Goal: Task Accomplishment & Management: Manage account settings

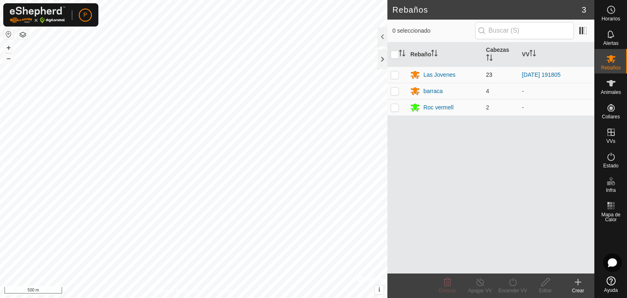
click at [394, 75] on p-checkbox at bounding box center [395, 74] width 8 height 7
checkbox input "true"
click at [548, 285] on icon at bounding box center [546, 282] width 10 height 10
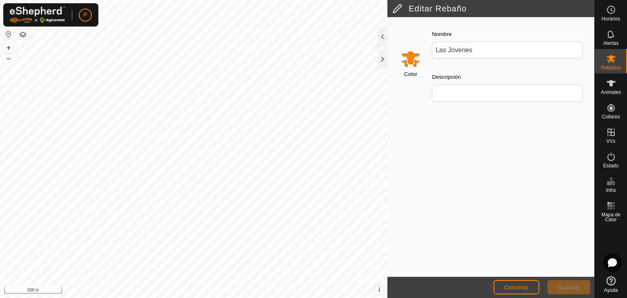
click at [394, 6] on h2 "Editar Rebaño" at bounding box center [493, 9] width 202 height 10
click at [505, 286] on span "Cancelar" at bounding box center [516, 287] width 25 height 7
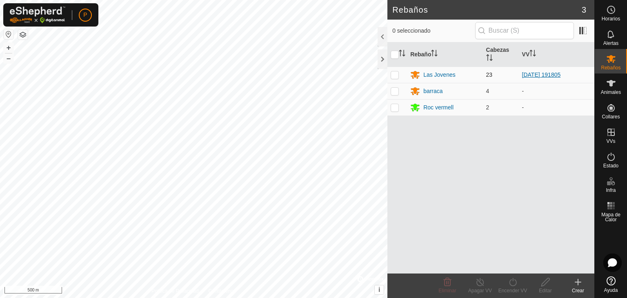
click at [542, 73] on link "[DATE] 191805" at bounding box center [541, 74] width 39 height 7
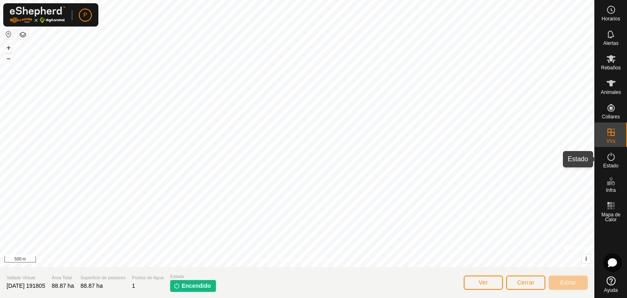
click at [612, 157] on icon at bounding box center [611, 157] width 10 height 10
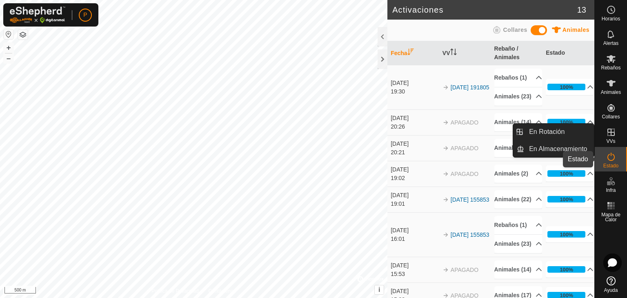
click at [613, 150] on es-activation-svg-icon at bounding box center [611, 156] width 15 height 13
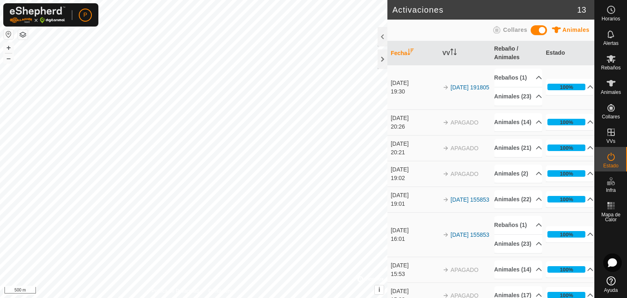
click at [611, 158] on icon at bounding box center [611, 157] width 10 height 10
drag, startPoint x: 611, startPoint y: 158, endPoint x: 613, endPoint y: 152, distance: 5.9
click at [613, 152] on icon at bounding box center [611, 157] width 10 height 10
click at [613, 67] on span "Rebaños" at bounding box center [611, 67] width 20 height 5
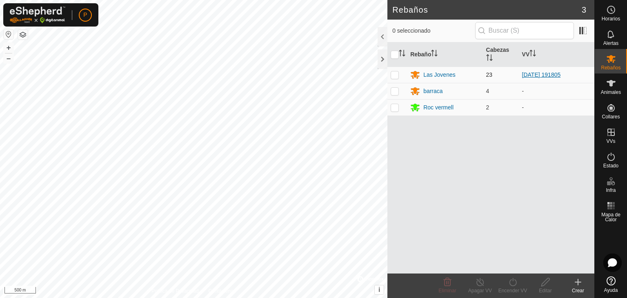
click at [561, 76] on link "[DATE] 191805" at bounding box center [541, 74] width 39 height 7
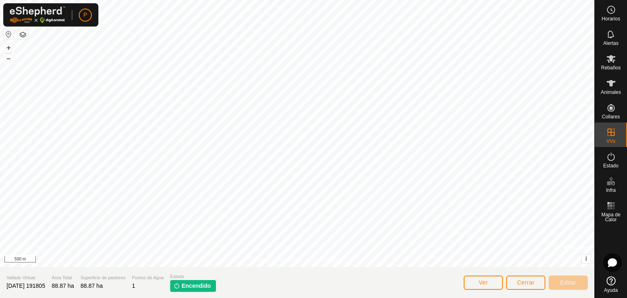
click at [204, 287] on span "Encendido" at bounding box center [196, 286] width 29 height 9
click at [184, 286] on p-tag "Encendido" at bounding box center [193, 286] width 46 height 12
click at [180, 285] on img at bounding box center [177, 286] width 7 height 7
click at [476, 285] on button "Ver" at bounding box center [483, 283] width 39 height 14
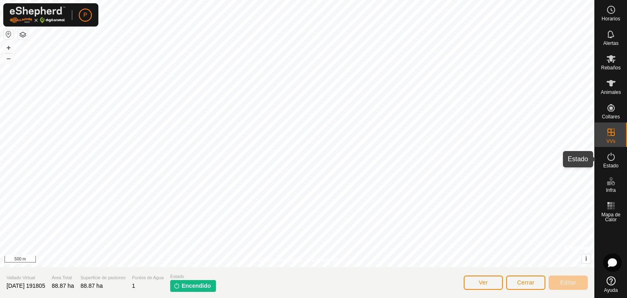
click at [611, 154] on icon at bounding box center [611, 157] width 7 height 8
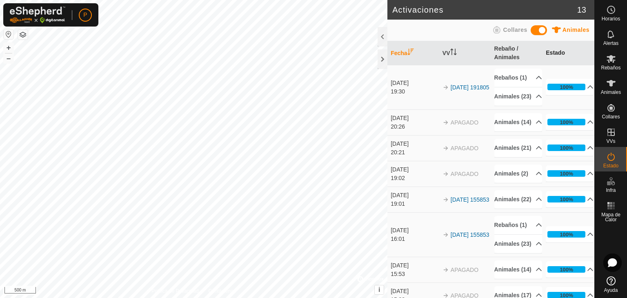
click at [549, 51] on th "Estado" at bounding box center [569, 53] width 52 height 24
click at [582, 94] on p-accordion-header "100%" at bounding box center [570, 87] width 48 height 16
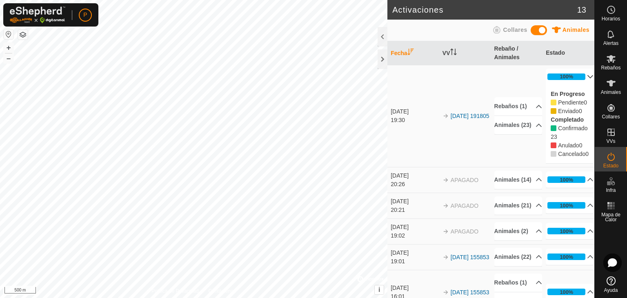
click at [433, 158] on td "19 jul 2025 19:30" at bounding box center [414, 116] width 52 height 102
click at [578, 74] on p-accordion-header "100%" at bounding box center [570, 77] width 48 height 16
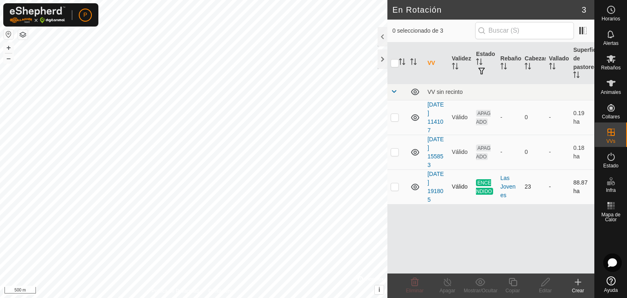
click at [393, 188] on p-checkbox at bounding box center [395, 186] width 8 height 7
checkbox input "true"
click at [482, 193] on span "ENCENDIDO" at bounding box center [484, 187] width 17 height 16
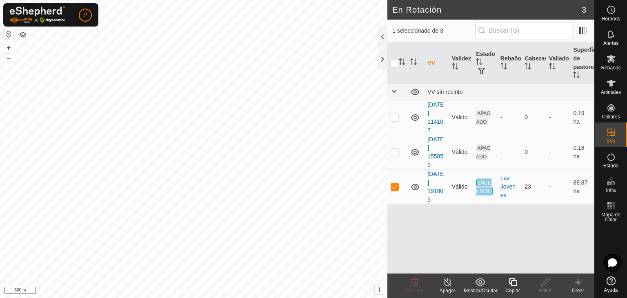
click at [482, 193] on span "ENCENDIDO" at bounding box center [484, 187] width 17 height 16
click at [479, 213] on div "VV Validez Estado Rebaño Cabezas Vallado Superficie de pastoreo VV sin recinto …" at bounding box center [491, 157] width 207 height 231
click at [414, 187] on icon at bounding box center [415, 187] width 8 height 7
click at [414, 187] on icon at bounding box center [415, 187] width 10 height 10
click at [567, 225] on div "VV Validez Estado Rebaño Cabezas Vallado Superficie de pastoreo VV sin recinto …" at bounding box center [491, 157] width 207 height 231
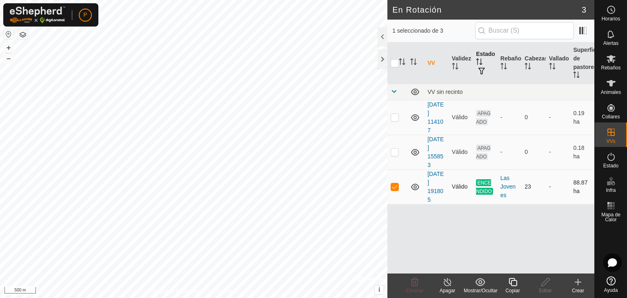
click at [480, 52] on th "Estado" at bounding box center [485, 63] width 25 height 42
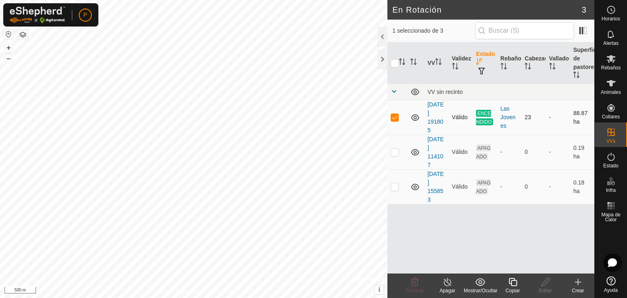
click at [495, 114] on td "ENCENDIDO" at bounding box center [485, 117] width 25 height 35
click at [446, 283] on icon at bounding box center [448, 282] width 10 height 10
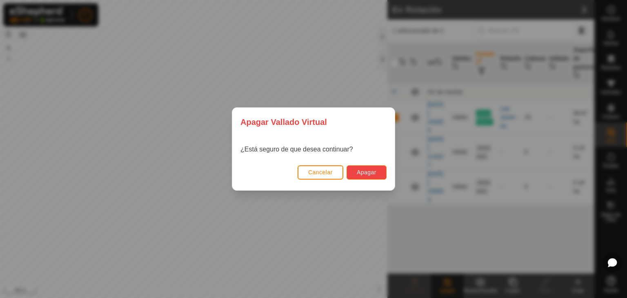
click at [372, 173] on span "Apagar" at bounding box center [367, 172] width 20 height 7
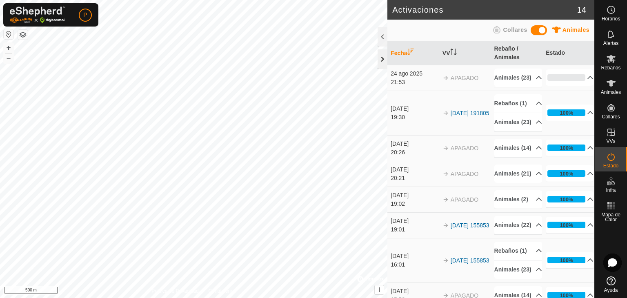
click at [382, 58] on div at bounding box center [383, 59] width 10 height 20
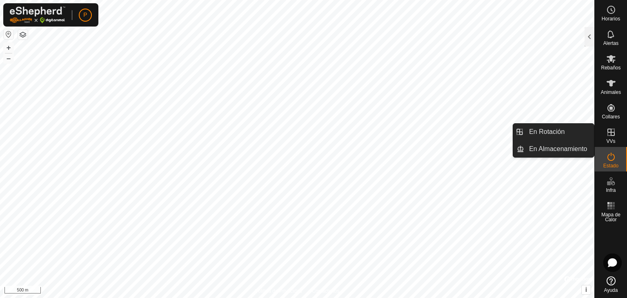
click at [613, 129] on icon at bounding box center [611, 132] width 10 height 10
click at [614, 132] on icon at bounding box center [611, 132] width 7 height 7
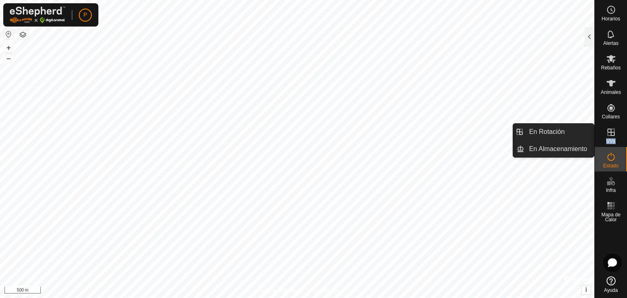
click at [614, 132] on icon at bounding box center [611, 132] width 7 height 7
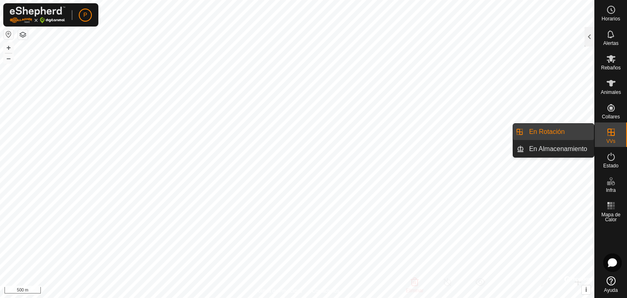
click at [570, 129] on link "En Rotación" at bounding box center [559, 132] width 70 height 16
click at [555, 131] on link "En Rotación" at bounding box center [559, 132] width 70 height 16
click at [552, 148] on link "En Almacenamiento" at bounding box center [559, 149] width 70 height 16
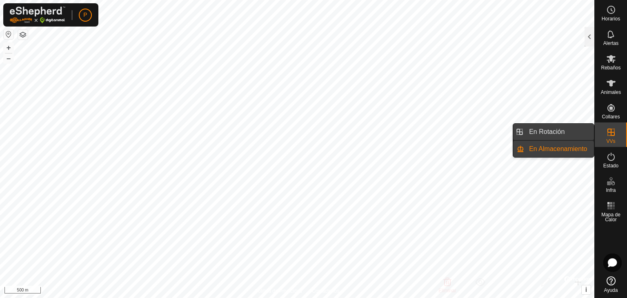
click at [549, 127] on link "En Rotación" at bounding box center [559, 132] width 70 height 16
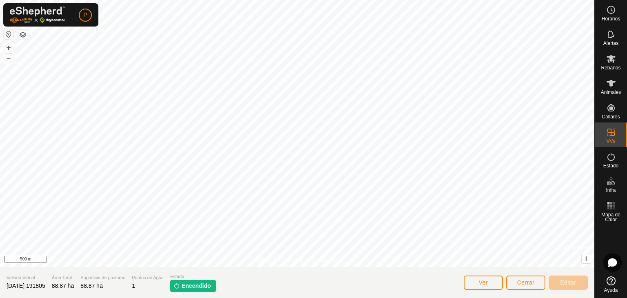
click at [207, 289] on span "Encendido" at bounding box center [196, 286] width 29 height 9
click at [515, 284] on button "Cerrar" at bounding box center [525, 283] width 39 height 14
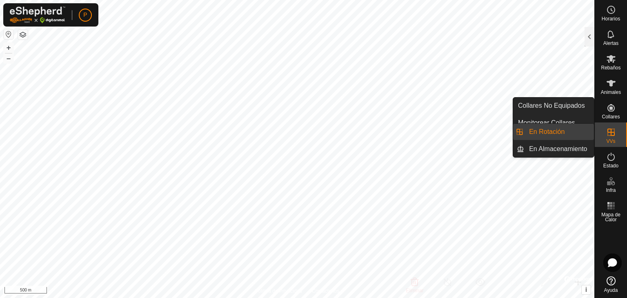
click at [609, 136] on icon at bounding box center [611, 132] width 10 height 10
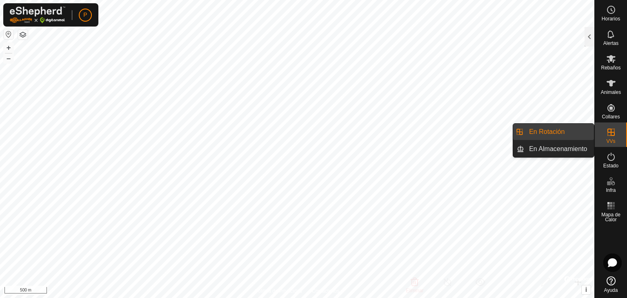
click at [609, 136] on icon at bounding box center [611, 132] width 10 height 10
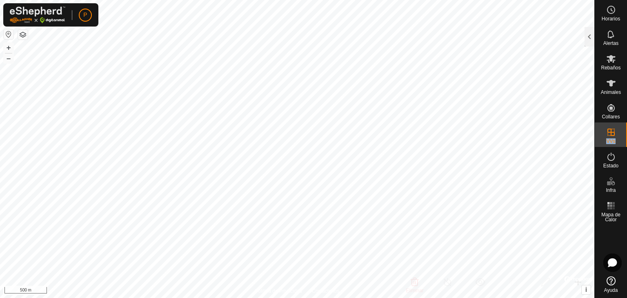
checkbox input "true"
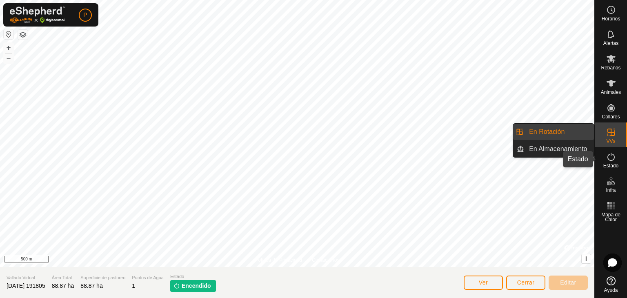
click at [611, 160] on icon at bounding box center [611, 157] width 7 height 8
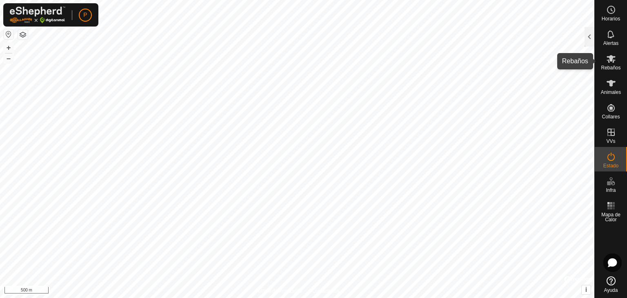
click at [606, 64] on es-mob-svg-icon at bounding box center [611, 58] width 15 height 13
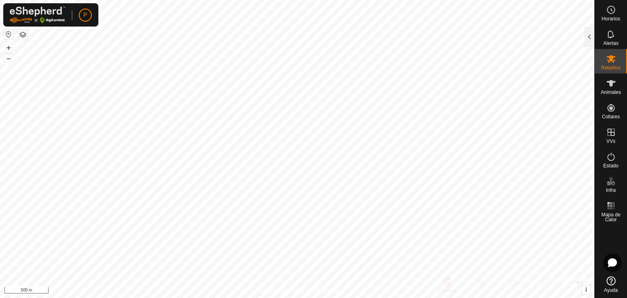
click at [606, 64] on es-mob-svg-icon at bounding box center [611, 58] width 15 height 13
click at [606, 68] on span "Rebaños" at bounding box center [611, 67] width 20 height 5
click at [620, 59] on div "Rebaños" at bounding box center [611, 61] width 32 height 25
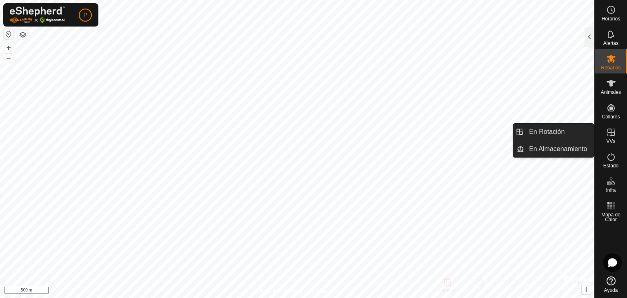
click at [610, 132] on icon at bounding box center [611, 132] width 7 height 7
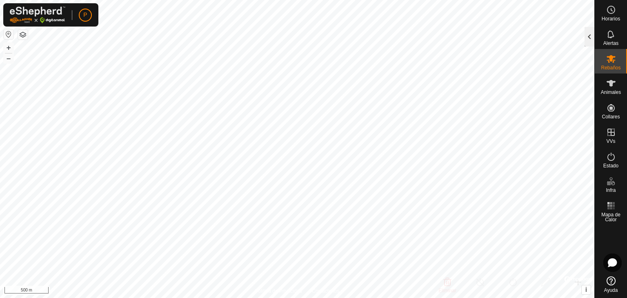
click at [590, 35] on div at bounding box center [590, 37] width 10 height 20
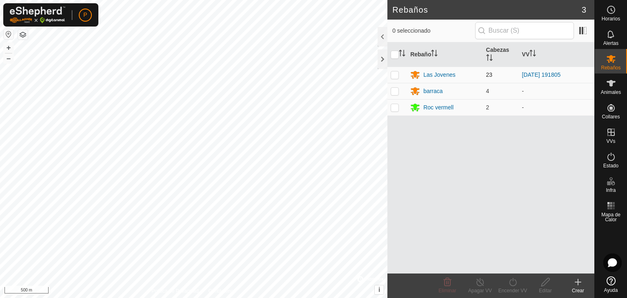
click at [395, 76] on p-checkbox at bounding box center [395, 74] width 8 height 7
checkbox input "true"
click at [508, 278] on icon at bounding box center [513, 282] width 10 height 10
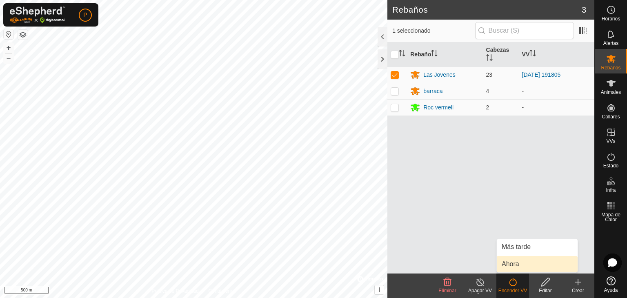
click at [508, 263] on link "Ahora" at bounding box center [537, 264] width 81 height 16
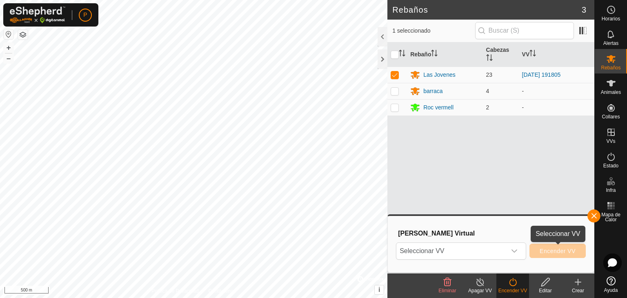
click at [548, 250] on span "Encender VV" at bounding box center [558, 251] width 36 height 7
click at [593, 215] on button "button" at bounding box center [594, 216] width 13 height 13
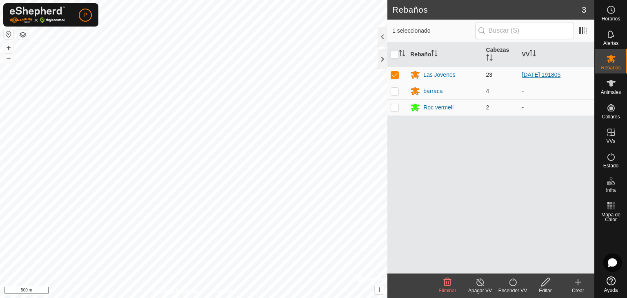
click at [535, 74] on link "[DATE] 191805" at bounding box center [541, 74] width 39 height 7
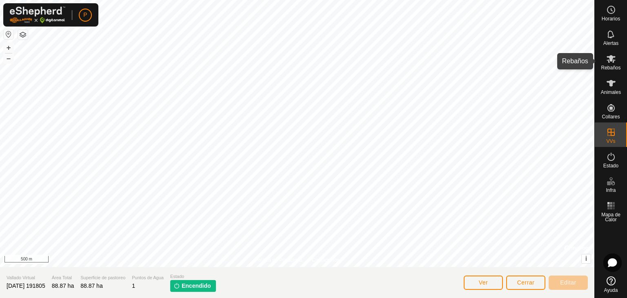
click at [608, 65] on span "Rebaños" at bounding box center [611, 67] width 20 height 5
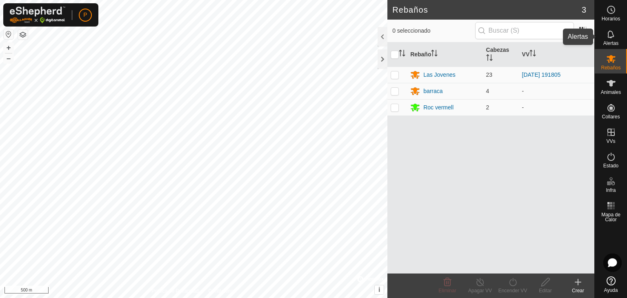
click at [610, 36] on icon at bounding box center [611, 34] width 10 height 10
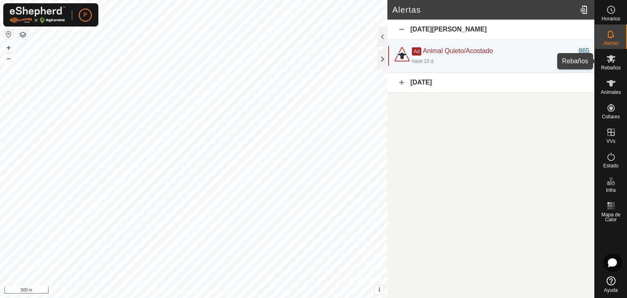
click at [609, 63] on icon at bounding box center [611, 59] width 10 height 10
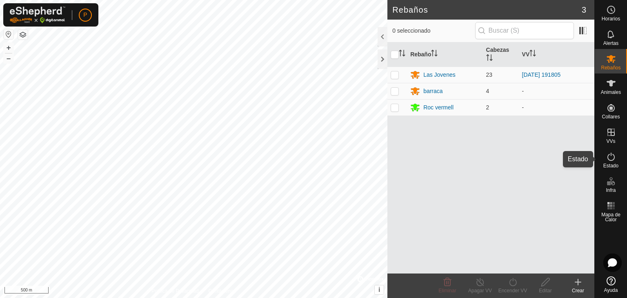
click at [609, 156] on icon at bounding box center [611, 157] width 10 height 10
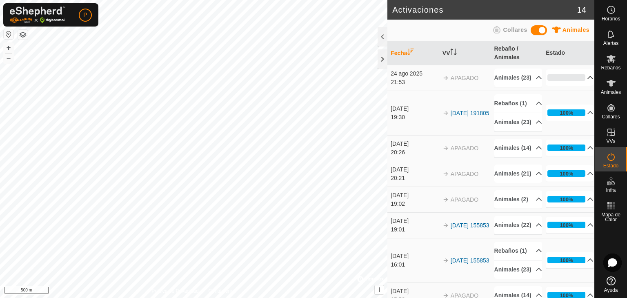
click at [581, 83] on p-accordion-header "0%" at bounding box center [570, 77] width 48 height 16
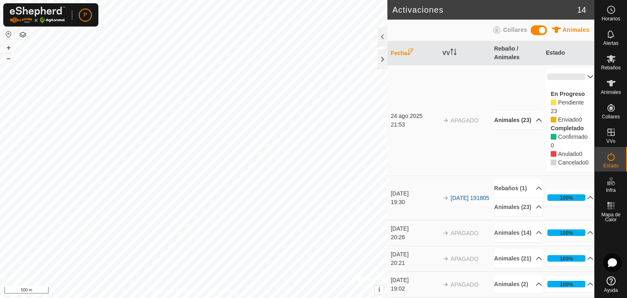
click at [534, 122] on p-accordion-header "Animales (23)" at bounding box center [519, 120] width 48 height 18
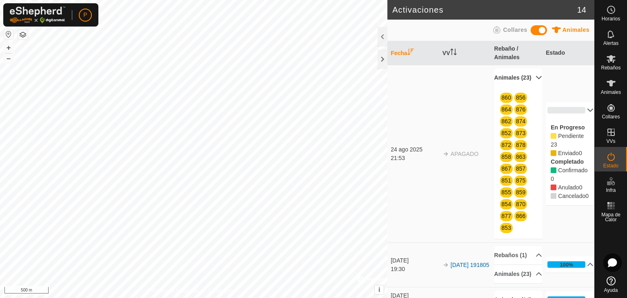
click at [568, 153] on span "Enviado" at bounding box center [568, 153] width 21 height 7
click at [581, 110] on p-accordion-header "0%" at bounding box center [570, 110] width 48 height 16
click at [581, 110] on td "0% En Progreso Pendiente 23 Enviado 0 Completado Confirmado 0 Anulado 0 Cancela…" at bounding box center [569, 154] width 52 height 178
click at [581, 161] on p-accordion-header "0%" at bounding box center [570, 153] width 48 height 16
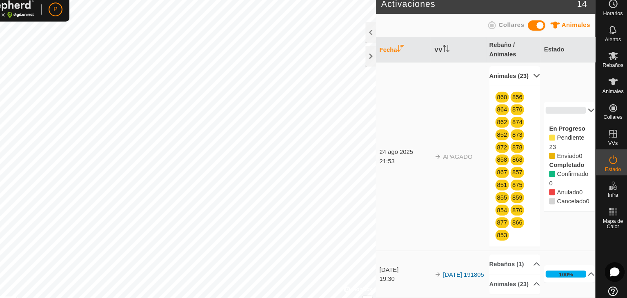
click at [460, 157] on span "APAGADO" at bounding box center [465, 154] width 28 height 7
click at [455, 51] on icon "Activar para ordenar" at bounding box center [455, 52] width 1 height 7
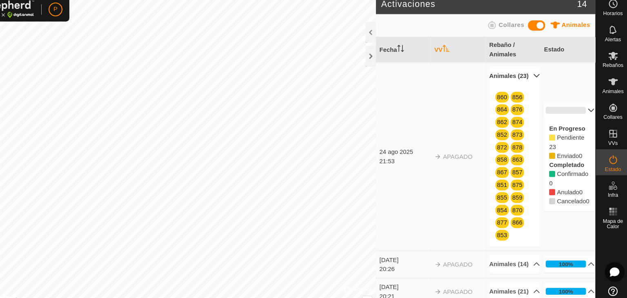
click at [455, 51] on icon "Activar para ordenar" at bounding box center [453, 52] width 7 height 7
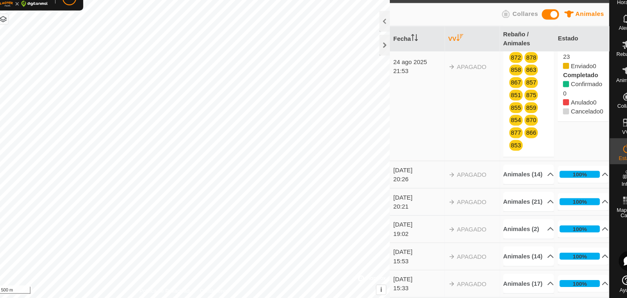
scroll to position [267, 0]
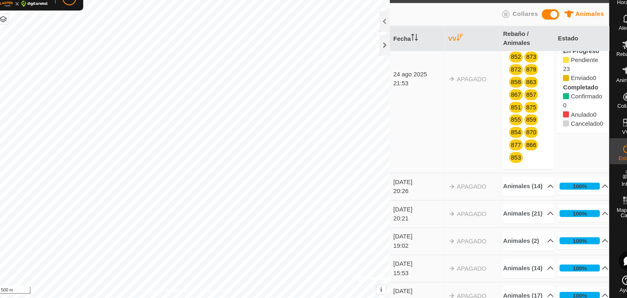
click at [529, 24] on p-accordion-header "Animales (23)" at bounding box center [519, 15] width 48 height 18
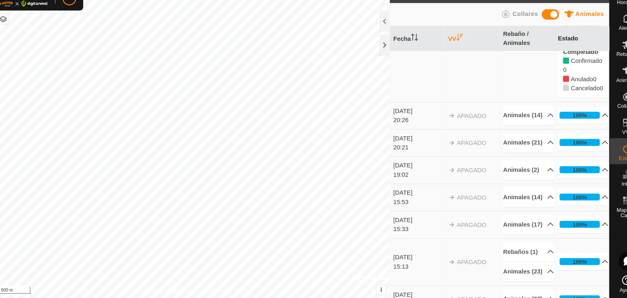
click at [588, 45] on th "Estado" at bounding box center [569, 53] width 52 height 24
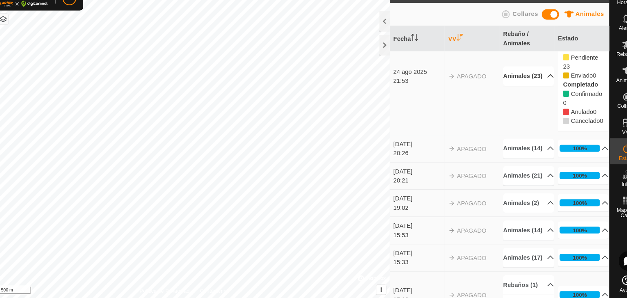
scroll to position [219, 0]
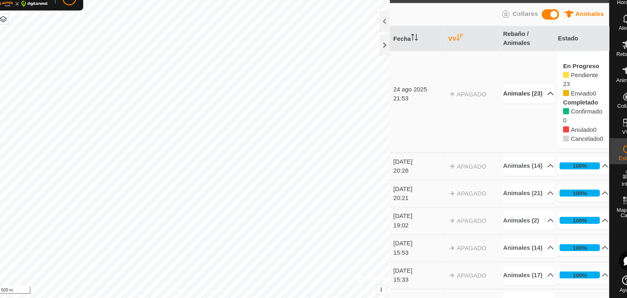
click at [444, 57] on th "VV" at bounding box center [465, 53] width 52 height 24
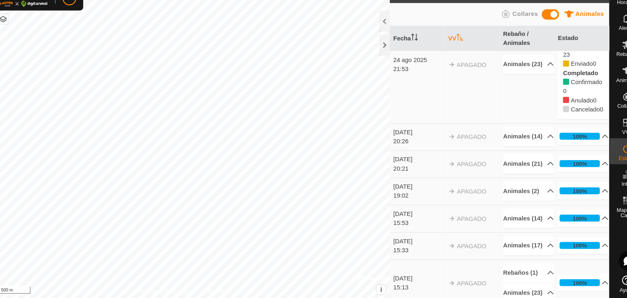
scroll to position [0, 0]
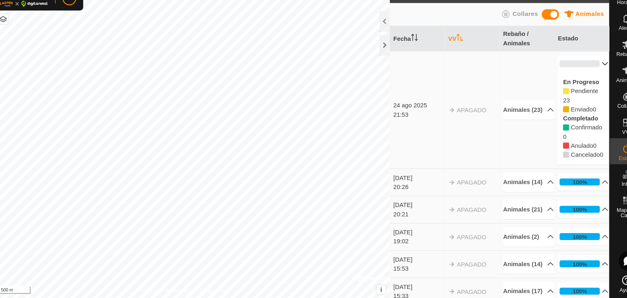
click at [466, 124] on span "APAGADO" at bounding box center [465, 120] width 28 height 7
click at [402, 120] on div "24 ago 2025" at bounding box center [415, 116] width 48 height 9
click at [569, 87] on div "En Progreso Pendiente 23 Enviado 0 Completado Confirmado 0 Anulado 0 Cancelado 0" at bounding box center [570, 128] width 48 height 87
click at [581, 76] on p-accordion-header "0%" at bounding box center [570, 77] width 48 height 16
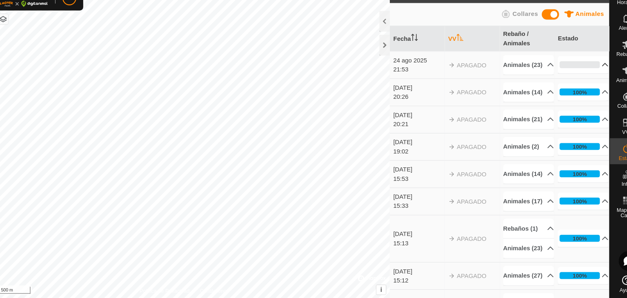
click at [581, 76] on p-accordion-header "0%" at bounding box center [570, 77] width 48 height 16
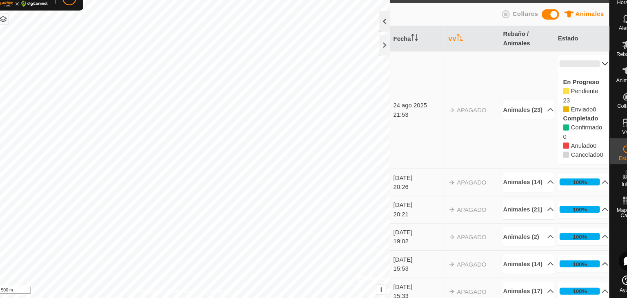
drag, startPoint x: 399, startPoint y: 182, endPoint x: 384, endPoint y: 35, distance: 147.7
click at [384, 35] on div at bounding box center [383, 37] width 10 height 20
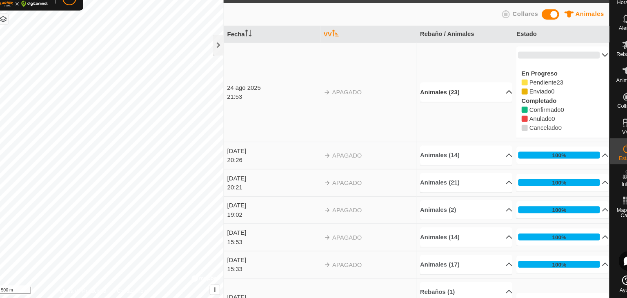
click at [475, 97] on p-accordion-header "Animales (23)" at bounding box center [459, 103] width 87 height 18
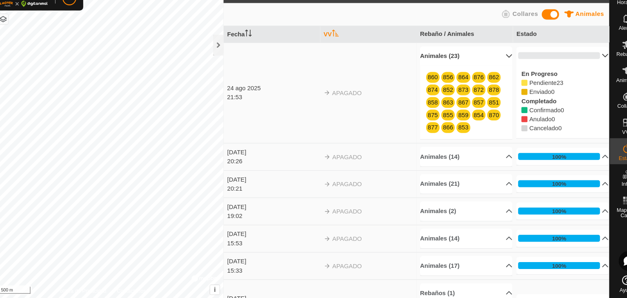
click at [486, 68] on p-accordion-header "Animales (23)" at bounding box center [459, 69] width 87 height 18
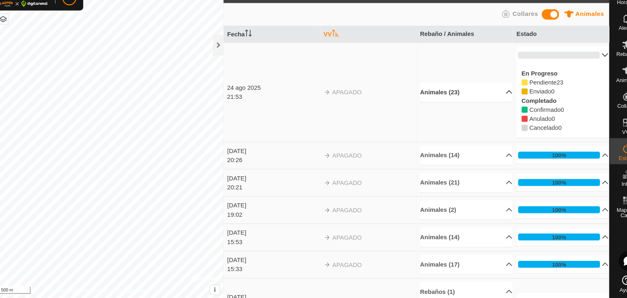
click at [486, 68] on td "Animales (23) 860 856 864 876 862 874 852 873 872 878 858 863 867 857 851 875 8…" at bounding box center [458, 104] width 91 height 94
click at [487, 104] on p-accordion-header "Animales (23)" at bounding box center [459, 103] width 87 height 18
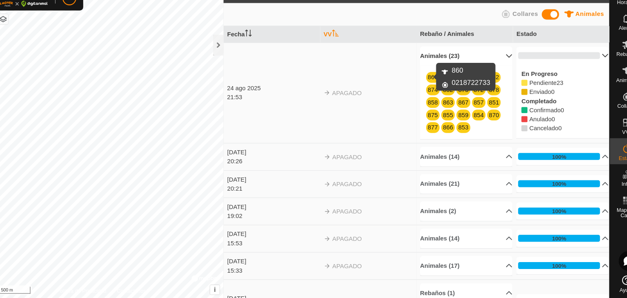
click at [424, 91] on link "860" at bounding box center [428, 89] width 9 height 7
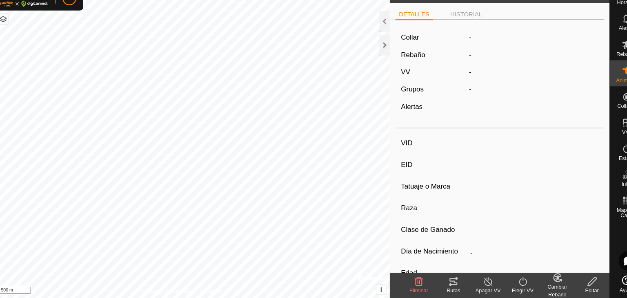
type input "860"
type input "-"
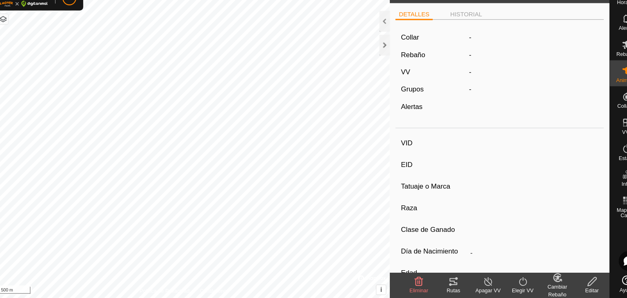
type input "0 kg"
type input "-"
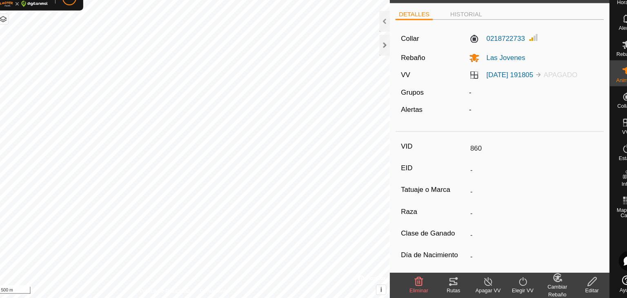
click at [552, 88] on span "APAGADO" at bounding box center [549, 87] width 32 height 7
click at [448, 30] on li "HISTORIAL" at bounding box center [459, 31] width 37 height 10
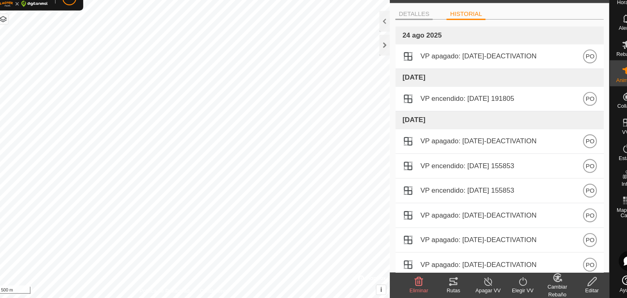
click at [408, 30] on li "DETALLES" at bounding box center [411, 31] width 36 height 10
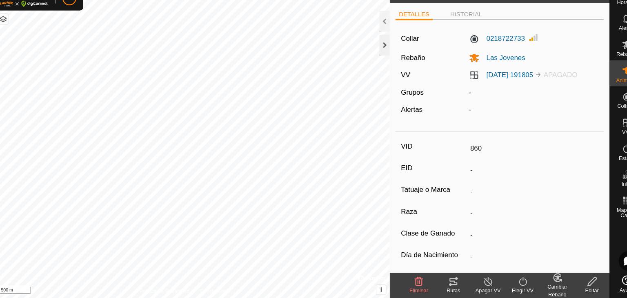
click at [384, 61] on div at bounding box center [383, 59] width 10 height 20
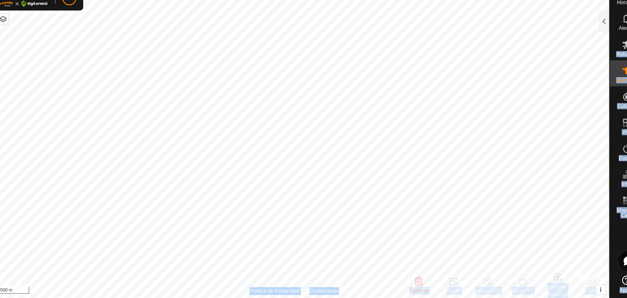
click at [577, 61] on div "Horarios Alertas Rebaños Animales Collares VVs Estado Infra Mapa de Calor Ayuda…" at bounding box center [313, 149] width 627 height 298
click at [589, 34] on div at bounding box center [590, 37] width 10 height 20
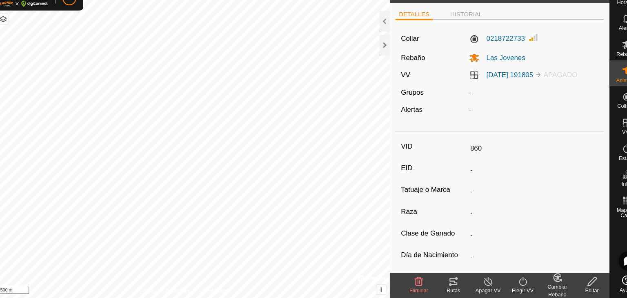
click at [602, 246] on div at bounding box center [611, 249] width 32 height 48
click at [385, 60] on div "860 DETALLES HISTORIAL Collar 0218722733 Rebaño Las Jovenes VV 2025-07-19 19180…" at bounding box center [297, 149] width 595 height 298
click at [385, 60] on div at bounding box center [383, 59] width 10 height 20
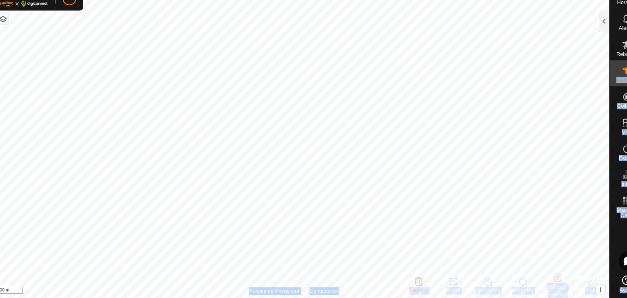
click at [575, 91] on div "Horarios Alertas Rebaños Animales Collares VVs Estado Infra Mapa de Calor Ayuda…" at bounding box center [313, 149] width 627 height 298
click at [600, 234] on div at bounding box center [611, 249] width 32 height 48
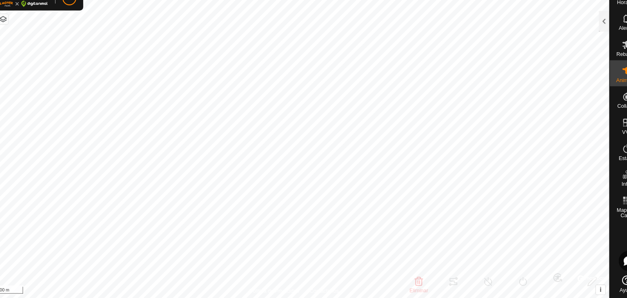
click at [600, 234] on div at bounding box center [611, 249] width 32 height 48
drag, startPoint x: 611, startPoint y: 156, endPoint x: 611, endPoint y: 164, distance: 8.2
click at [611, 164] on span "Estado" at bounding box center [611, 165] width 15 height 5
click at [608, 162] on es-activation-svg-icon at bounding box center [611, 156] width 15 height 13
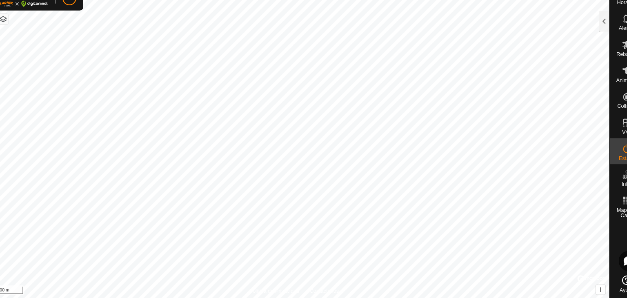
click at [608, 162] on es-activation-svg-icon at bounding box center [611, 156] width 15 height 13
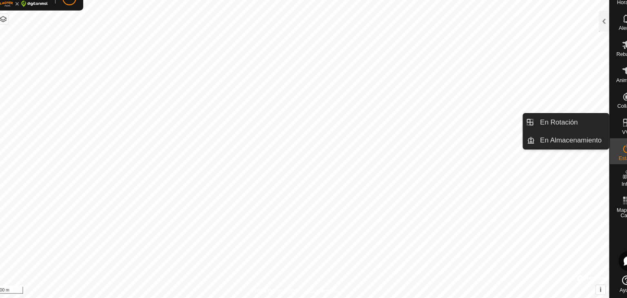
click at [608, 134] on icon at bounding box center [611, 132] width 7 height 7
click at [611, 137] on es-virtualpaddocks-svg-icon at bounding box center [611, 132] width 15 height 13
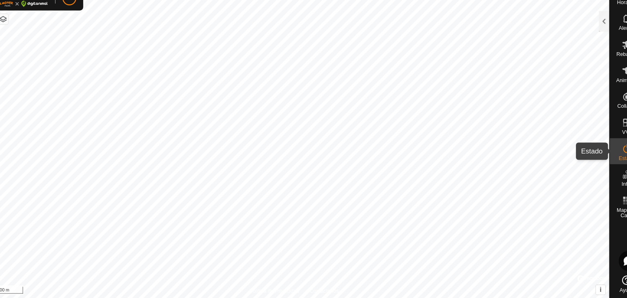
click at [609, 161] on icon at bounding box center [611, 157] width 10 height 10
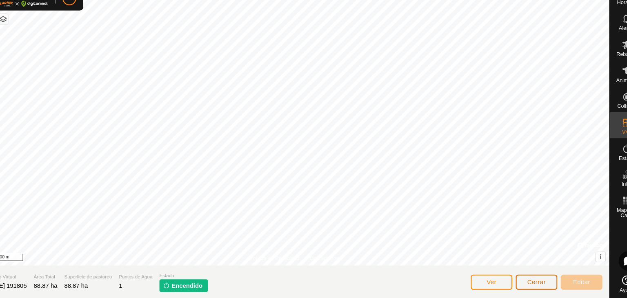
click at [517, 285] on span "Cerrar" at bounding box center [526, 282] width 18 height 7
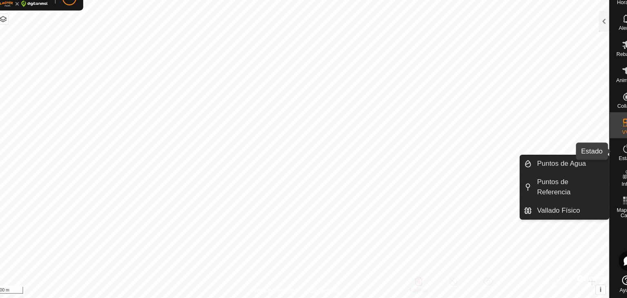
click at [611, 160] on icon at bounding box center [611, 157] width 7 height 8
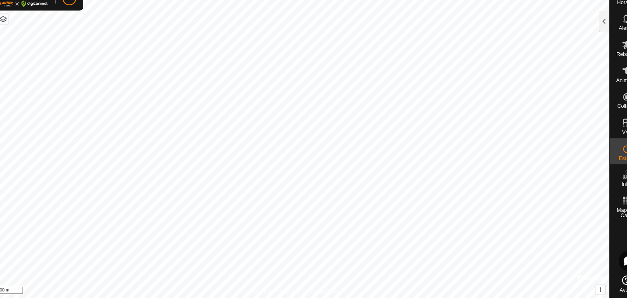
click at [611, 160] on icon at bounding box center [611, 157] width 7 height 8
click at [587, 41] on div at bounding box center [590, 37] width 10 height 20
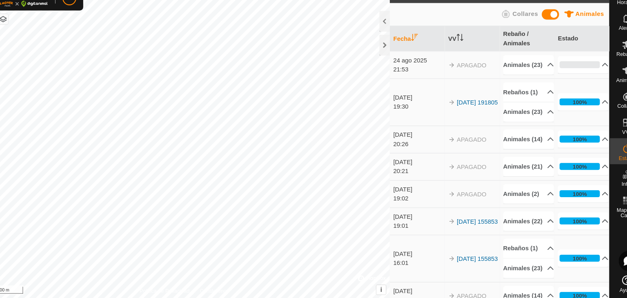
click at [401, 82] on div "21:53" at bounding box center [415, 82] width 48 height 9
click at [398, 74] on div "24 ago 2025" at bounding box center [415, 73] width 48 height 9
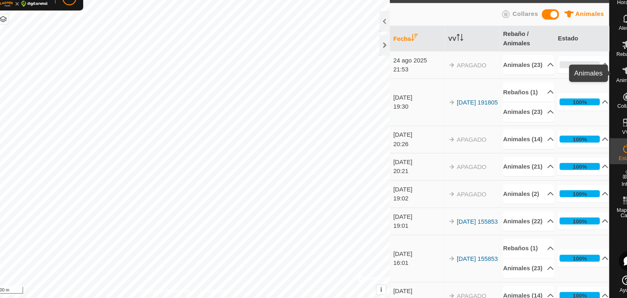
click at [609, 87] on icon at bounding box center [611, 83] width 10 height 10
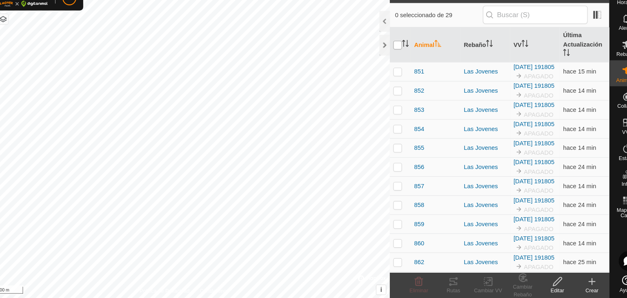
click at [397, 61] on input "checkbox" at bounding box center [395, 59] width 8 height 8
checkbox input "true"
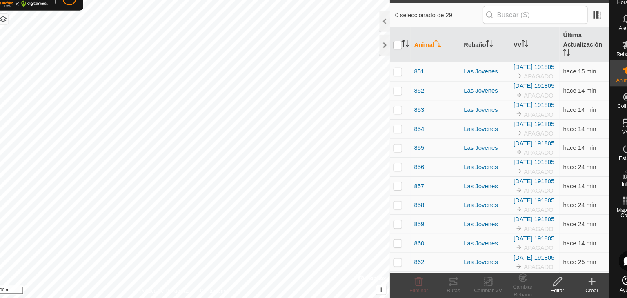
checkbox input "true"
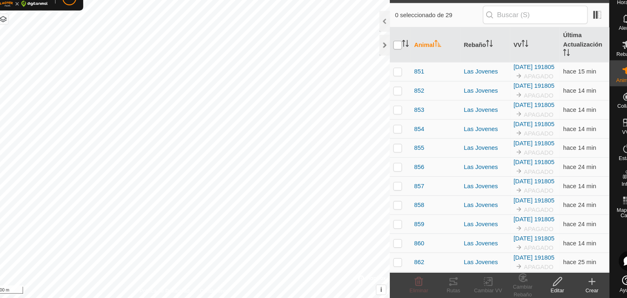
checkbox input "true"
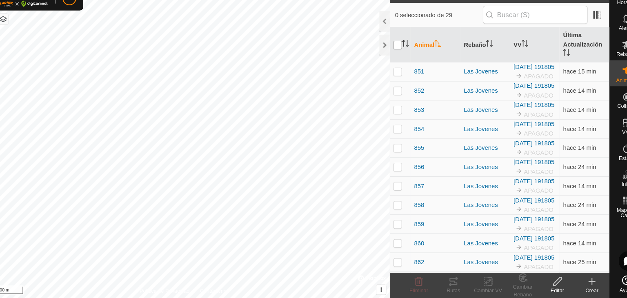
checkbox input "true"
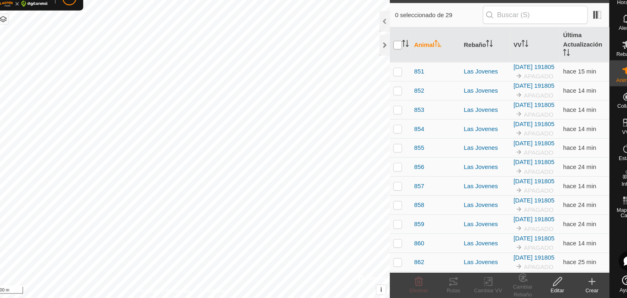
checkbox input "true"
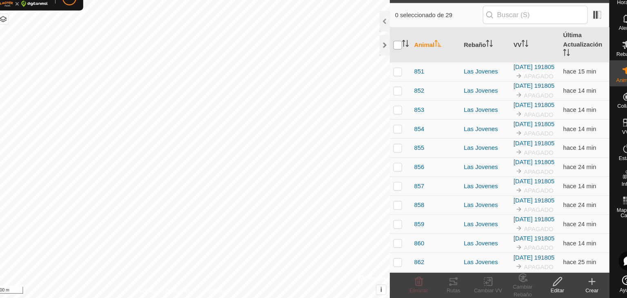
checkbox input "true"
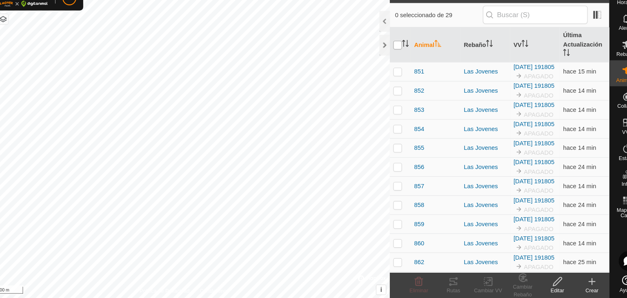
checkbox input "true"
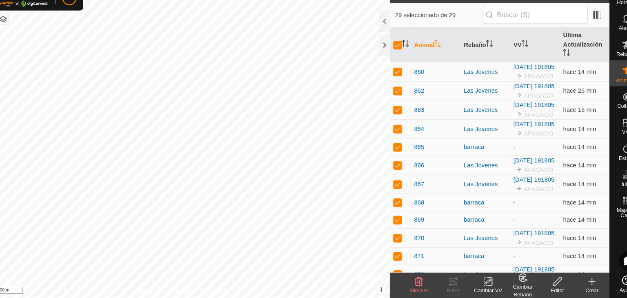
scroll to position [14, 0]
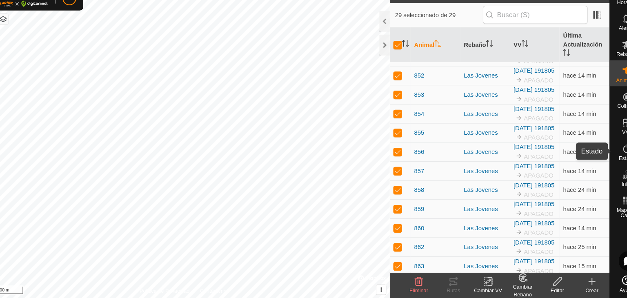
click at [610, 158] on icon at bounding box center [611, 157] width 10 height 10
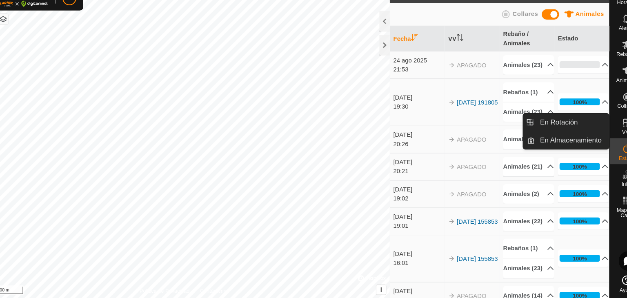
click at [611, 132] on icon at bounding box center [611, 132] width 7 height 7
click at [609, 134] on icon at bounding box center [611, 132] width 10 height 10
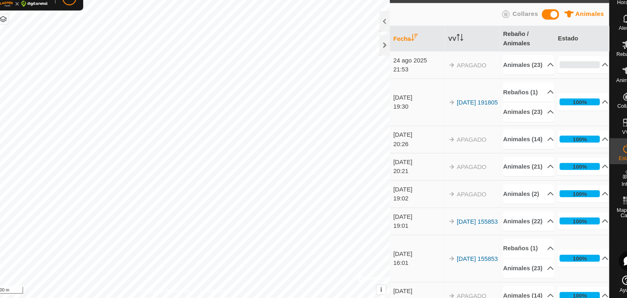
click at [410, 53] on icon "Activar para ordenar" at bounding box center [411, 52] width 7 height 7
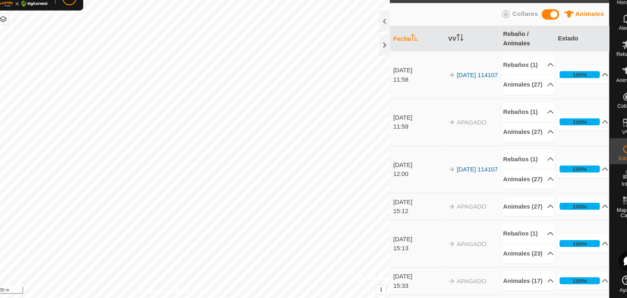
click at [403, 51] on th "Fecha" at bounding box center [414, 53] width 52 height 24
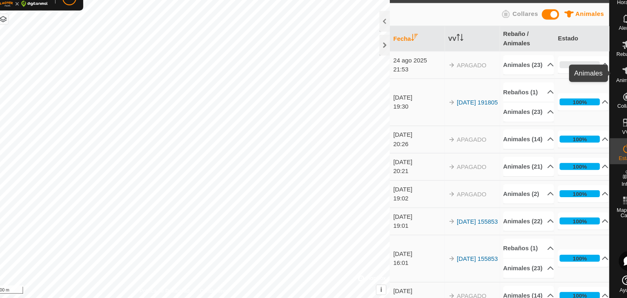
click at [609, 84] on icon at bounding box center [611, 83] width 10 height 10
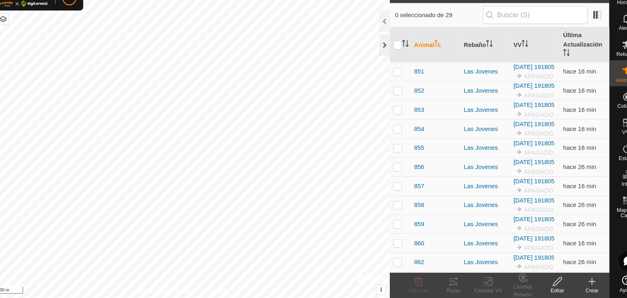
click at [382, 58] on div at bounding box center [383, 59] width 10 height 20
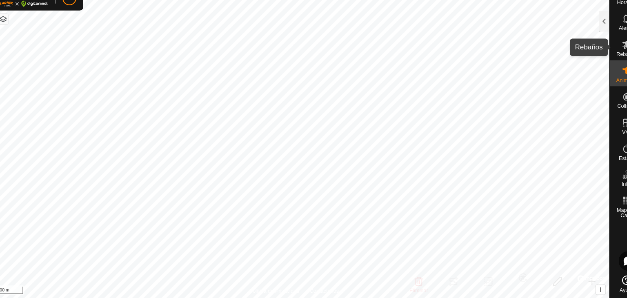
click at [611, 63] on icon at bounding box center [611, 59] width 10 height 10
click at [589, 34] on div at bounding box center [590, 37] width 10 height 20
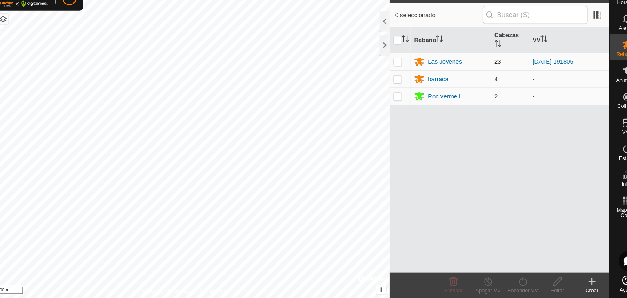
click at [393, 72] on p-checkbox at bounding box center [395, 74] width 8 height 7
checkbox input "true"
click at [511, 280] on icon at bounding box center [512, 282] width 7 height 8
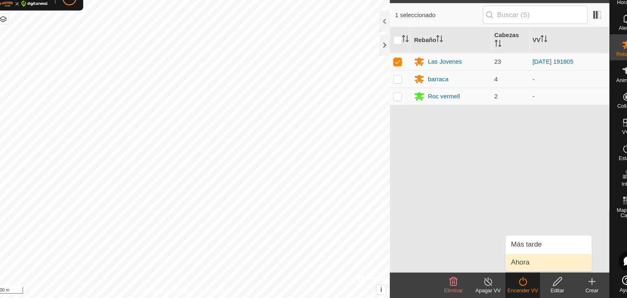
click at [510, 268] on link "Ahora" at bounding box center [537, 264] width 81 height 16
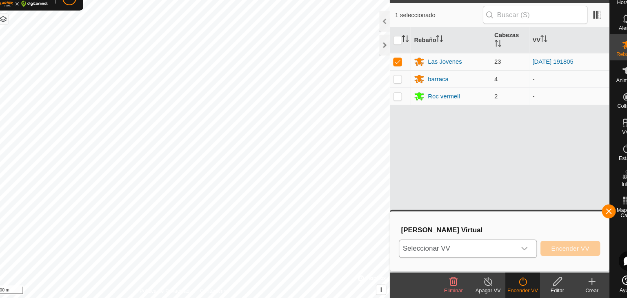
click at [513, 251] on icon "dropdown trigger" at bounding box center [514, 251] width 7 height 7
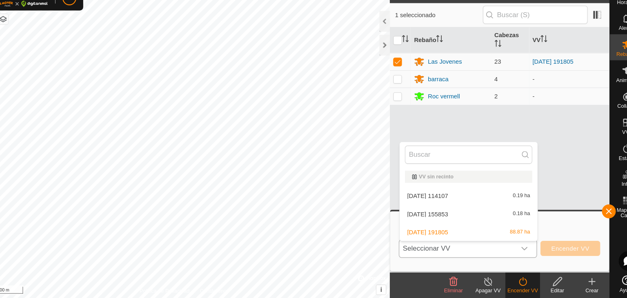
click at [427, 237] on li "2025-07-19 191805 88.87 ha" at bounding box center [462, 235] width 130 height 16
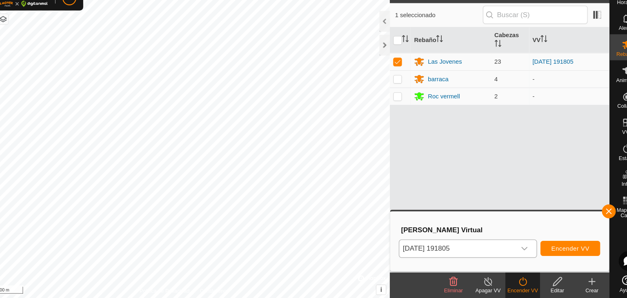
click at [515, 250] on icon "dropdown trigger" at bounding box center [514, 251] width 7 height 7
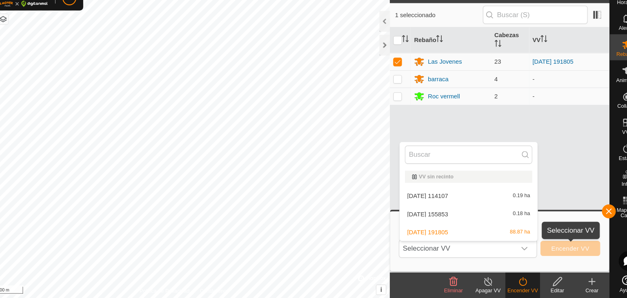
click at [545, 250] on span "Encender VV" at bounding box center [558, 251] width 36 height 7
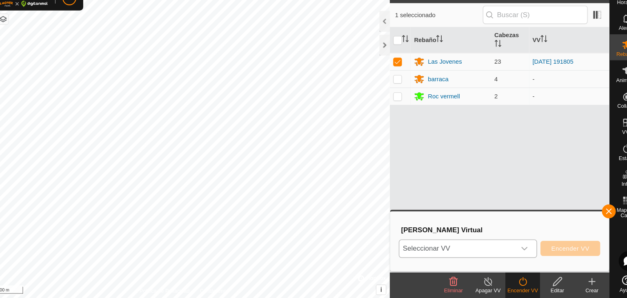
click at [508, 252] on div "dropdown trigger" at bounding box center [514, 251] width 16 height 16
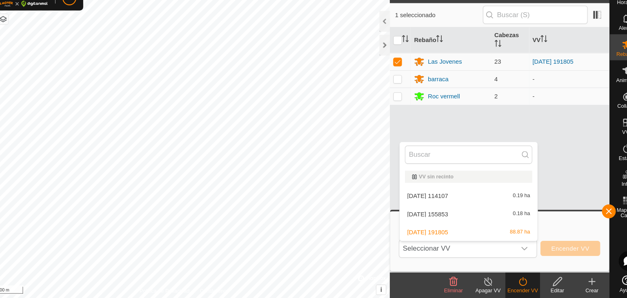
click at [490, 234] on li "2025-07-19 191805 88.87 ha" at bounding box center [462, 235] width 130 height 16
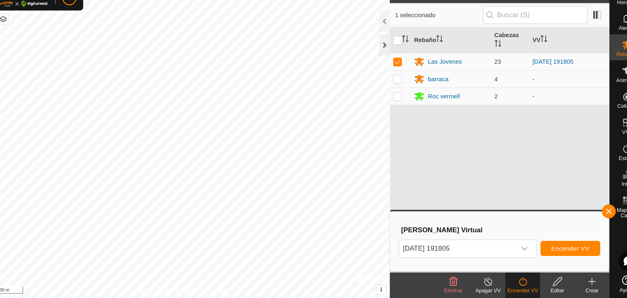
click at [382, 57] on div at bounding box center [383, 59] width 10 height 20
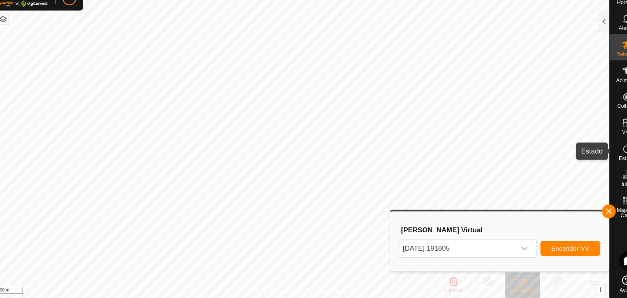
click at [611, 157] on icon at bounding box center [611, 157] width 10 height 10
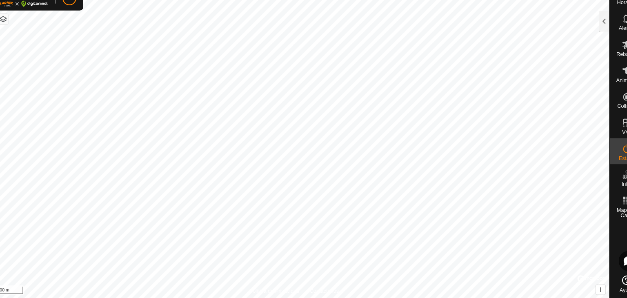
click at [611, 157] on icon at bounding box center [611, 157] width 10 height 10
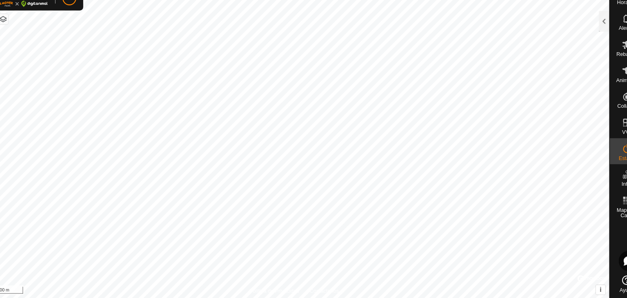
click at [611, 157] on icon at bounding box center [611, 157] width 10 height 10
click at [611, 163] on span "Estado" at bounding box center [611, 165] width 15 height 5
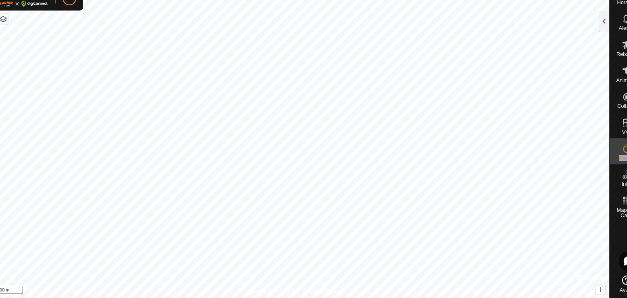
click at [611, 163] on span "Estado" at bounding box center [611, 165] width 15 height 5
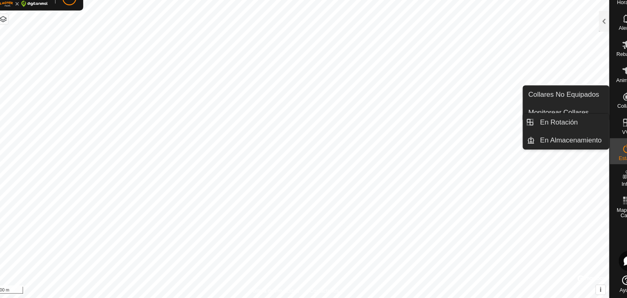
click at [610, 136] on icon at bounding box center [611, 132] width 10 height 10
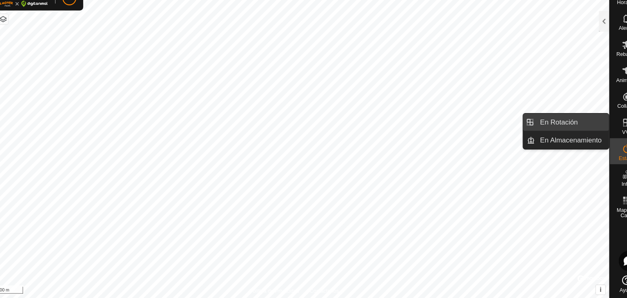
click at [573, 134] on link "En Rotación" at bounding box center [559, 132] width 70 height 16
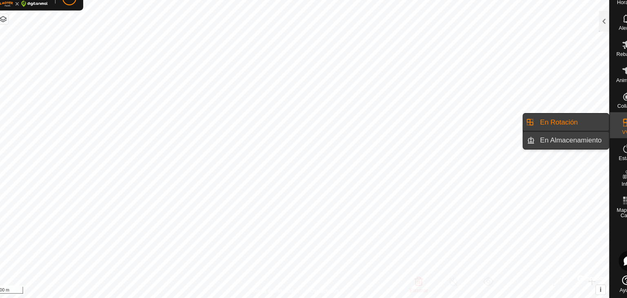
click at [564, 153] on link "En Almacenamiento" at bounding box center [559, 149] width 70 height 16
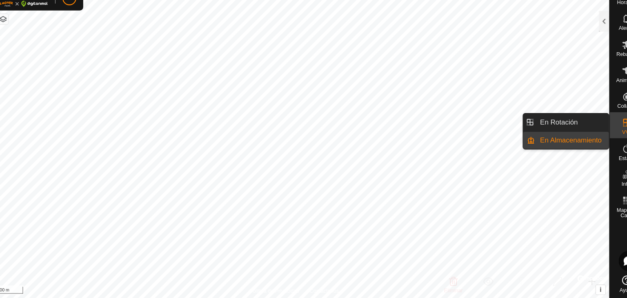
click at [564, 153] on link "En Almacenamiento" at bounding box center [559, 149] width 70 height 16
click at [568, 138] on link "En Rotación" at bounding box center [559, 132] width 70 height 16
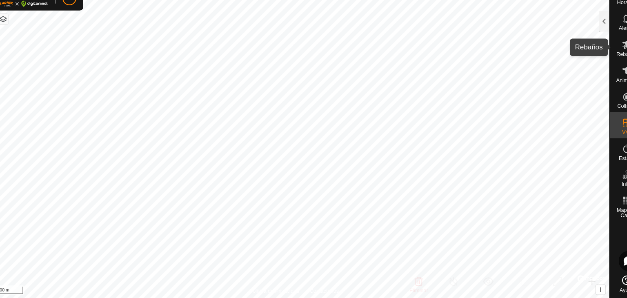
click at [604, 59] on es-mob-svg-icon at bounding box center [611, 58] width 15 height 13
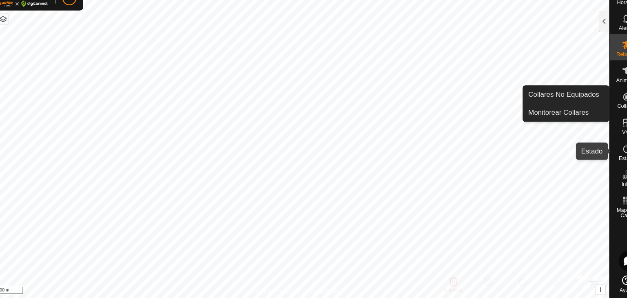
click at [604, 156] on es-activation-svg-icon at bounding box center [611, 156] width 15 height 13
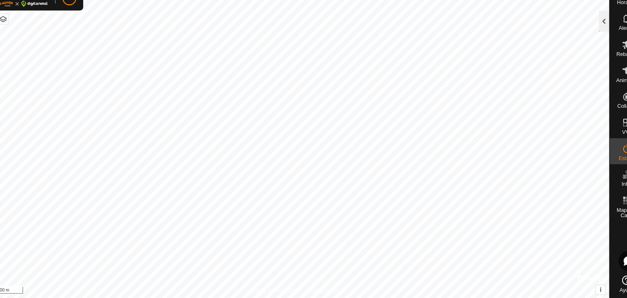
click at [593, 36] on div at bounding box center [590, 37] width 10 height 20
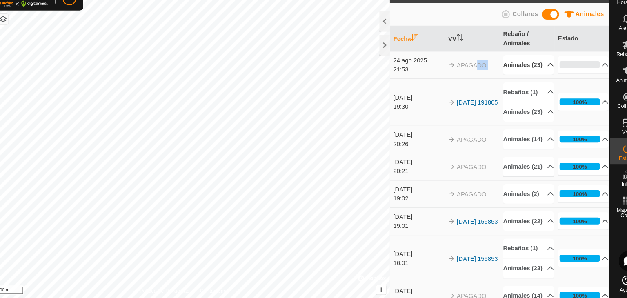
drag, startPoint x: 469, startPoint y: 82, endPoint x: 522, endPoint y: 86, distance: 52.8
click at [522, 86] on tr "24 ago 2025 21:53 APAGADO Animales (23) 860 856 864 876 862 874 852 873 872 878…" at bounding box center [491, 78] width 207 height 26
click at [527, 81] on p-accordion-header "Animales (23)" at bounding box center [519, 78] width 48 height 18
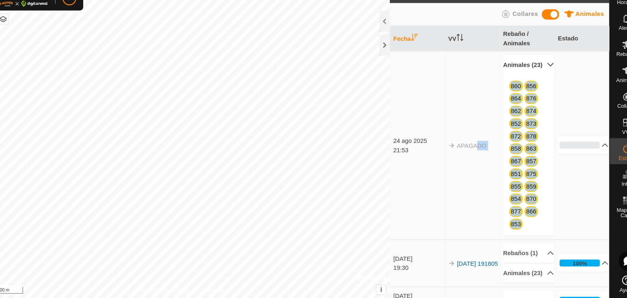
click at [527, 81] on p-accordion-header "Animales (23)" at bounding box center [519, 78] width 48 height 18
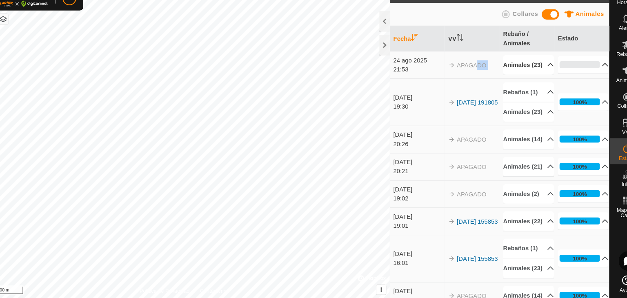
click at [579, 84] on p-accordion-header "0%" at bounding box center [570, 77] width 48 height 16
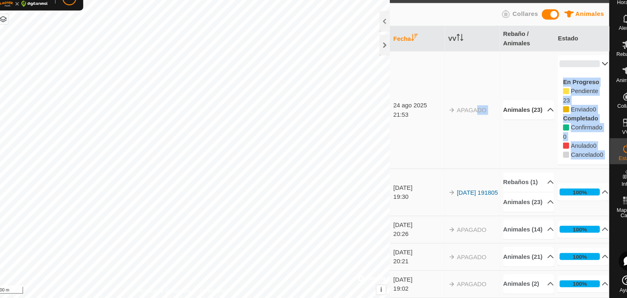
click at [579, 84] on p-accordion-header "0%" at bounding box center [570, 77] width 48 height 16
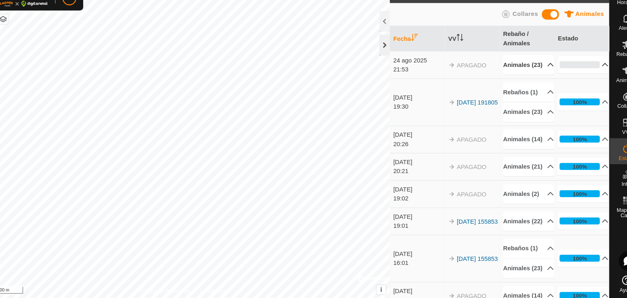
click at [383, 62] on div at bounding box center [383, 59] width 10 height 20
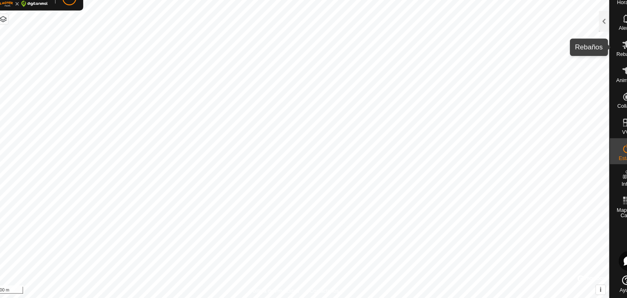
click at [611, 61] on icon at bounding box center [611, 59] width 9 height 8
click at [588, 35] on div at bounding box center [590, 37] width 10 height 20
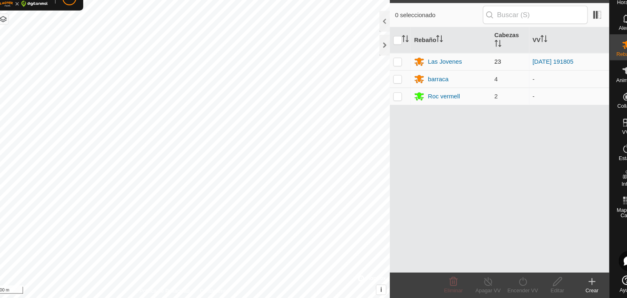
click at [401, 74] on td at bounding box center [398, 75] width 20 height 16
checkbox input "true"
click at [513, 284] on icon at bounding box center [513, 282] width 10 height 10
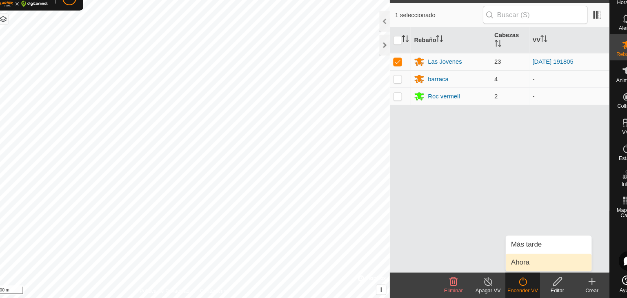
click at [516, 263] on link "Ahora" at bounding box center [537, 264] width 81 height 16
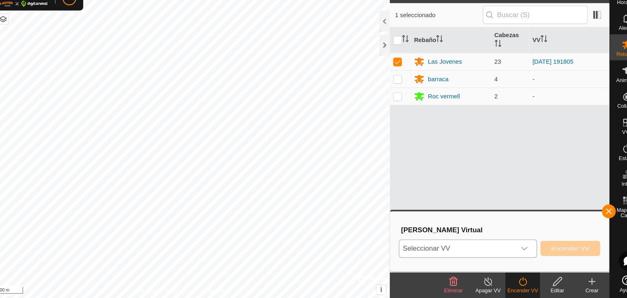
click at [512, 252] on icon "dropdown trigger" at bounding box center [514, 251] width 7 height 7
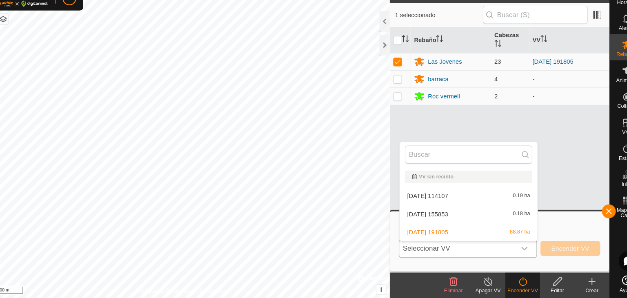
click at [499, 234] on li "2025-07-19 191805 88.87 ha" at bounding box center [462, 235] width 130 height 16
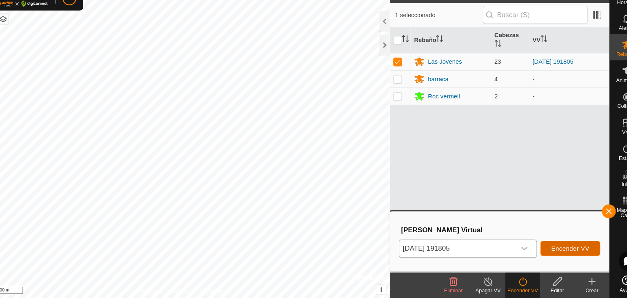
click at [561, 250] on span "Encender VV" at bounding box center [558, 251] width 36 height 7
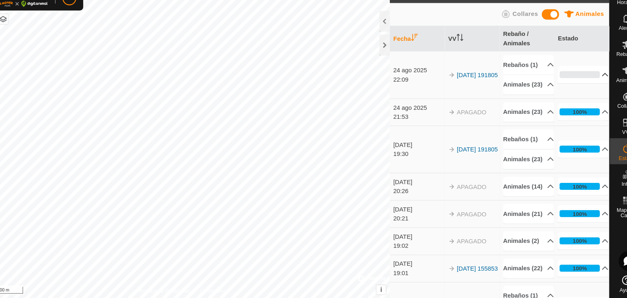
click at [578, 95] on p-accordion-header "0%" at bounding box center [570, 87] width 48 height 16
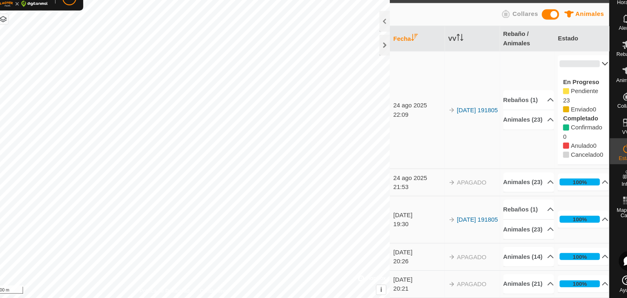
click at [577, 76] on p-accordion-header "0%" at bounding box center [570, 77] width 48 height 16
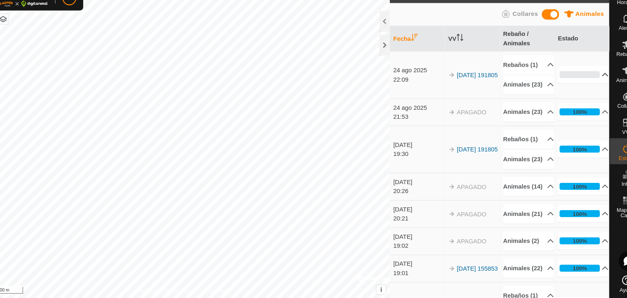
click at [467, 109] on td "[DATE] 191805" at bounding box center [465, 87] width 52 height 45
click at [610, 163] on span "Estado" at bounding box center [611, 165] width 15 height 5
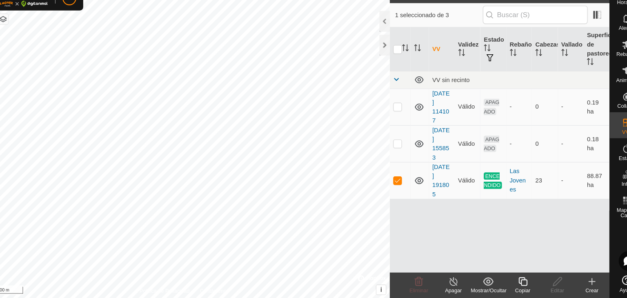
checkbox input "false"
click at [611, 156] on icon at bounding box center [611, 157] width 10 height 10
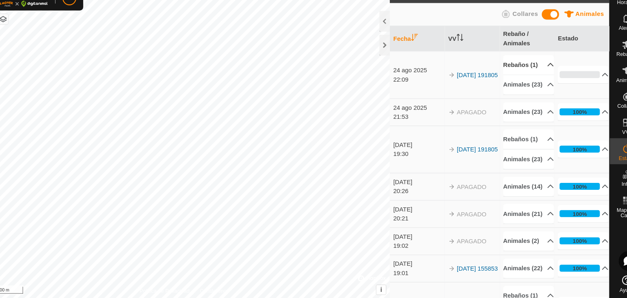
click at [523, 80] on p-accordion-header "Rebaños (1)" at bounding box center [519, 78] width 48 height 18
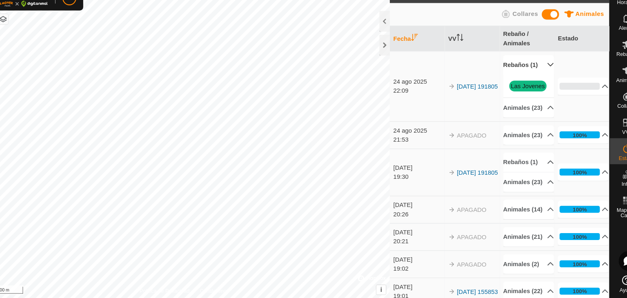
click at [514, 103] on span "Las Jovenes" at bounding box center [518, 98] width 36 height 10
click at [526, 127] on p-accordion-header "Animales (23)" at bounding box center [519, 118] width 48 height 18
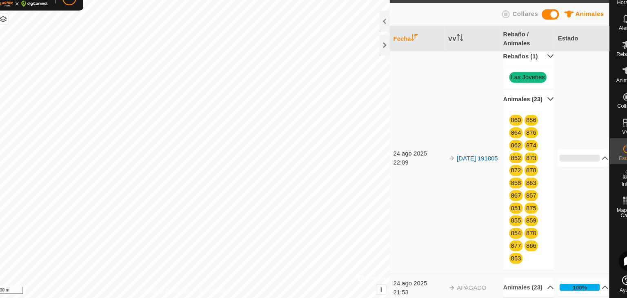
scroll to position [9, 0]
click at [528, 119] on p-accordion-header "Animales (23)" at bounding box center [519, 109] width 48 height 18
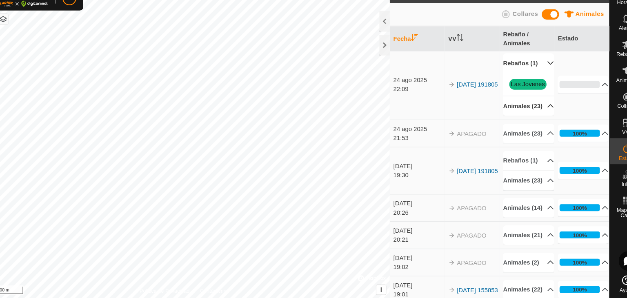
scroll to position [0, 0]
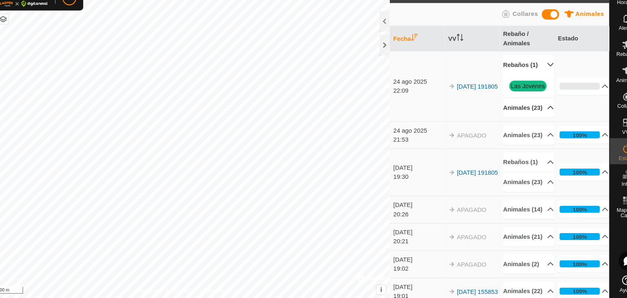
click at [525, 77] on p-accordion-header "Rebaños (1)" at bounding box center [519, 78] width 48 height 18
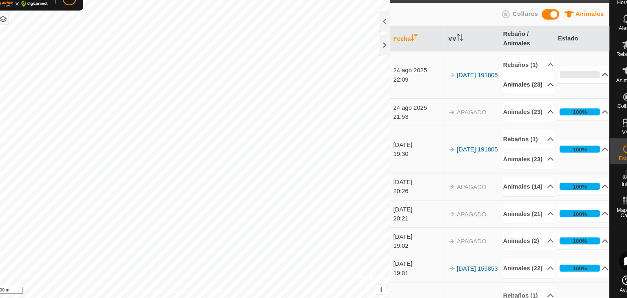
click at [578, 95] on p-accordion-header "0%" at bounding box center [570, 87] width 48 height 16
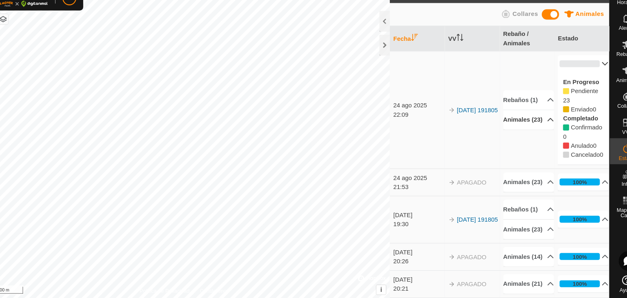
click at [566, 91] on label "En Progreso" at bounding box center [568, 94] width 34 height 7
click at [580, 76] on p-accordion-header "0%" at bounding box center [570, 77] width 48 height 16
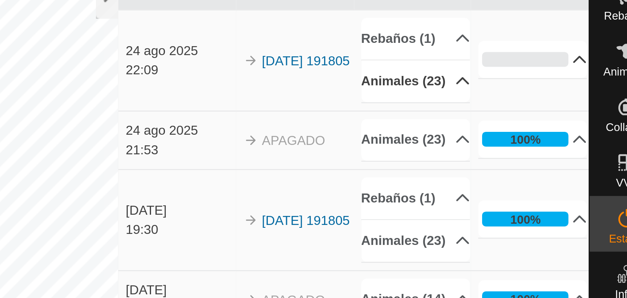
click at [388, 149] on div "Activaciones 15 Animales Collares Fecha VV Rebaño / Animales Estado 24 ago 2025…" at bounding box center [297, 149] width 595 height 298
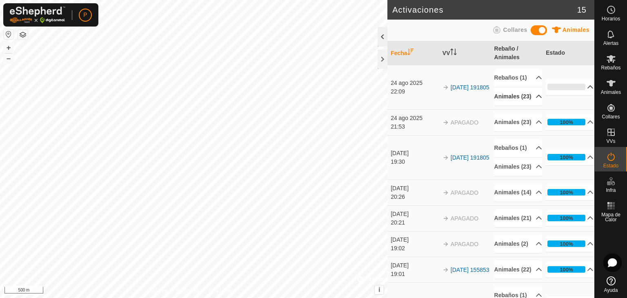
click at [379, 41] on div at bounding box center [383, 37] width 10 height 20
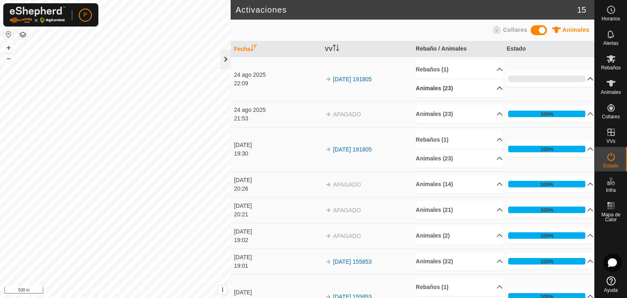
click at [227, 65] on div at bounding box center [226, 59] width 10 height 20
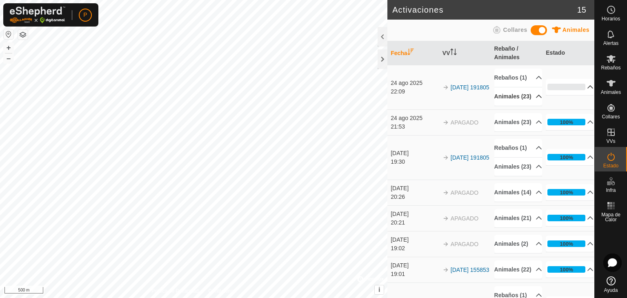
click at [390, 58] on th "Fecha" at bounding box center [414, 53] width 52 height 24
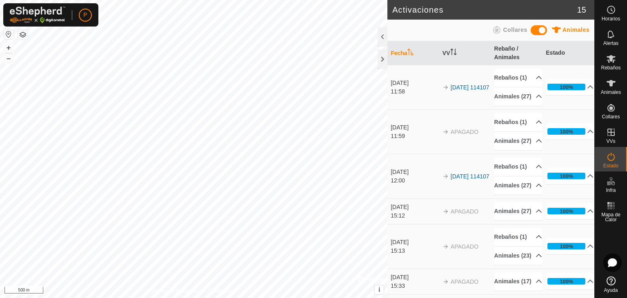
click at [408, 56] on th "Fecha" at bounding box center [414, 53] width 52 height 24
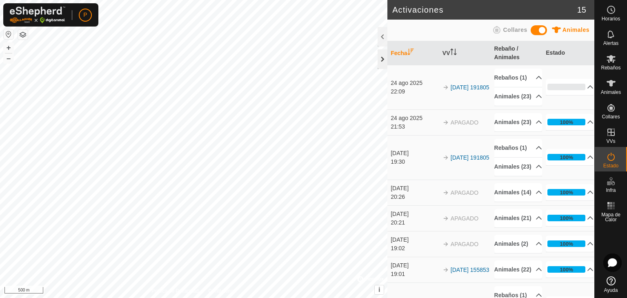
click at [381, 59] on div at bounding box center [383, 59] width 10 height 20
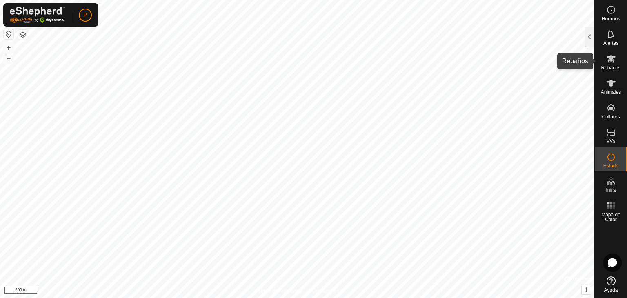
click at [614, 56] on icon at bounding box center [611, 59] width 9 height 8
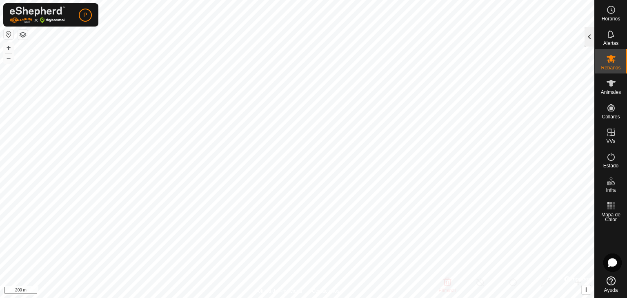
click at [590, 30] on div at bounding box center [590, 37] width 10 height 20
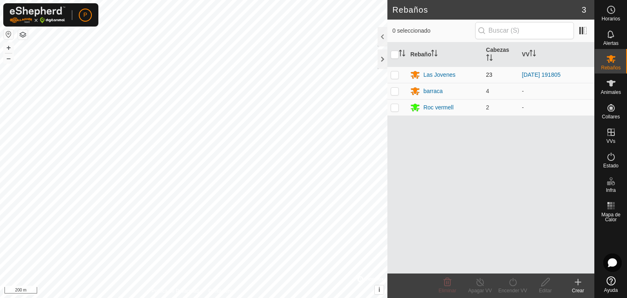
click at [397, 79] on td at bounding box center [398, 75] width 20 height 16
checkbox input "true"
click at [448, 74] on div "Las Jovenes" at bounding box center [440, 75] width 32 height 9
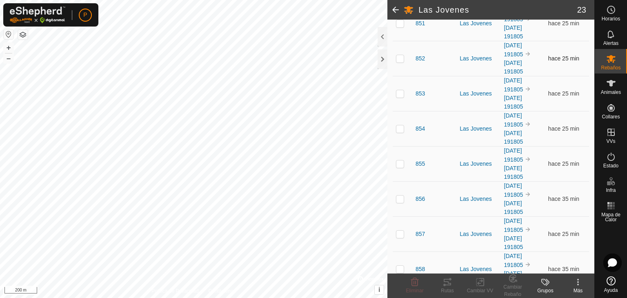
scroll to position [70, 0]
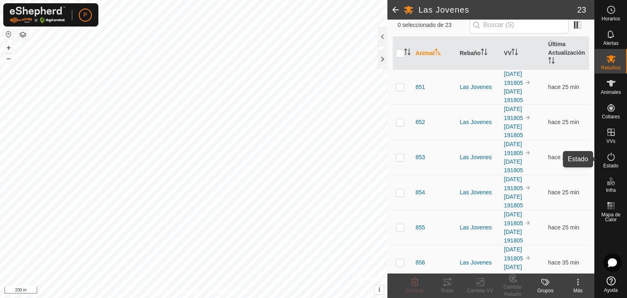
click at [610, 152] on icon at bounding box center [611, 157] width 10 height 10
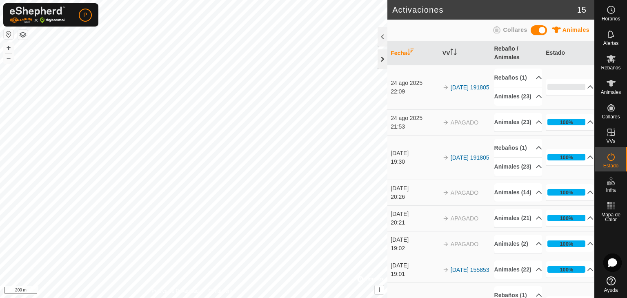
click at [383, 59] on div at bounding box center [383, 59] width 10 height 20
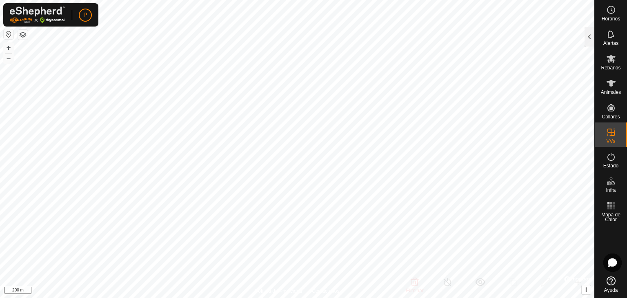
checkbox input "true"
checkbox input "false"
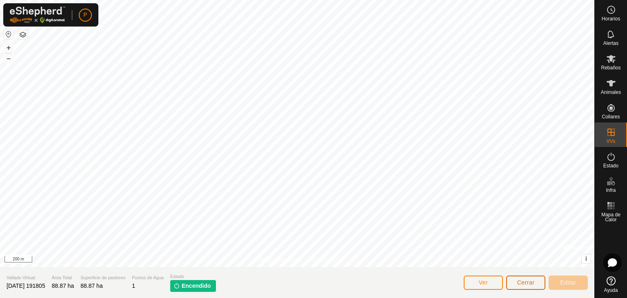
click at [526, 285] on span "Cerrar" at bounding box center [526, 282] width 18 height 7
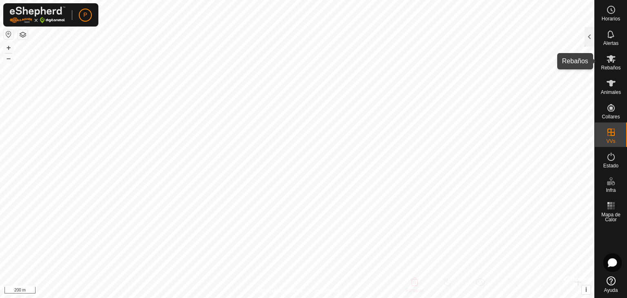
click at [611, 62] on icon at bounding box center [611, 59] width 10 height 10
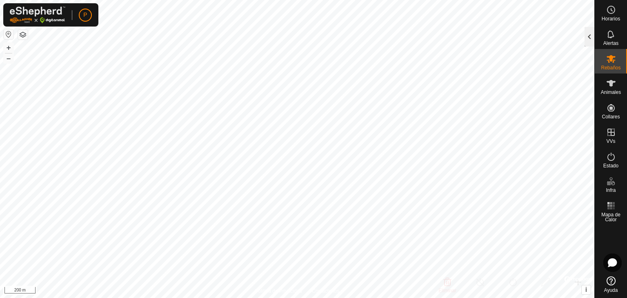
click at [589, 39] on div at bounding box center [590, 37] width 10 height 20
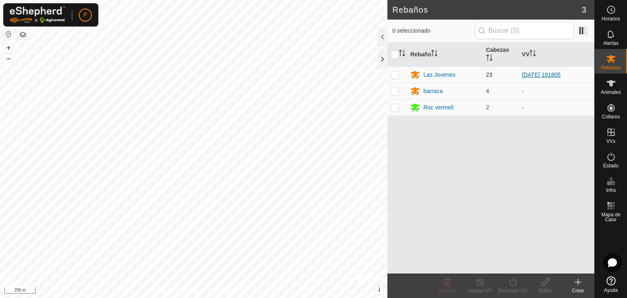
click at [536, 76] on link "[DATE] 191805" at bounding box center [541, 74] width 39 height 7
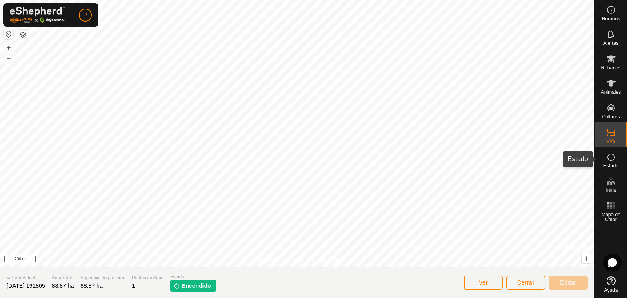
click at [613, 162] on es-activation-svg-icon at bounding box center [611, 156] width 15 height 13
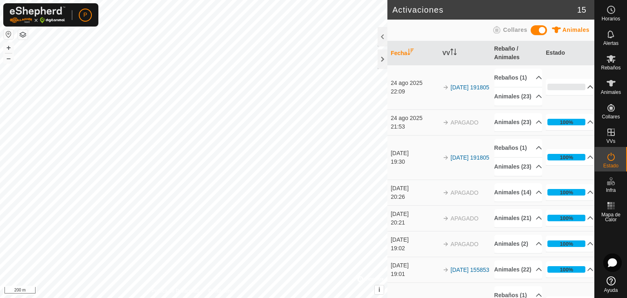
click at [564, 95] on p-accordion-header "0%" at bounding box center [570, 87] width 48 height 16
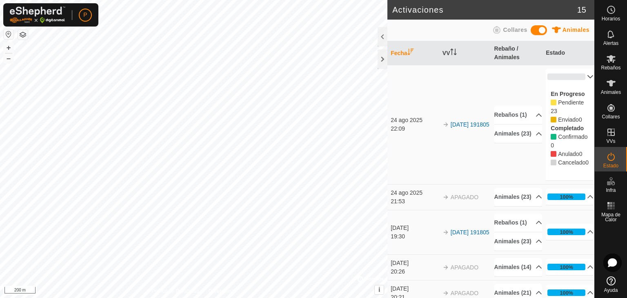
click at [564, 97] on p-accordion-panel "0% En Progreso Pendiente 23 Enviado 0 Completado Confirmado 0 Anulado 0 Cancela…" at bounding box center [570, 125] width 48 height 112
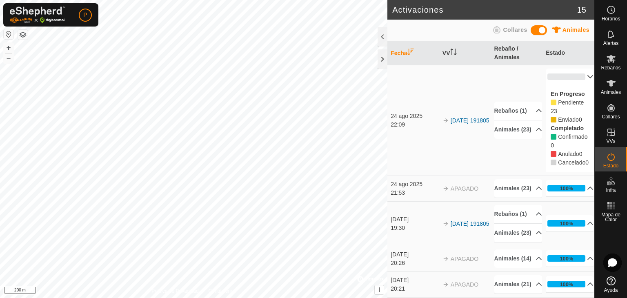
click at [566, 74] on p-accordion-header "0%" at bounding box center [570, 77] width 48 height 16
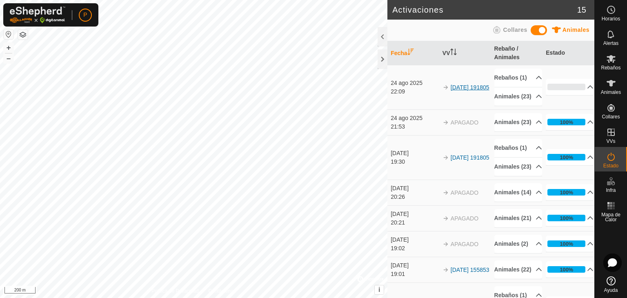
click at [451, 91] on link "[DATE] 191805" at bounding box center [470, 87] width 39 height 7
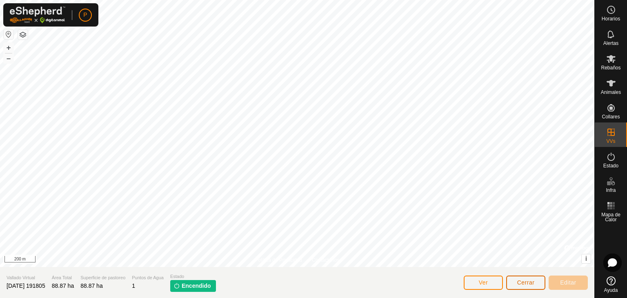
click at [525, 278] on button "Cerrar" at bounding box center [525, 283] width 39 height 14
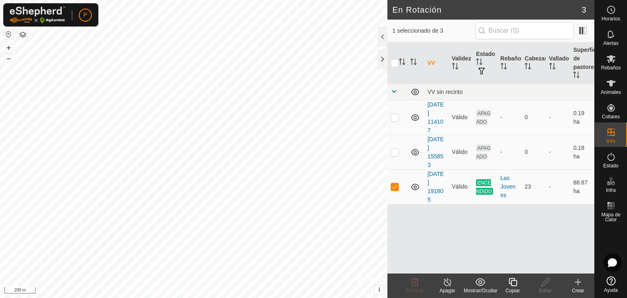
click at [454, 238] on div "VV Validez Estado Rebaño Cabezas Vallado Superficie de pastoreo VV sin recinto …" at bounding box center [491, 157] width 207 height 231
click at [395, 187] on p-checkbox at bounding box center [395, 186] width 8 height 7
checkbox input "false"
click at [379, 61] on div at bounding box center [383, 59] width 10 height 20
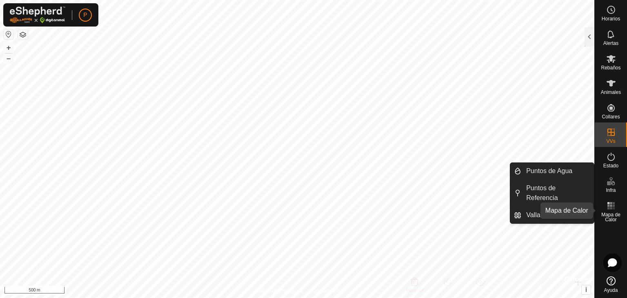
click at [609, 208] on rect at bounding box center [609, 208] width 2 height 2
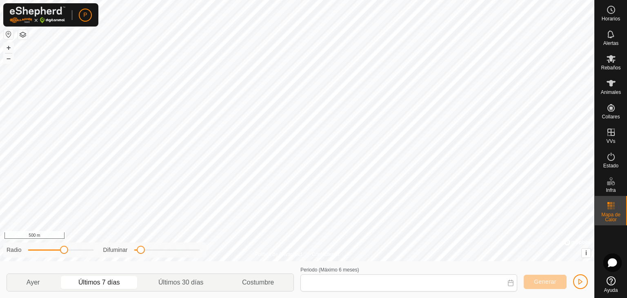
type input "17 Aug, 2025 - 23 Aug, 2025"
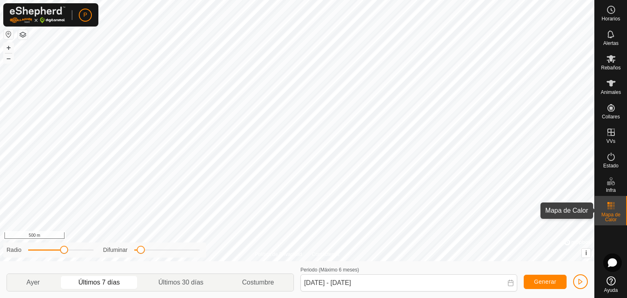
click at [613, 210] on icon at bounding box center [611, 206] width 10 height 10
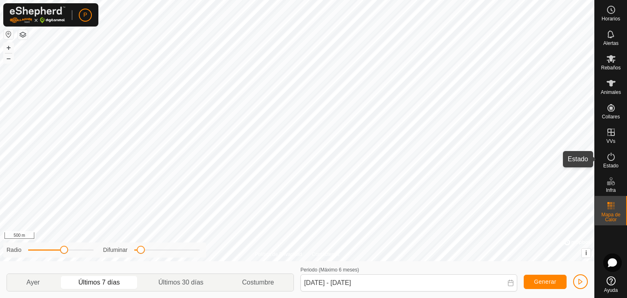
click at [622, 154] on div "Estado" at bounding box center [611, 159] width 32 height 25
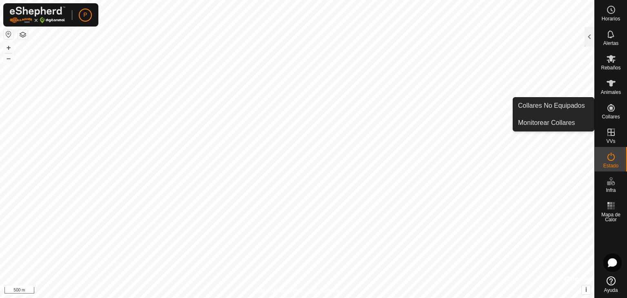
click at [611, 110] on icon at bounding box center [611, 108] width 10 height 10
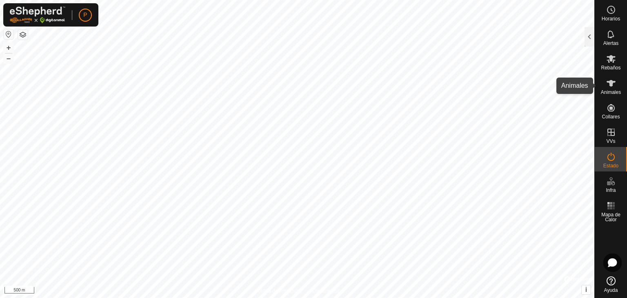
click at [609, 80] on icon at bounding box center [611, 83] width 9 height 7
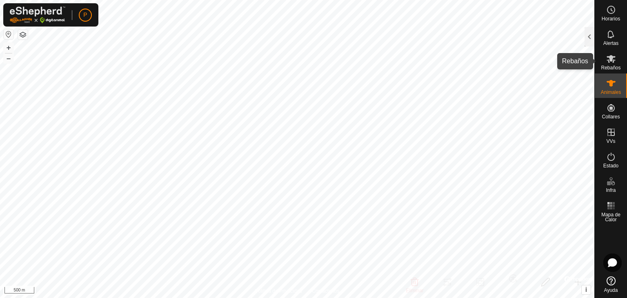
click at [614, 57] on icon at bounding box center [611, 59] width 9 height 8
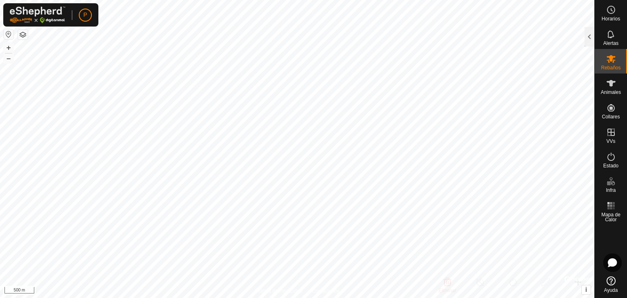
click at [614, 57] on icon at bounding box center [611, 59] width 9 height 8
click at [592, 36] on div at bounding box center [590, 37] width 10 height 20
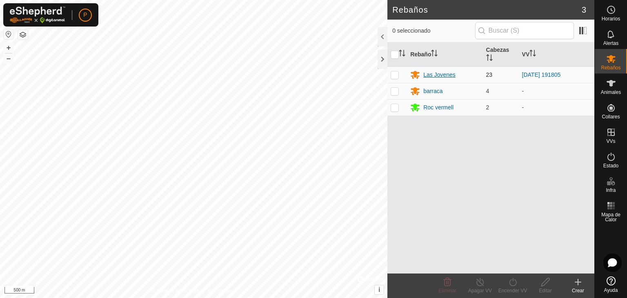
click at [436, 77] on div "Las Jovenes" at bounding box center [440, 75] width 32 height 9
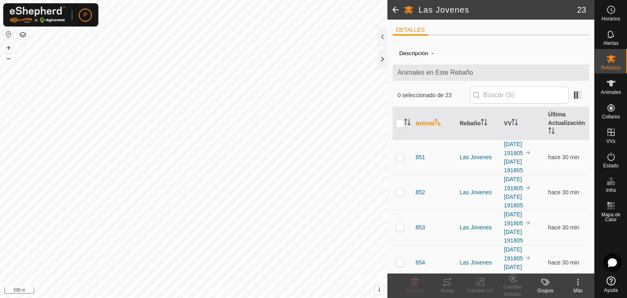
click at [395, 10] on span at bounding box center [396, 10] width 16 height 20
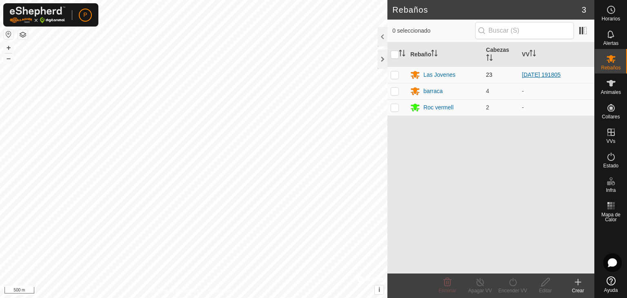
click at [534, 71] on link "[DATE] 191805" at bounding box center [541, 74] width 39 height 7
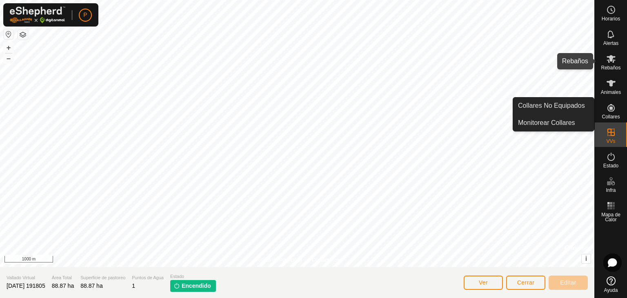
click at [609, 58] on icon at bounding box center [611, 59] width 9 height 8
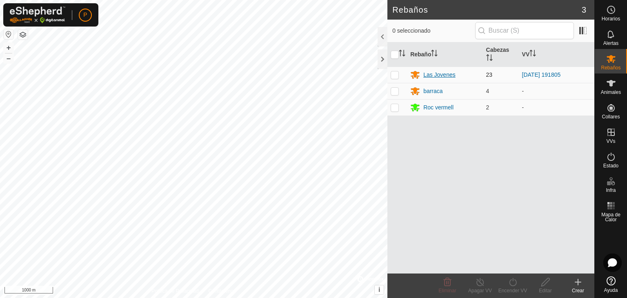
click at [439, 77] on div "Las Jovenes" at bounding box center [440, 75] width 32 height 9
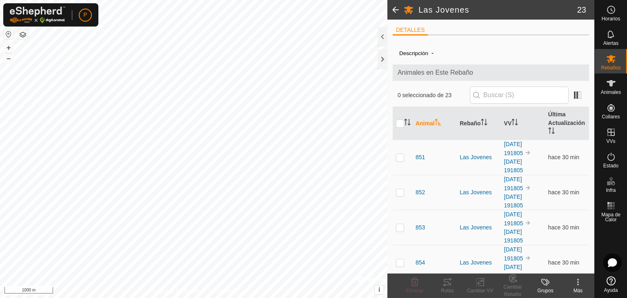
scroll to position [2, 0]
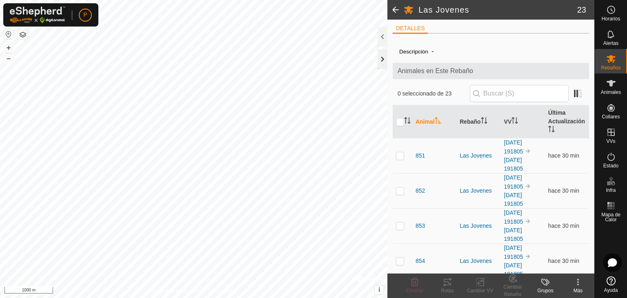
click at [384, 60] on div at bounding box center [383, 59] width 10 height 20
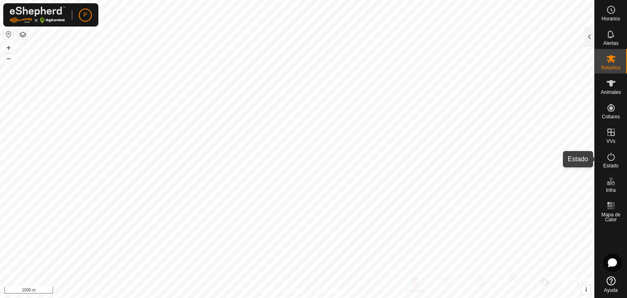
click at [609, 156] on icon at bounding box center [611, 157] width 10 height 10
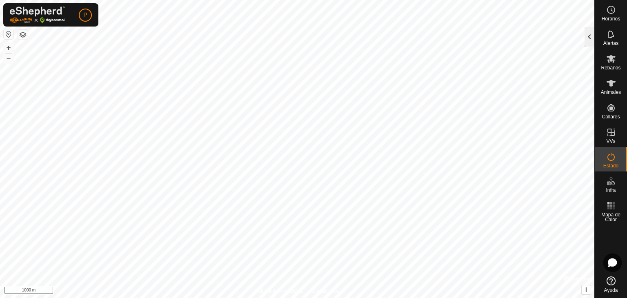
click at [588, 34] on div at bounding box center [590, 37] width 10 height 20
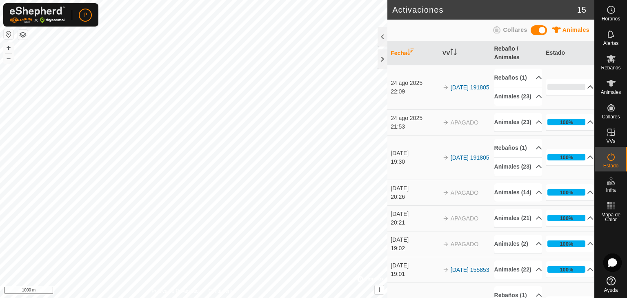
click at [566, 95] on p-accordion-header "0%" at bounding box center [570, 87] width 48 height 16
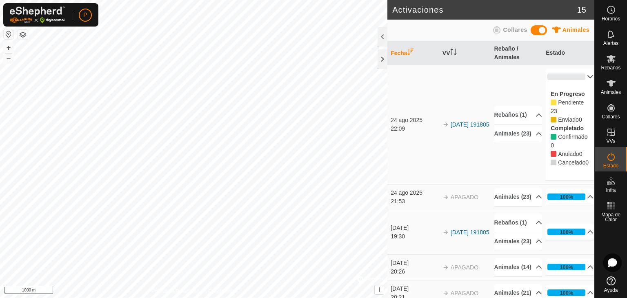
click at [566, 95] on p-accordion-panel "0% En Progreso Pendiente 23 Enviado 0 Completado Confirmado 0 Anulado 0 Cancela…" at bounding box center [570, 125] width 48 height 112
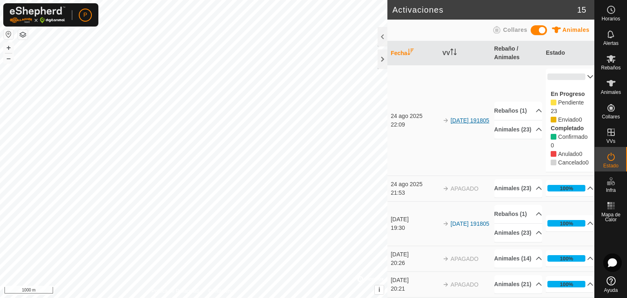
click at [451, 124] on link "[DATE] 191805" at bounding box center [470, 120] width 39 height 7
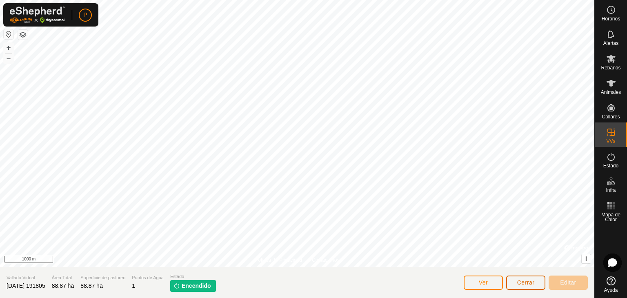
click at [520, 283] on span "Cerrar" at bounding box center [526, 282] width 18 height 7
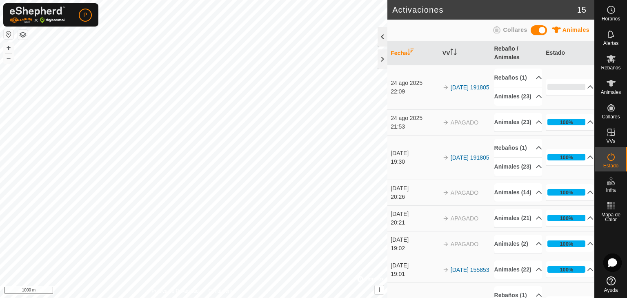
click at [381, 39] on div at bounding box center [383, 37] width 10 height 20
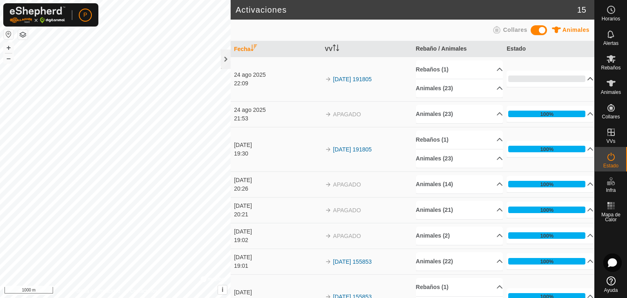
click at [529, 77] on p-accordion-header "0%" at bounding box center [550, 79] width 87 height 16
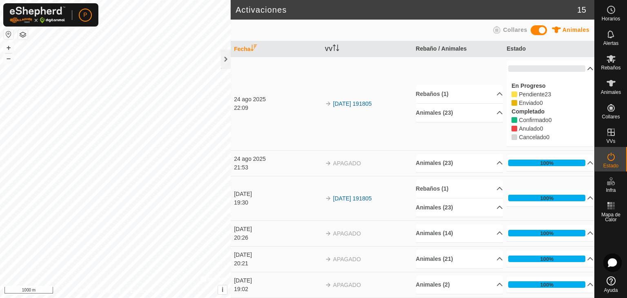
click at [529, 77] on p-accordion-panel "0% En Progreso Pendiente 23 Enviado 0 Completado Confirmado 0 Anulado 0 Cancela…" at bounding box center [550, 103] width 87 height 87
click at [529, 77] on div "En Progreso Pendiente 23 Enviado 0 Completado Confirmado 0 Anulado 0 Cancelado 0" at bounding box center [550, 112] width 87 height 70
drag, startPoint x: 529, startPoint y: 77, endPoint x: 491, endPoint y: 117, distance: 55.7
click at [491, 117] on tr "24 ago 2025 22:09 2025-07-19 191805 Rebaños (1) Las Jovenes Animales (23) 860 8…" at bounding box center [413, 104] width 364 height 94
click at [491, 117] on p-accordion-header "Animales (23)" at bounding box center [459, 113] width 87 height 18
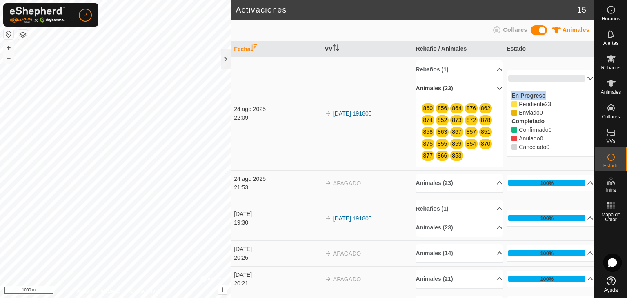
click at [348, 110] on link "[DATE] 191805" at bounding box center [352, 113] width 39 height 7
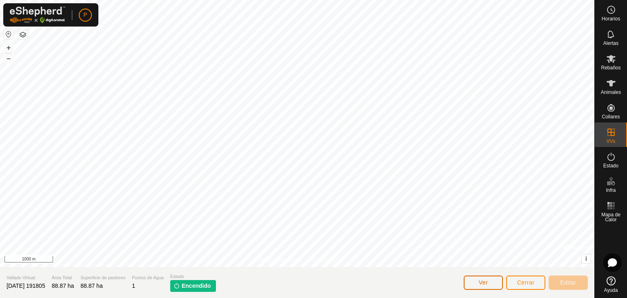
click at [479, 276] on button "Ver" at bounding box center [483, 283] width 39 height 14
click at [528, 286] on button "Cerrar" at bounding box center [525, 283] width 39 height 14
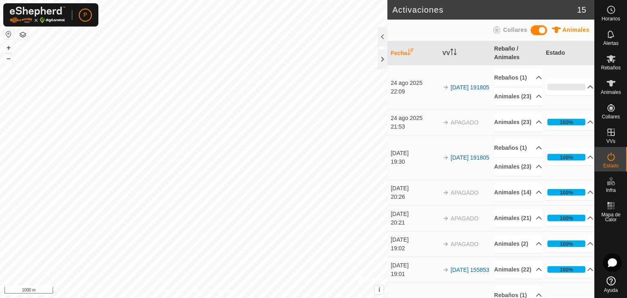
click at [555, 95] on p-accordion-header "0%" at bounding box center [570, 87] width 48 height 16
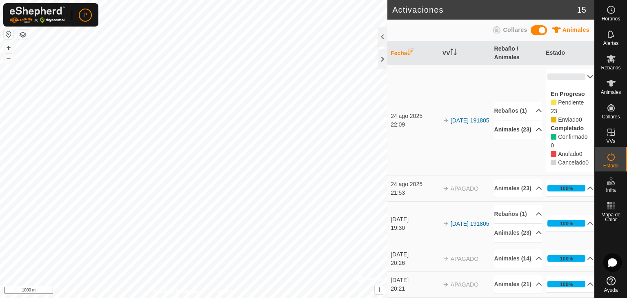
click at [526, 139] on p-accordion-header "Animales (23)" at bounding box center [519, 129] width 48 height 18
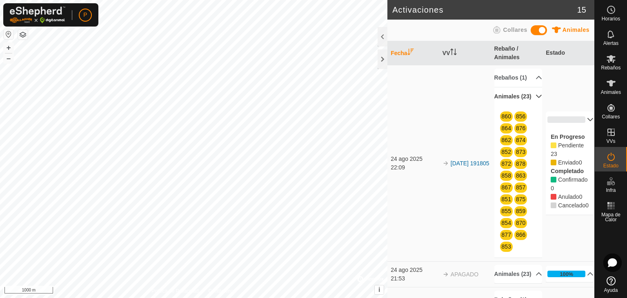
click at [533, 106] on p-accordion-header "Animales (23)" at bounding box center [519, 96] width 48 height 18
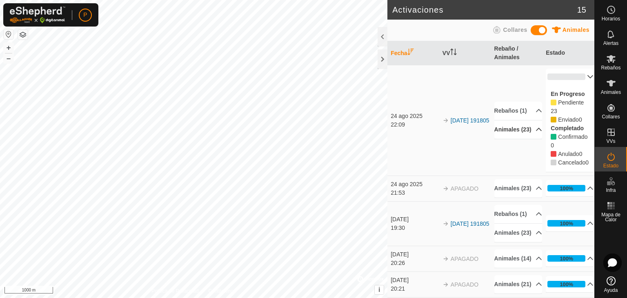
click at [528, 138] on p-accordion-header "Animales (23)" at bounding box center [519, 129] width 48 height 18
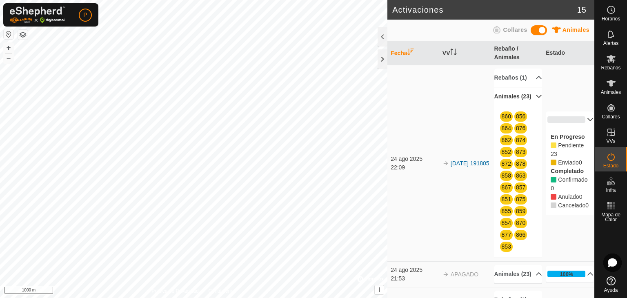
click at [529, 106] on p-accordion-header "Animales (23)" at bounding box center [519, 96] width 48 height 18
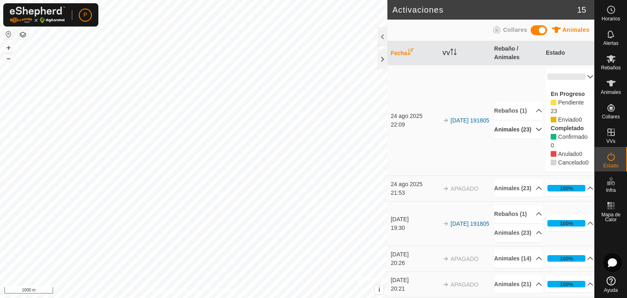
click at [529, 120] on p-accordion-header "Animales (23)" at bounding box center [519, 129] width 48 height 18
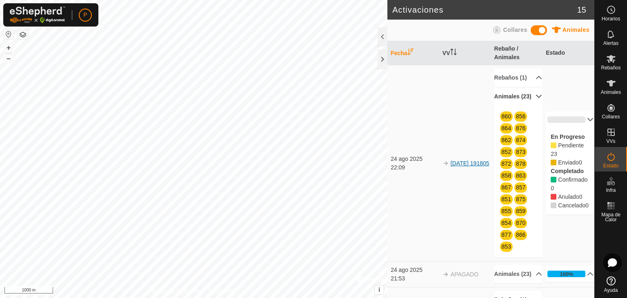
click at [453, 165] on link "[DATE] 191805" at bounding box center [470, 163] width 39 height 7
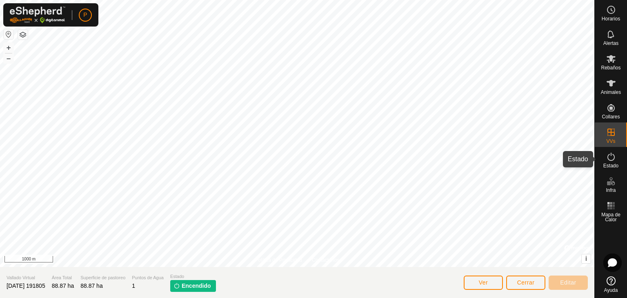
click at [609, 158] on icon at bounding box center [611, 157] width 10 height 10
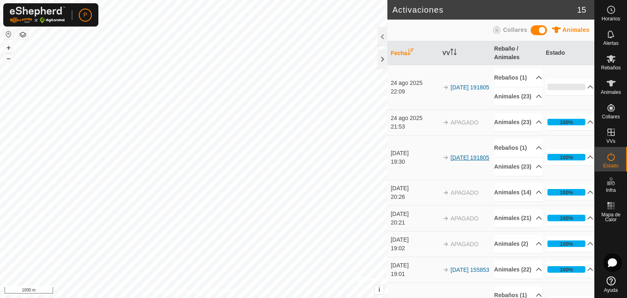
click at [453, 161] on link "[DATE] 191805" at bounding box center [470, 157] width 39 height 7
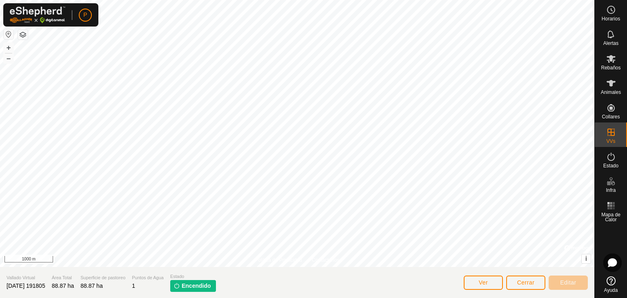
click at [196, 285] on span "Encendido" at bounding box center [196, 286] width 29 height 9
click at [525, 284] on span "Cerrar" at bounding box center [526, 282] width 18 height 7
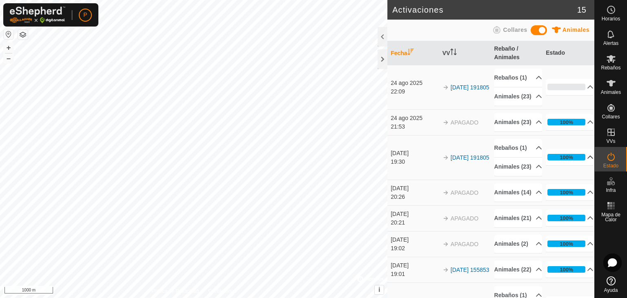
click at [585, 165] on p-accordion-header "100%" at bounding box center [570, 157] width 48 height 16
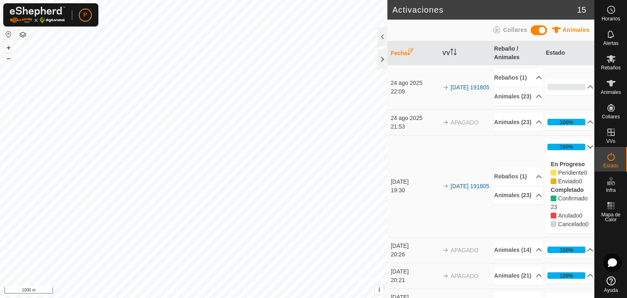
click at [585, 191] on div "En Progreso Pendiente 0 Enviado 0 Completado Confirmado 23 Anulado 0 Cancelado 0" at bounding box center [570, 194] width 48 height 78
click at [386, 56] on div at bounding box center [383, 59] width 10 height 20
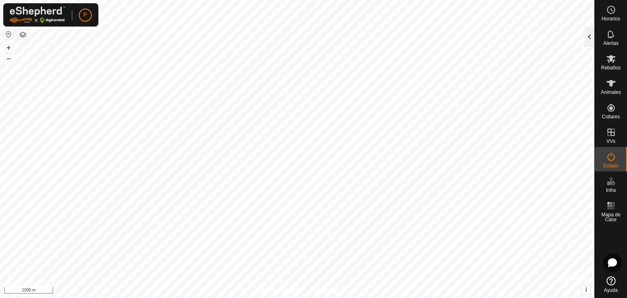
click at [593, 35] on div at bounding box center [590, 37] width 10 height 20
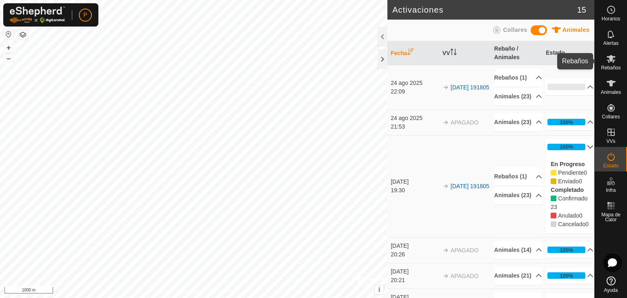
click at [616, 64] on es-mob-svg-icon at bounding box center [611, 58] width 15 height 13
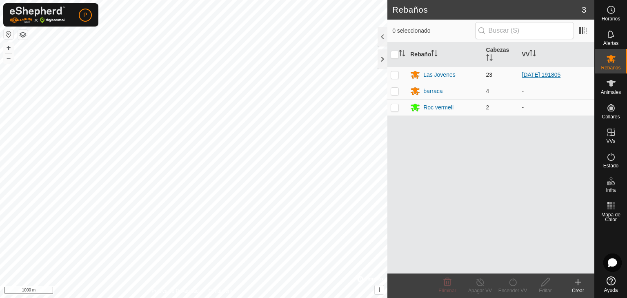
click at [524, 74] on link "[DATE] 191805" at bounding box center [541, 74] width 39 height 7
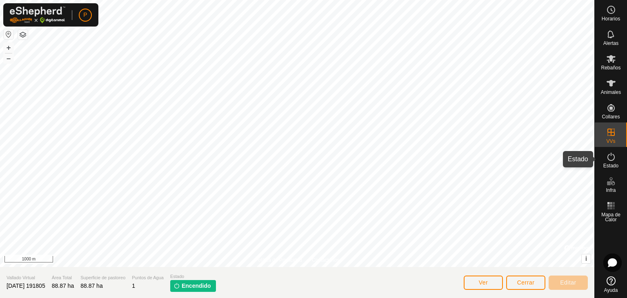
click at [608, 161] on icon at bounding box center [611, 157] width 10 height 10
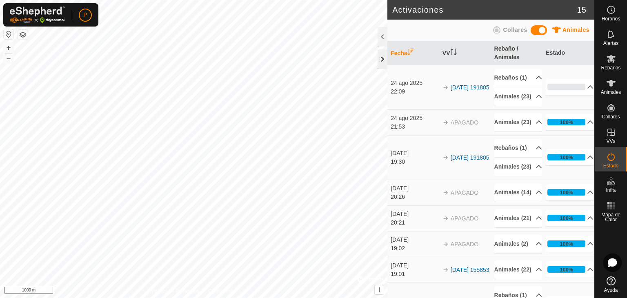
click at [381, 56] on div at bounding box center [383, 59] width 10 height 20
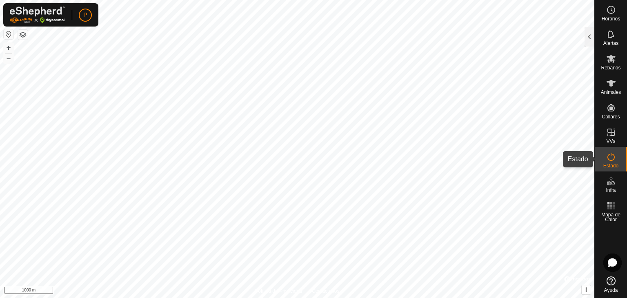
click at [612, 160] on icon at bounding box center [611, 157] width 7 height 8
click at [585, 42] on div at bounding box center [590, 37] width 10 height 20
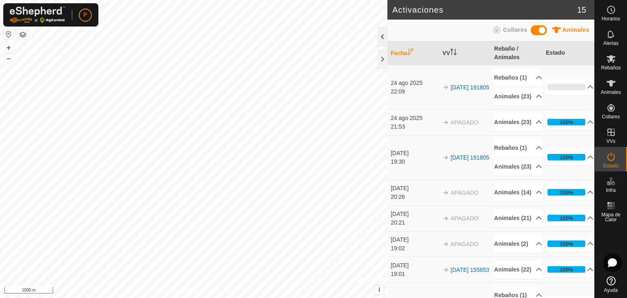
click at [585, 42] on th "Estado" at bounding box center [569, 53] width 52 height 24
click at [379, 58] on div at bounding box center [383, 59] width 10 height 20
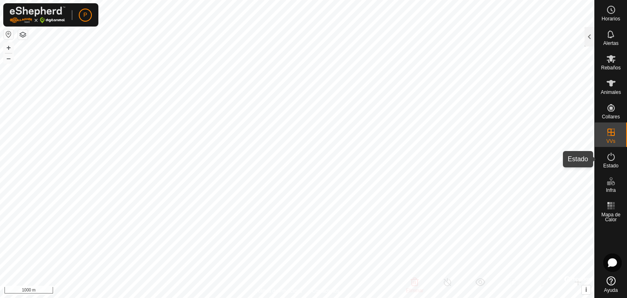
click at [612, 156] on icon at bounding box center [611, 157] width 10 height 10
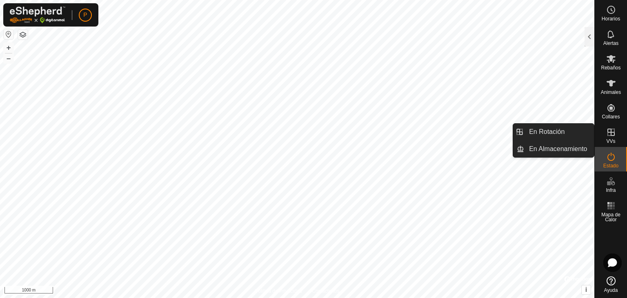
click at [613, 136] on icon at bounding box center [611, 132] width 10 height 10
click at [613, 127] on icon at bounding box center [611, 132] width 10 height 10
click at [560, 134] on link "En Rotación" at bounding box center [559, 132] width 70 height 16
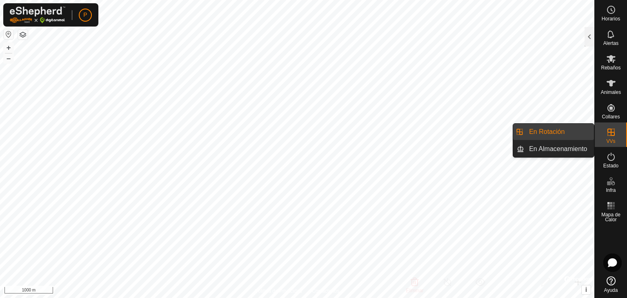
click at [609, 137] on es-virtualpaddocks-svg-icon at bounding box center [611, 132] width 15 height 13
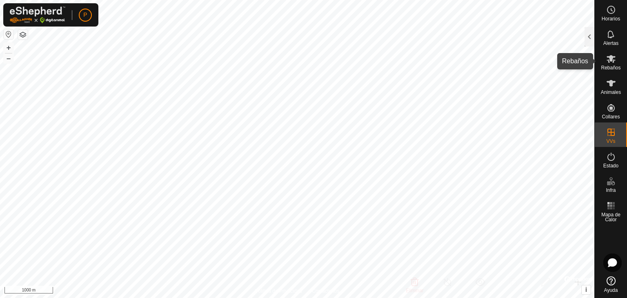
click at [616, 63] on es-mob-svg-icon at bounding box center [611, 58] width 15 height 13
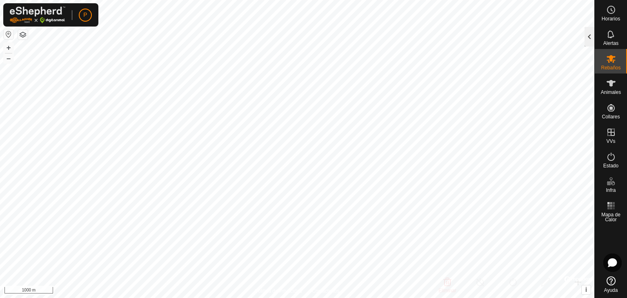
click at [586, 41] on div at bounding box center [590, 37] width 10 height 20
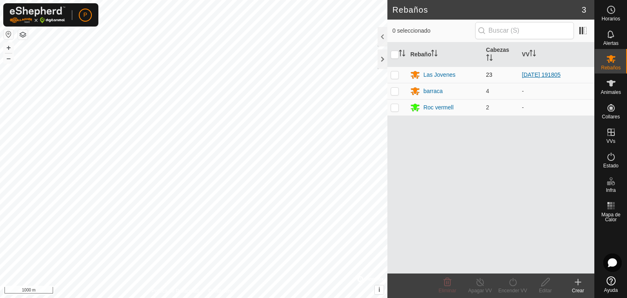
click at [539, 71] on link "[DATE] 191805" at bounding box center [541, 74] width 39 height 7
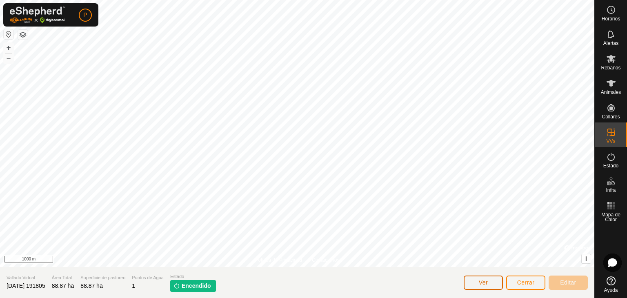
click at [488, 285] on span "Ver" at bounding box center [483, 282] width 9 height 7
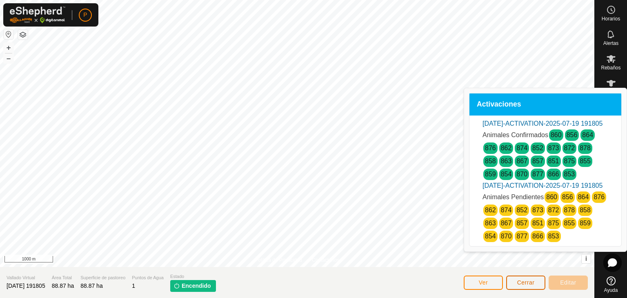
click at [524, 285] on span "Cerrar" at bounding box center [526, 282] width 18 height 7
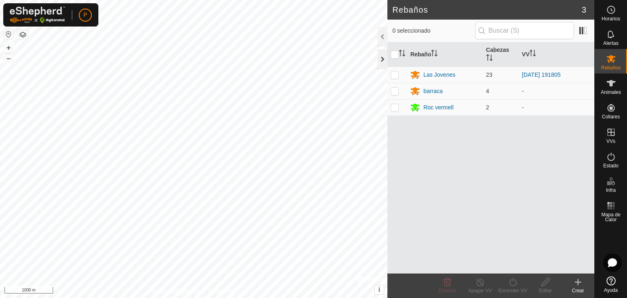
click at [379, 63] on div at bounding box center [383, 59] width 10 height 20
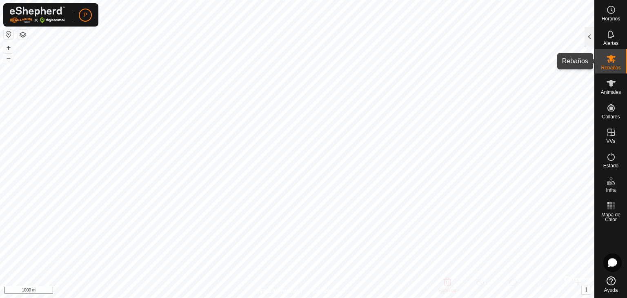
click at [606, 57] on icon at bounding box center [611, 59] width 10 height 10
click at [589, 39] on div at bounding box center [590, 37] width 10 height 20
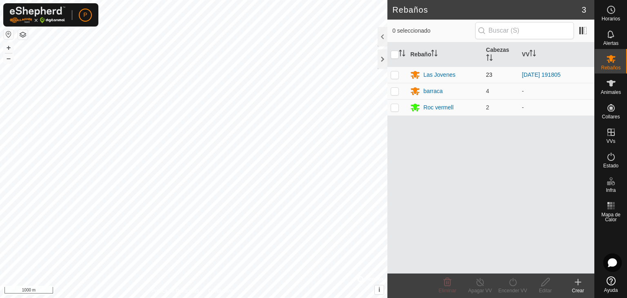
click at [394, 77] on p-checkbox at bounding box center [395, 74] width 8 height 7
checkbox input "true"
click at [542, 283] on icon at bounding box center [546, 282] width 8 height 8
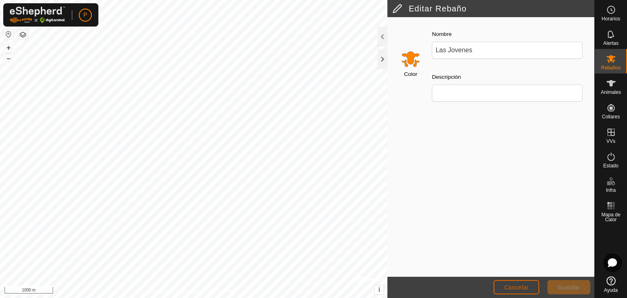
click at [522, 288] on span "Cancelar" at bounding box center [516, 287] width 25 height 7
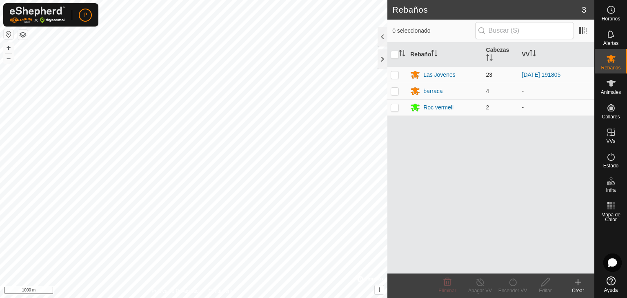
click at [396, 74] on p-checkbox at bounding box center [395, 74] width 8 height 7
checkbox input "true"
click at [610, 158] on icon at bounding box center [611, 157] width 10 height 10
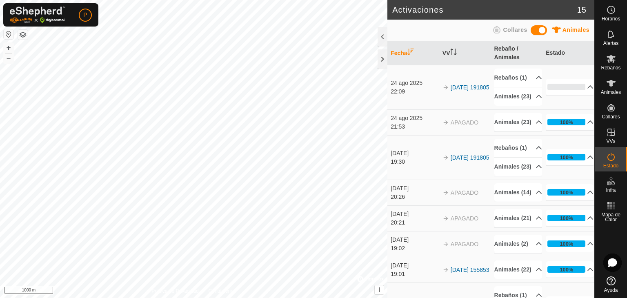
click at [451, 91] on link "[DATE] 191805" at bounding box center [470, 87] width 39 height 7
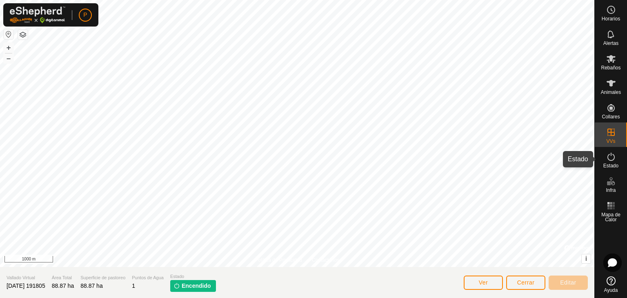
click at [609, 160] on icon at bounding box center [611, 157] width 7 height 8
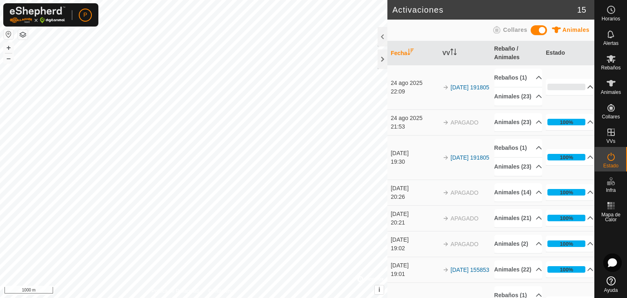
click at [578, 92] on p-accordion-header "0%" at bounding box center [570, 87] width 48 height 16
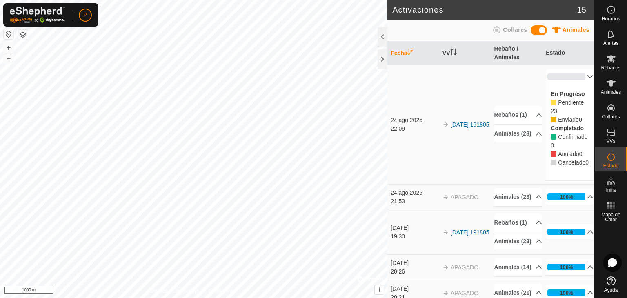
click at [578, 92] on p-accordion-panel "0% En Progreso Pendiente 23 Enviado 0 Completado Confirmado 0 Anulado 0 Cancela…" at bounding box center [570, 125] width 48 height 112
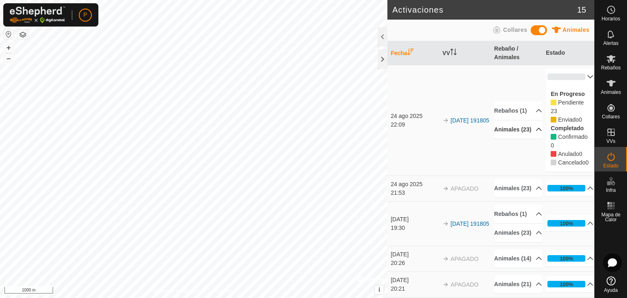
click at [513, 128] on p-accordion-header "Animales (23)" at bounding box center [519, 129] width 48 height 18
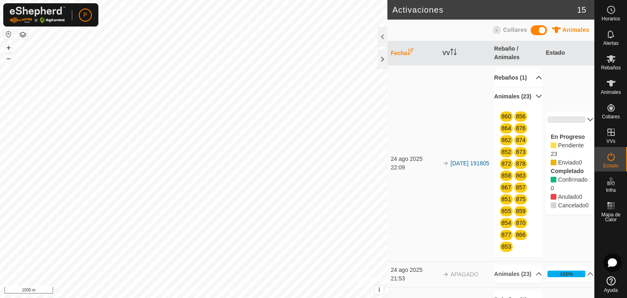
click at [527, 81] on p-accordion-header "Rebaños (1)" at bounding box center [519, 78] width 48 height 18
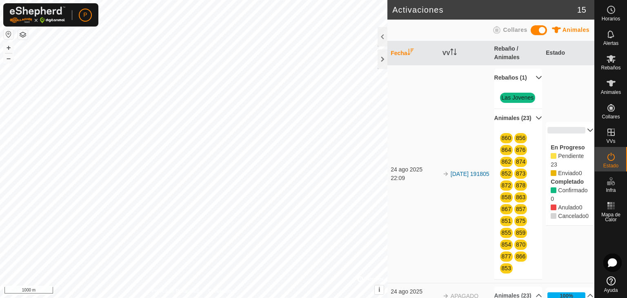
click at [527, 81] on p-accordion-header "Rebaños (1)" at bounding box center [519, 78] width 48 height 18
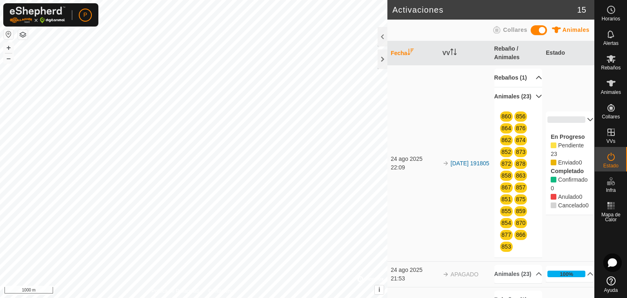
click at [528, 78] on p-accordion-header "Rebaños (1)" at bounding box center [519, 78] width 48 height 18
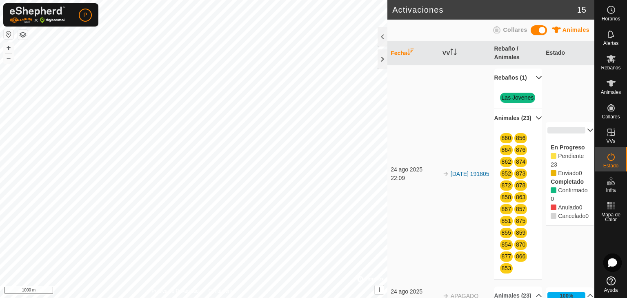
click at [509, 101] on link "Las Jovenes" at bounding box center [518, 97] width 32 height 7
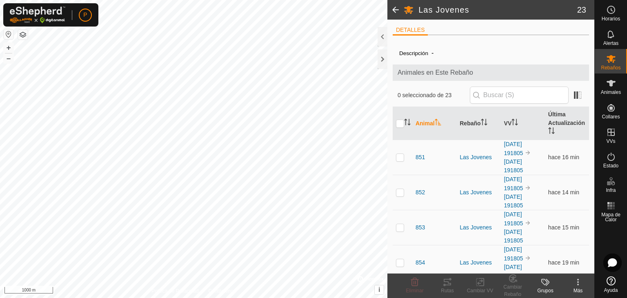
click at [395, 120] on th at bounding box center [403, 123] width 20 height 33
click at [399, 122] on input "checkbox" at bounding box center [400, 124] width 8 height 8
checkbox input "true"
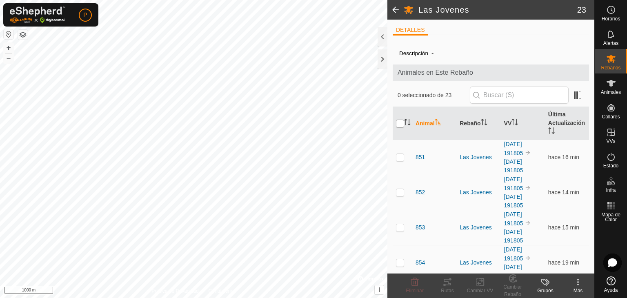
checkbox input "true"
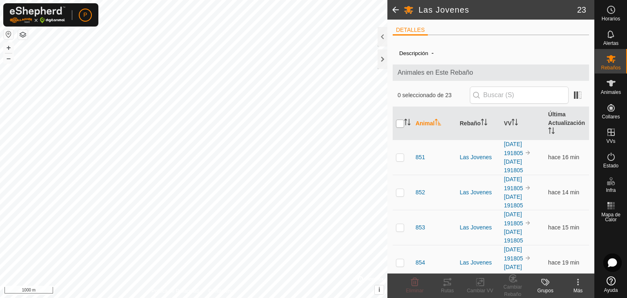
checkbox input "true"
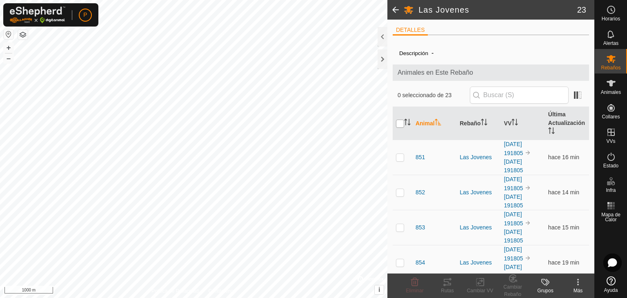
checkbox input "true"
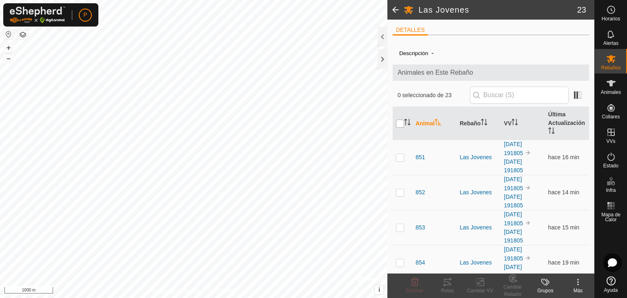
checkbox input "true"
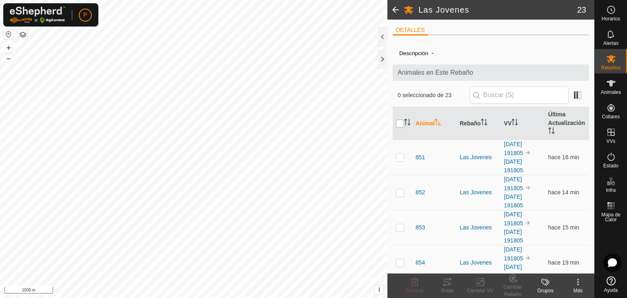
checkbox input "true"
click at [576, 283] on icon at bounding box center [578, 282] width 10 height 10
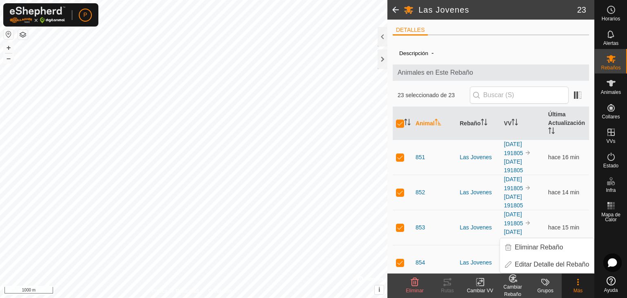
click at [576, 283] on icon at bounding box center [578, 282] width 10 height 10
click at [394, 124] on th at bounding box center [403, 123] width 20 height 33
click at [398, 124] on input "checkbox" at bounding box center [400, 124] width 8 height 8
checkbox input "false"
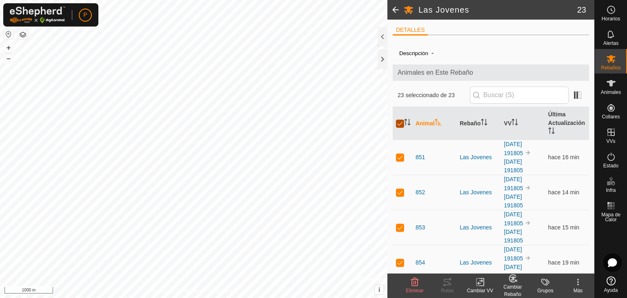
checkbox input "false"
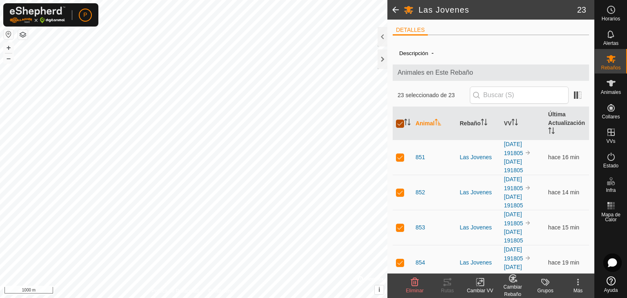
checkbox input "false"
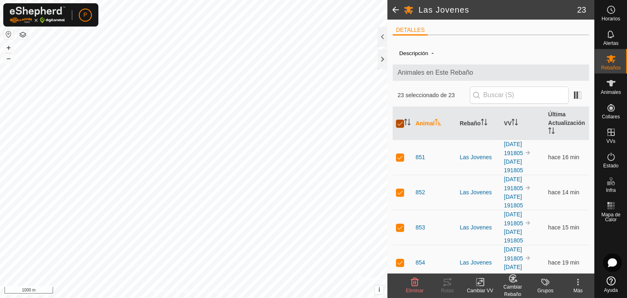
checkbox input "false"
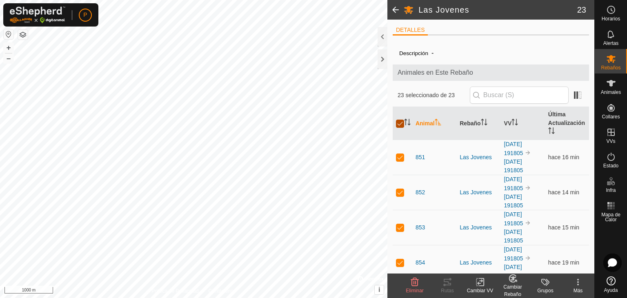
checkbox input "false"
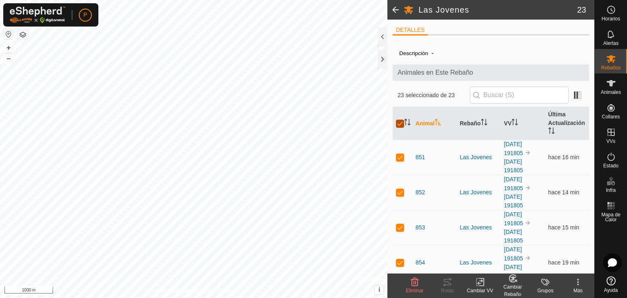
checkbox input "false"
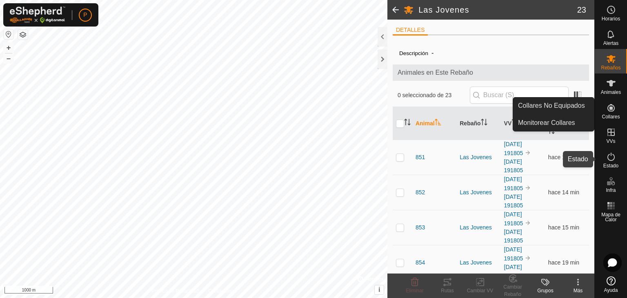
click at [609, 154] on icon at bounding box center [611, 157] width 7 height 8
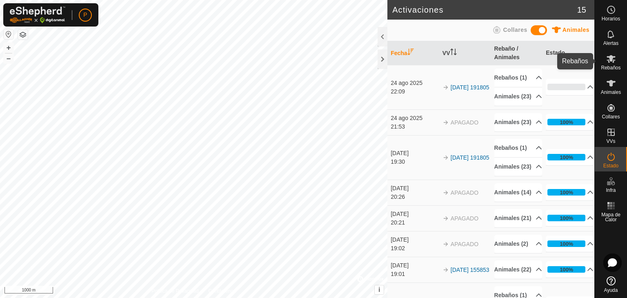
click at [614, 64] on es-mob-svg-icon at bounding box center [611, 58] width 15 height 13
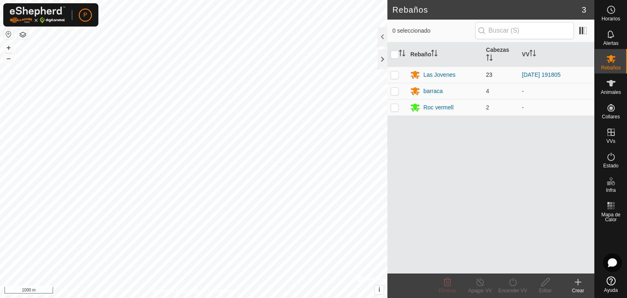
click at [399, 78] on td at bounding box center [398, 75] width 20 height 16
click at [398, 71] on p-checkbox at bounding box center [395, 74] width 8 height 7
checkbox input "false"
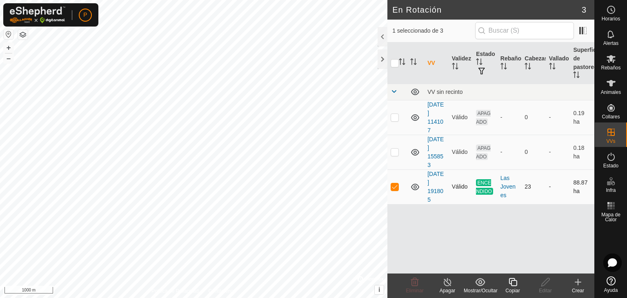
click at [397, 187] on p-checkbox at bounding box center [395, 186] width 8 height 7
checkbox input "true"
click at [449, 283] on icon at bounding box center [448, 282] width 10 height 10
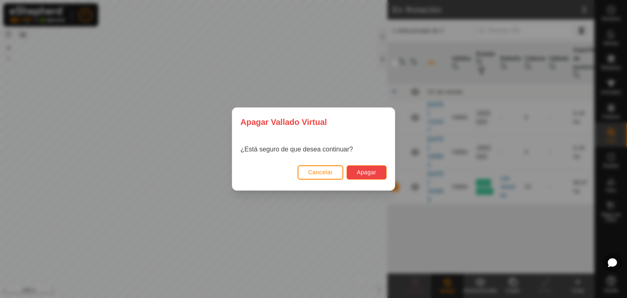
click at [358, 173] on span "Apagar" at bounding box center [367, 172] width 20 height 7
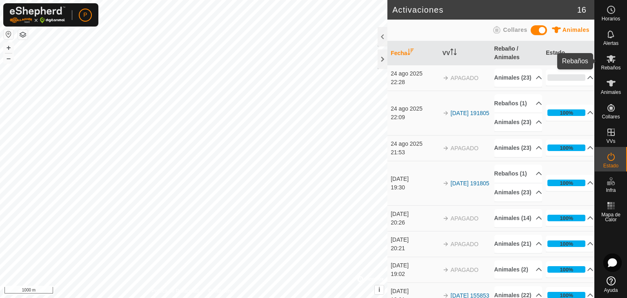
click at [609, 64] on es-mob-svg-icon at bounding box center [611, 58] width 15 height 13
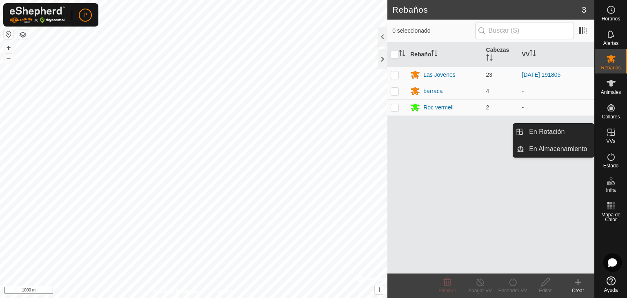
click at [608, 137] on icon at bounding box center [611, 132] width 10 height 10
click at [612, 134] on icon at bounding box center [611, 132] width 10 height 10
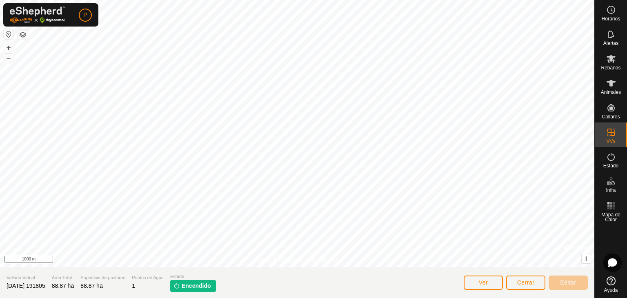
click at [195, 286] on span "Encendido" at bounding box center [196, 286] width 29 height 9
click at [488, 280] on button "Ver" at bounding box center [483, 283] width 39 height 14
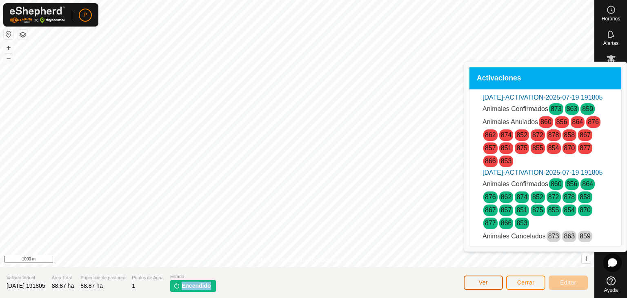
click at [488, 280] on button "Ver" at bounding box center [483, 283] width 39 height 14
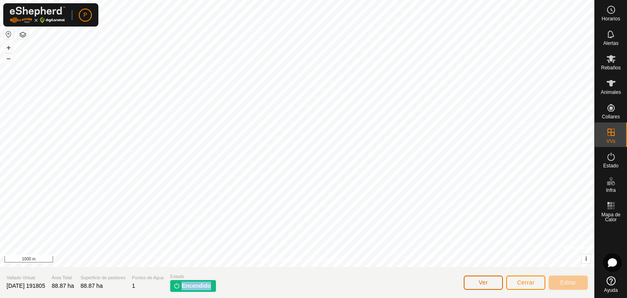
click at [488, 280] on button "Ver" at bounding box center [483, 283] width 39 height 14
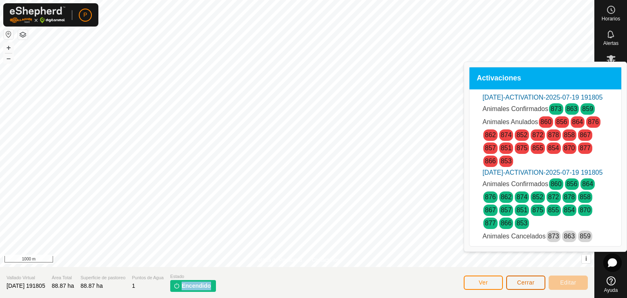
click at [528, 282] on span "Cerrar" at bounding box center [526, 282] width 18 height 7
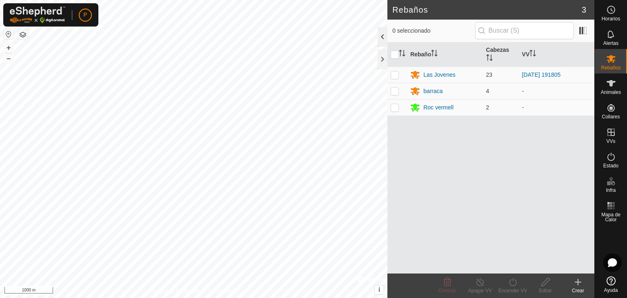
click at [384, 35] on div at bounding box center [383, 37] width 10 height 20
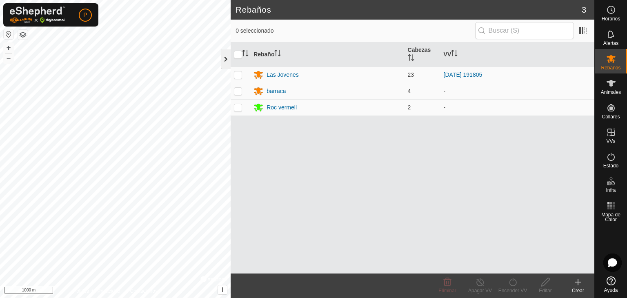
click at [224, 61] on div at bounding box center [226, 59] width 10 height 20
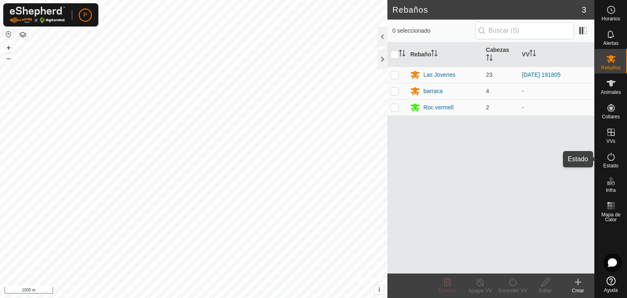
click at [613, 158] on icon at bounding box center [611, 157] width 10 height 10
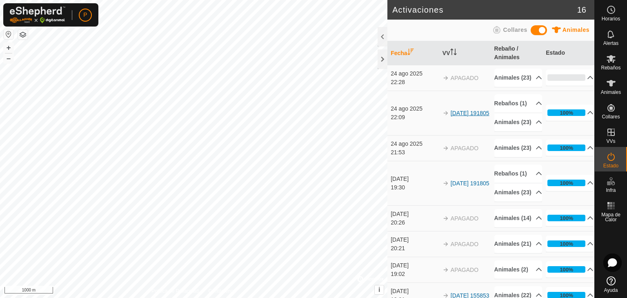
click at [454, 116] on link "[DATE] 191805" at bounding box center [470, 113] width 39 height 7
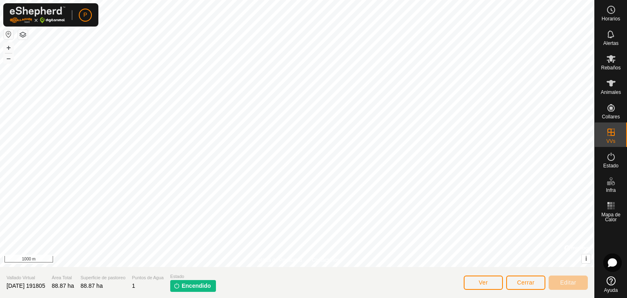
click at [454, 127] on div at bounding box center [297, 133] width 595 height 267
click at [204, 282] on span "Encendido" at bounding box center [196, 286] width 29 height 9
click at [524, 283] on span "Cerrar" at bounding box center [526, 282] width 18 height 7
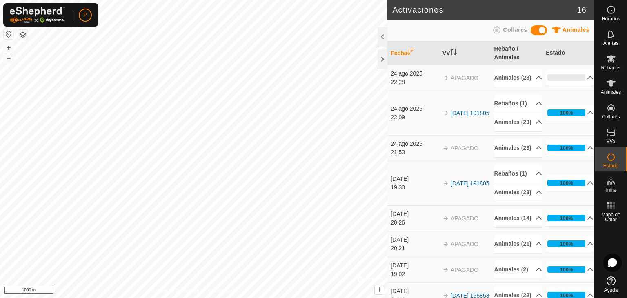
click at [524, 227] on p-accordion-header "Animales (14)" at bounding box center [519, 218] width 48 height 18
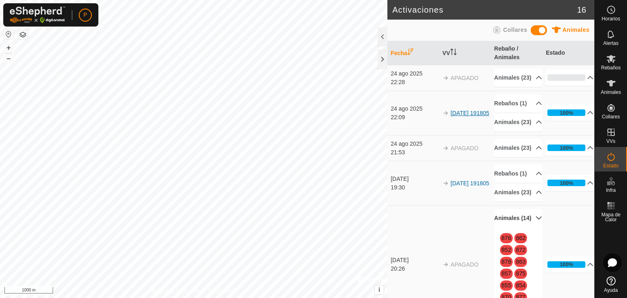
click at [459, 116] on link "[DATE] 191805" at bounding box center [470, 113] width 39 height 7
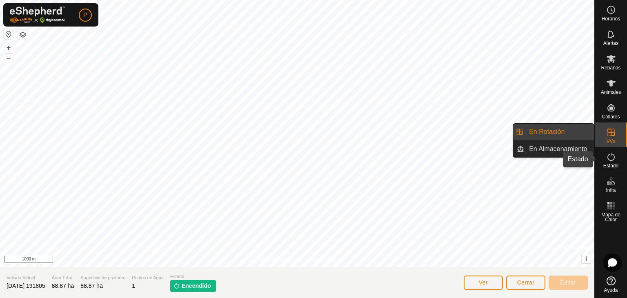
click at [612, 157] on icon at bounding box center [611, 157] width 10 height 10
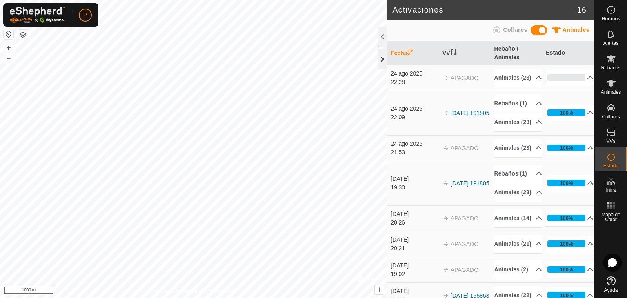
click at [382, 60] on div at bounding box center [383, 59] width 10 height 20
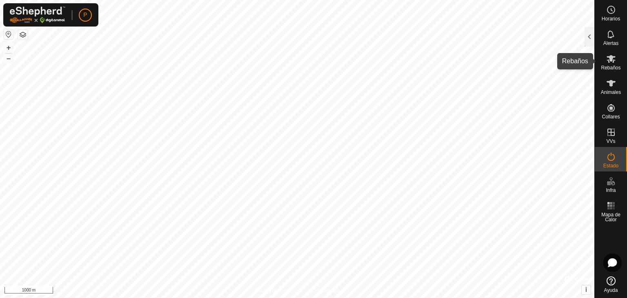
click at [612, 62] on icon at bounding box center [611, 59] width 10 height 10
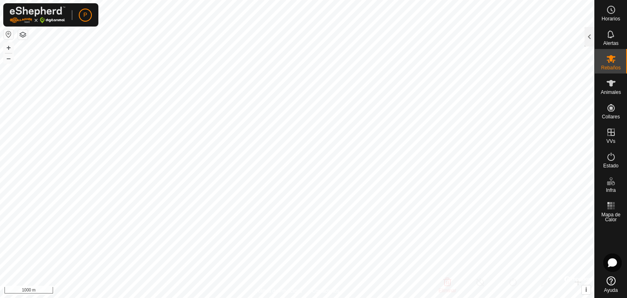
click at [612, 62] on icon at bounding box center [611, 59] width 10 height 10
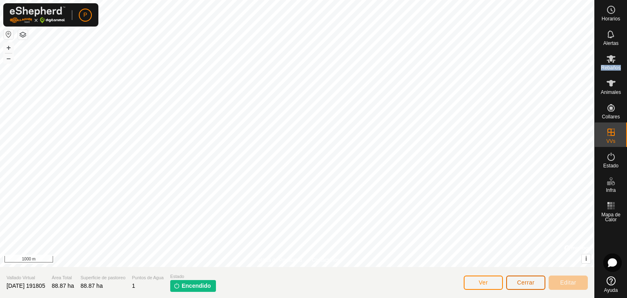
click at [524, 278] on button "Cerrar" at bounding box center [525, 283] width 39 height 14
click at [611, 158] on icon at bounding box center [611, 157] width 10 height 10
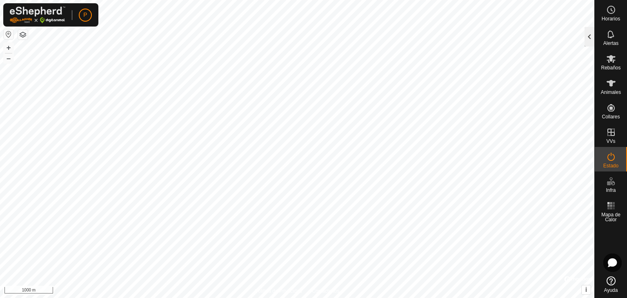
click at [593, 31] on div at bounding box center [590, 37] width 10 height 20
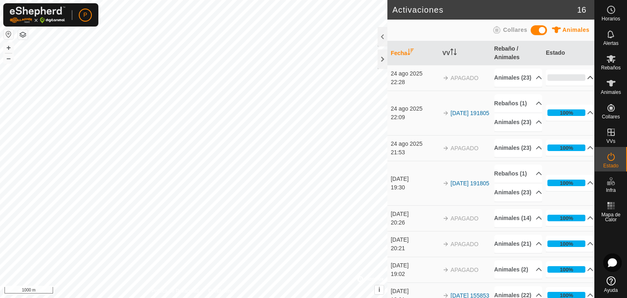
click at [567, 79] on p-accordion-header "0%" at bounding box center [570, 77] width 48 height 16
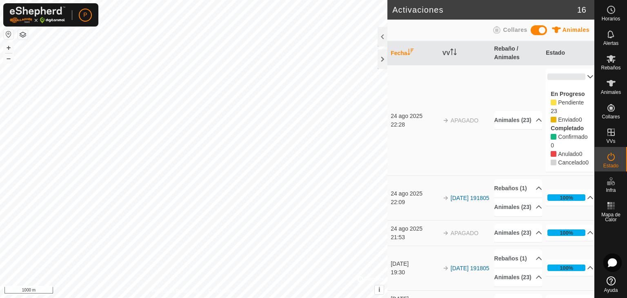
click at [495, 155] on td "Animales (23) 860 856 864 876 862 874 852 873 872 878 858 863 867 857 851 875 8…" at bounding box center [517, 120] width 52 height 111
click at [451, 157] on td "APAGADO" at bounding box center [465, 120] width 52 height 111
click at [381, 56] on div at bounding box center [383, 59] width 10 height 20
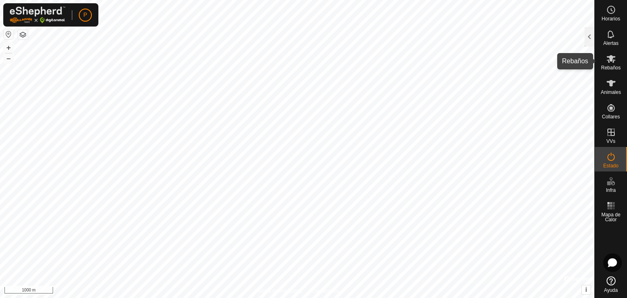
click at [616, 65] on span "Rebaños" at bounding box center [611, 67] width 20 height 5
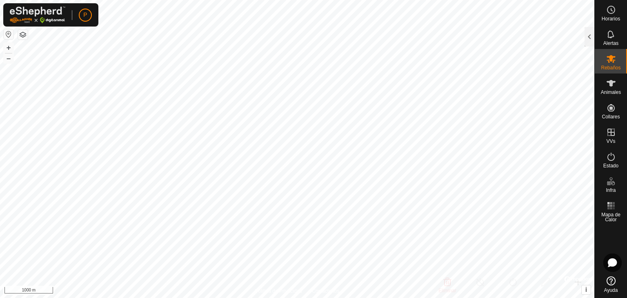
click at [616, 65] on span "Rebaños" at bounding box center [611, 67] width 20 height 5
click at [593, 38] on div at bounding box center [590, 37] width 10 height 20
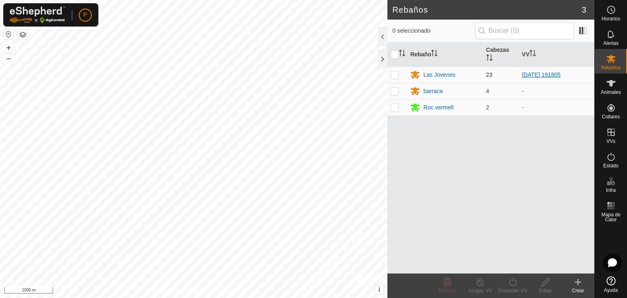
click at [545, 74] on link "[DATE] 191805" at bounding box center [541, 74] width 39 height 7
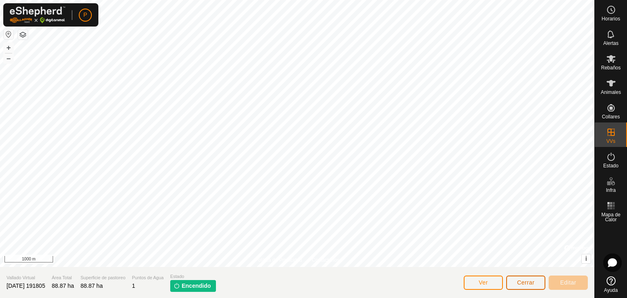
click at [523, 282] on span "Cerrar" at bounding box center [526, 282] width 18 height 7
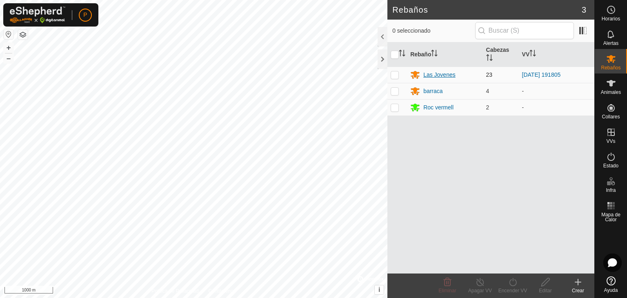
click at [454, 73] on div "Las Jovenes" at bounding box center [440, 75] width 32 height 9
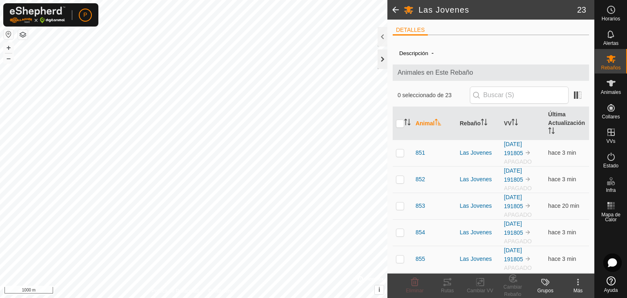
click at [384, 59] on div at bounding box center [383, 59] width 10 height 20
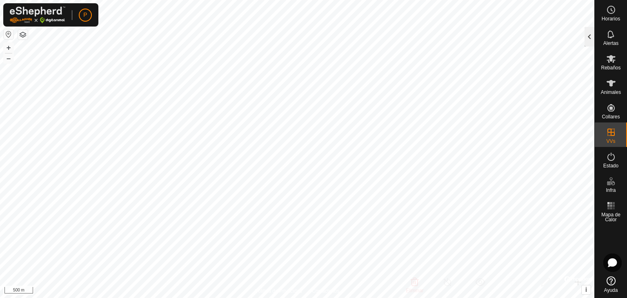
click at [590, 37] on div at bounding box center [590, 37] width 10 height 20
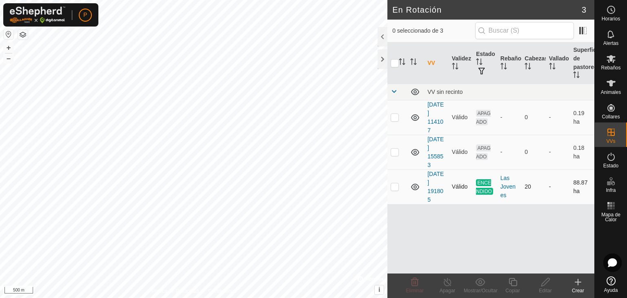
click at [395, 189] on p-checkbox at bounding box center [395, 186] width 8 height 7
checkbox input "true"
click at [446, 281] on line at bounding box center [447, 282] width 7 height 7
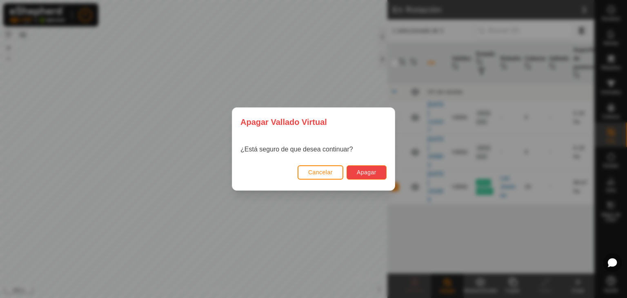
click at [372, 170] on span "Apagar" at bounding box center [367, 172] width 20 height 7
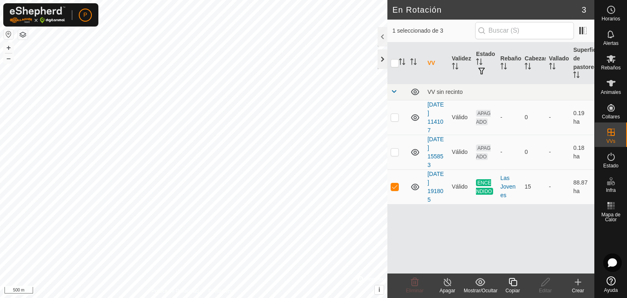
click at [381, 60] on div at bounding box center [383, 59] width 10 height 20
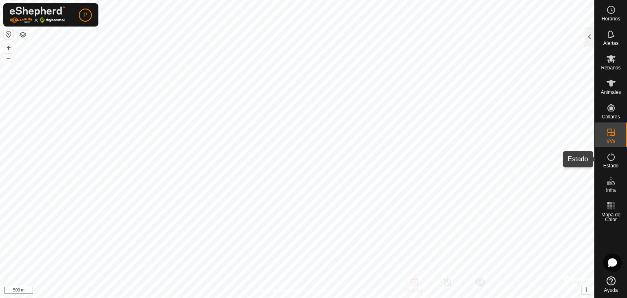
click at [618, 158] on es-activation-svg-icon at bounding box center [611, 156] width 15 height 13
click at [589, 42] on div at bounding box center [590, 37] width 10 height 20
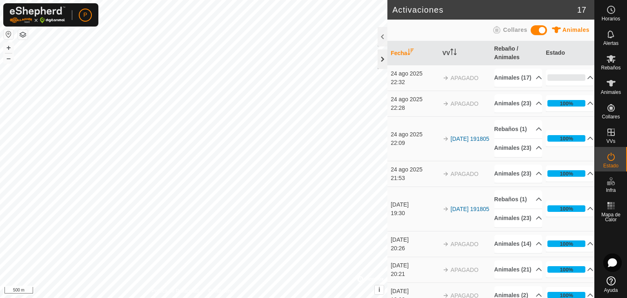
click at [382, 58] on div at bounding box center [383, 59] width 10 height 20
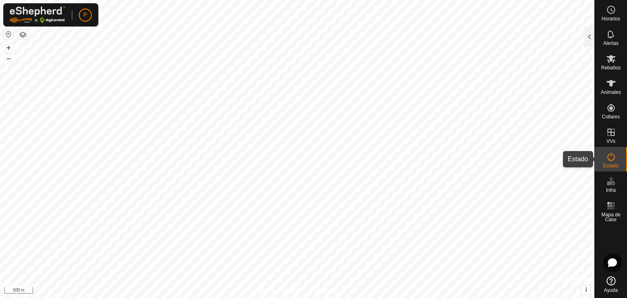
click at [614, 161] on icon at bounding box center [611, 157] width 10 height 10
click at [608, 61] on icon at bounding box center [611, 59] width 9 height 8
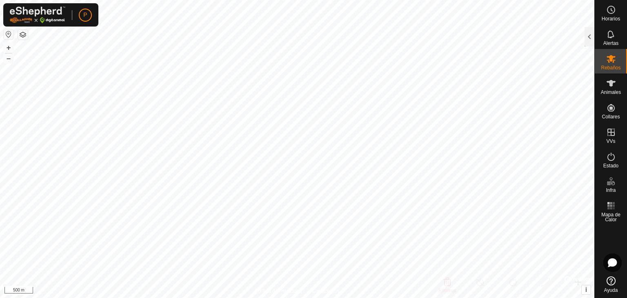
click at [608, 61] on icon at bounding box center [611, 59] width 9 height 8
click at [586, 36] on div at bounding box center [590, 37] width 10 height 20
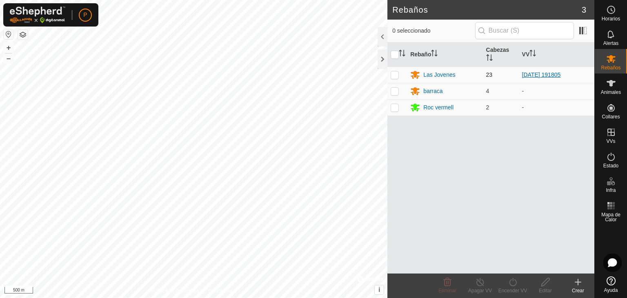
click at [540, 72] on link "[DATE] 191805" at bounding box center [541, 74] width 39 height 7
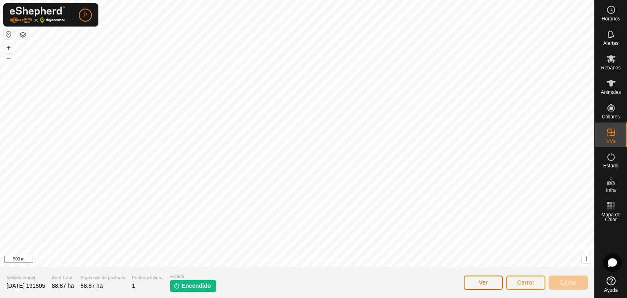
click at [489, 285] on button "Ver" at bounding box center [483, 283] width 39 height 14
click at [519, 285] on span "Cerrar" at bounding box center [526, 282] width 18 height 7
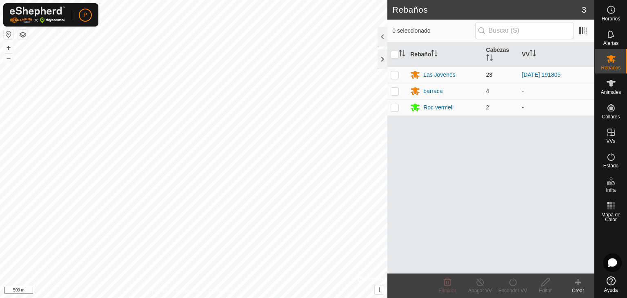
click at [394, 76] on p-checkbox at bounding box center [395, 74] width 8 height 7
checkbox input "true"
click at [609, 154] on icon at bounding box center [611, 157] width 10 height 10
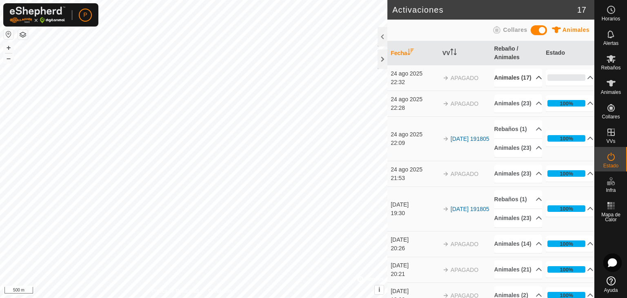
click at [522, 78] on p-accordion-header "Animales (17)" at bounding box center [519, 78] width 48 height 18
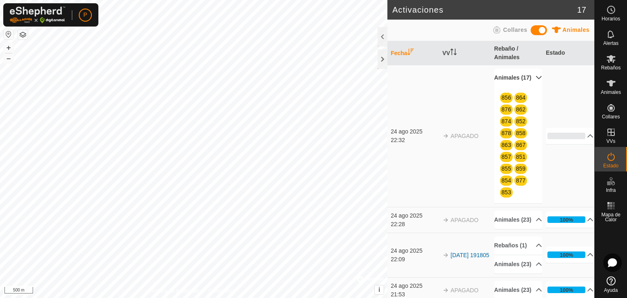
click at [522, 78] on p-accordion-header "Animales (17)" at bounding box center [519, 78] width 48 height 18
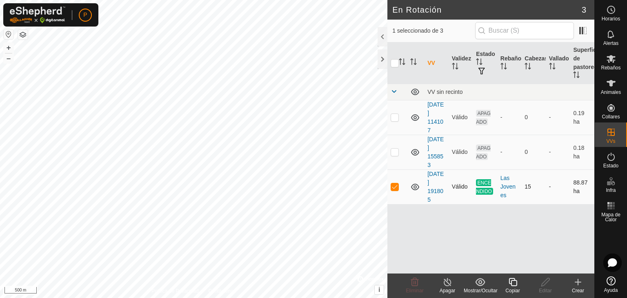
click at [416, 184] on icon at bounding box center [415, 187] width 10 height 10
click at [413, 150] on icon at bounding box center [415, 152] width 10 height 10
click at [411, 118] on icon at bounding box center [415, 118] width 10 height 10
click at [413, 153] on icon at bounding box center [415, 153] width 8 height 3
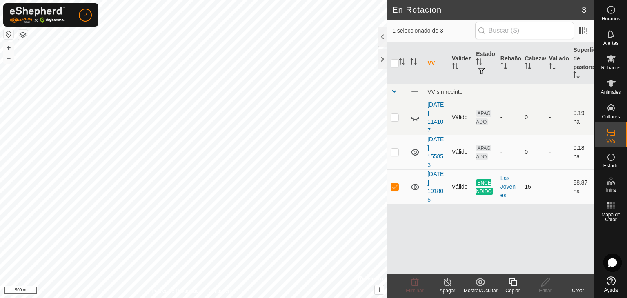
click at [416, 118] on icon at bounding box center [415, 118] width 10 height 10
click at [416, 118] on icon at bounding box center [415, 117] width 8 height 7
click at [416, 149] on icon at bounding box center [415, 152] width 10 height 10
click at [394, 185] on p-checkbox at bounding box center [395, 186] width 8 height 7
checkbox input "false"
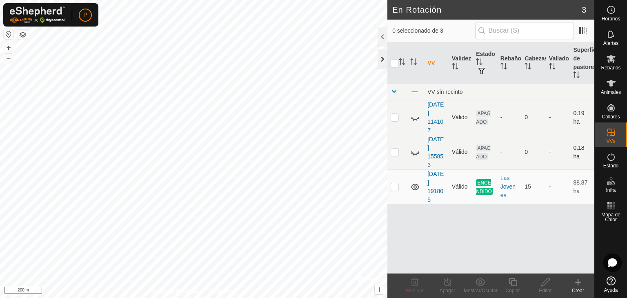
click at [379, 64] on div at bounding box center [383, 59] width 10 height 20
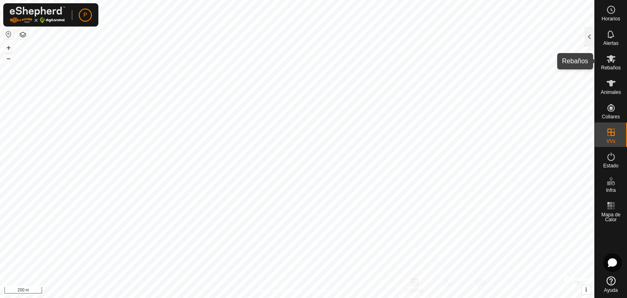
click at [609, 57] on icon at bounding box center [611, 59] width 9 height 8
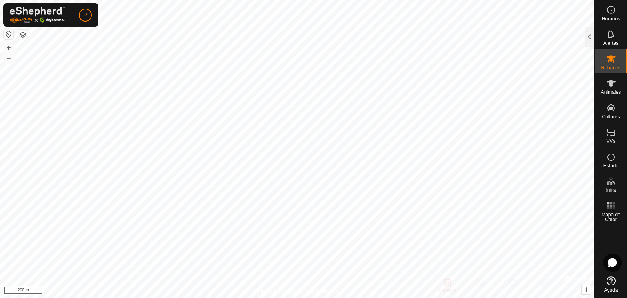
click at [609, 57] on icon at bounding box center [611, 59] width 9 height 8
click at [591, 28] on div at bounding box center [590, 37] width 10 height 20
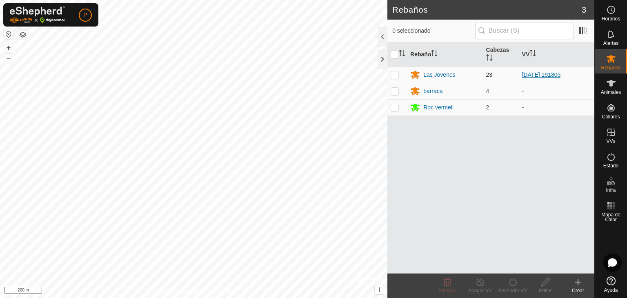
click at [552, 75] on link "[DATE] 191805" at bounding box center [541, 74] width 39 height 7
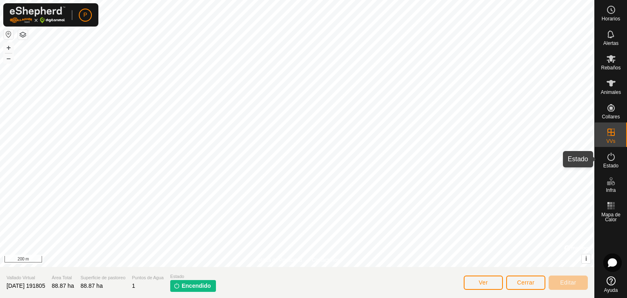
click at [607, 160] on icon at bounding box center [611, 157] width 10 height 10
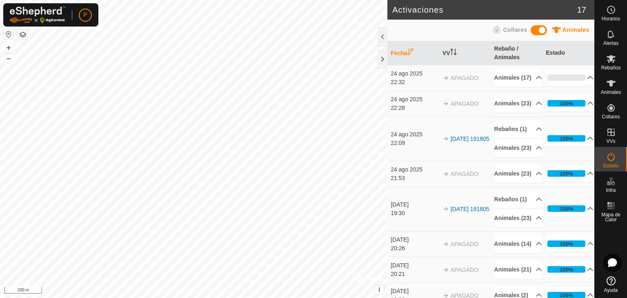
click at [607, 160] on icon at bounding box center [611, 157] width 10 height 10
click at [379, 67] on div at bounding box center [383, 59] width 10 height 20
click at [381, 61] on div at bounding box center [383, 59] width 10 height 20
click at [527, 80] on p-accordion-header "Animales (17)" at bounding box center [519, 78] width 48 height 18
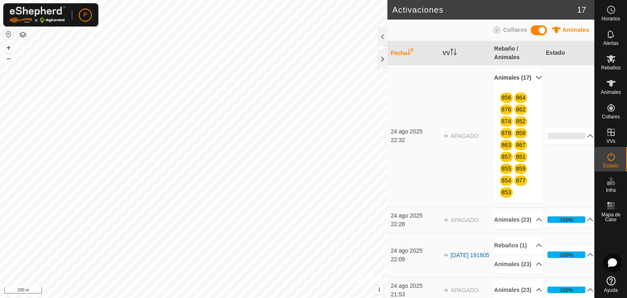
click at [527, 80] on p-accordion-header "Animales (17)" at bounding box center [519, 78] width 48 height 18
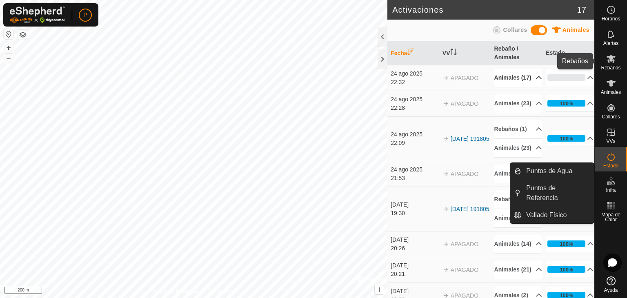
click at [614, 66] on span "Rebaños" at bounding box center [611, 67] width 20 height 5
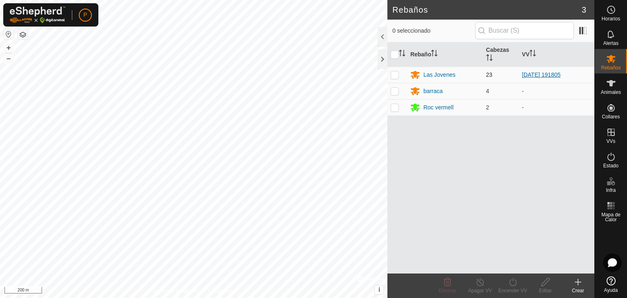
click at [546, 73] on link "[DATE] 191805" at bounding box center [541, 74] width 39 height 7
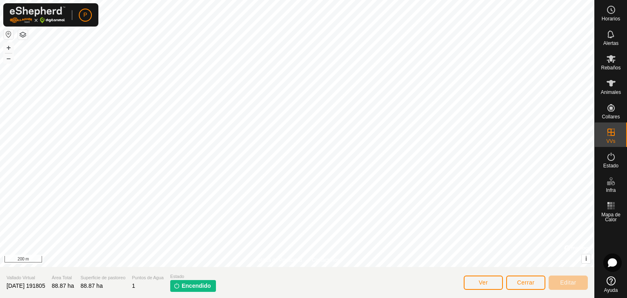
click at [206, 288] on span "Encendido" at bounding box center [196, 286] width 29 height 9
drag, startPoint x: 206, startPoint y: 288, endPoint x: 448, endPoint y: 301, distance: 241.7
click at [448, 298] on html "P Horarios Alertas Rebaños Animales Collares VVs Estado Infra Mapa de Calor Ayu…" at bounding box center [313, 149] width 627 height 298
click at [486, 285] on span "Ver" at bounding box center [483, 282] width 9 height 7
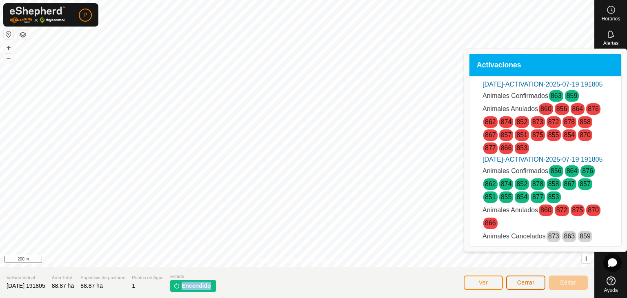
click at [528, 280] on span "Cerrar" at bounding box center [526, 282] width 18 height 7
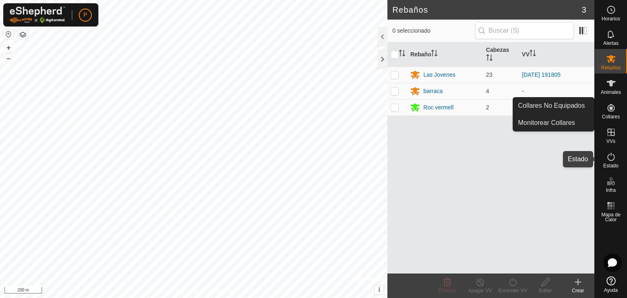
click at [613, 155] on icon at bounding box center [611, 157] width 7 height 8
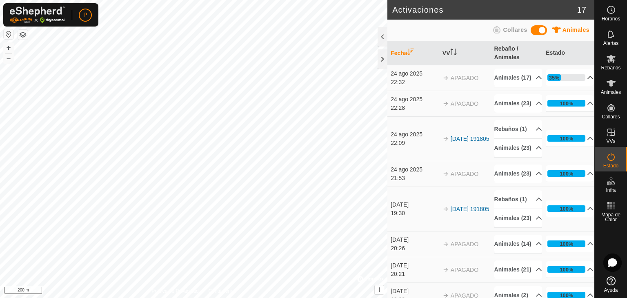
click at [582, 82] on p-accordion-header "35%" at bounding box center [570, 77] width 48 height 16
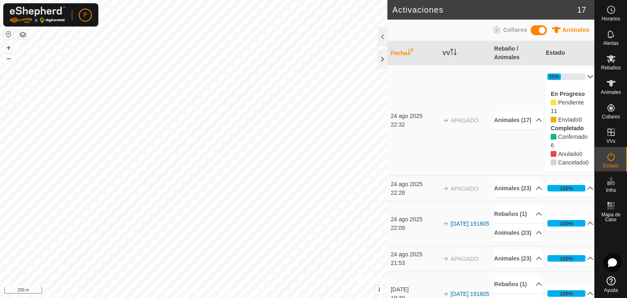
click at [582, 82] on p-accordion-header "35%" at bounding box center [570, 77] width 48 height 16
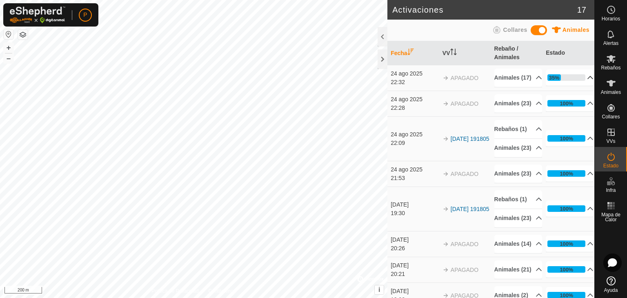
click at [552, 80] on p-accordion-header "35%" at bounding box center [570, 77] width 48 height 16
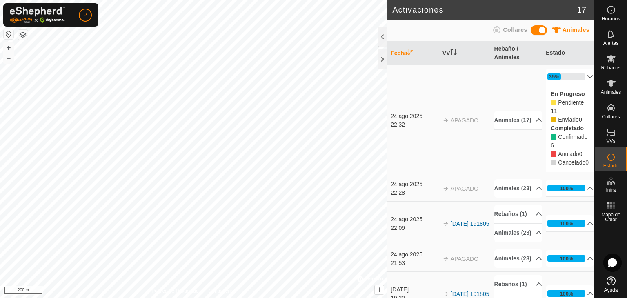
click at [552, 80] on p-accordion-header "35%" at bounding box center [570, 77] width 48 height 16
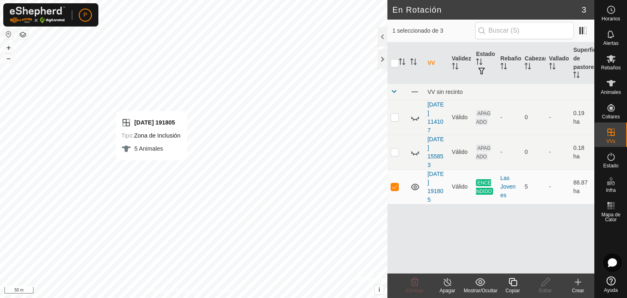
checkbox input "false"
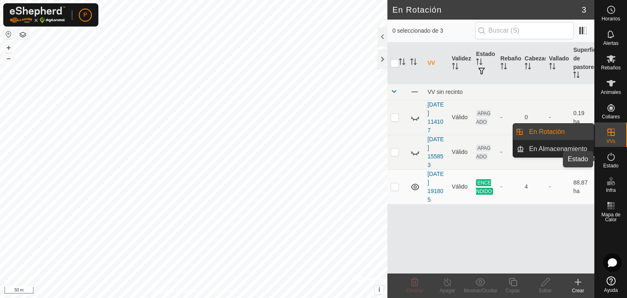
click at [613, 159] on icon at bounding box center [611, 157] width 7 height 8
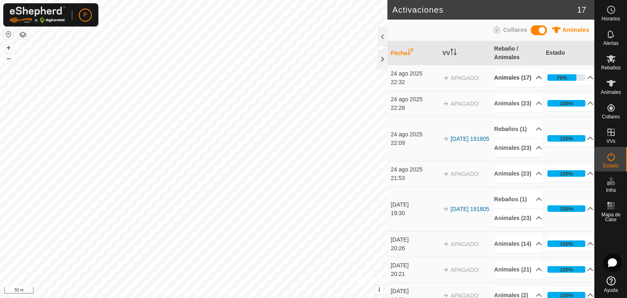
click at [505, 74] on p-accordion-header "Animales (17)" at bounding box center [519, 78] width 48 height 18
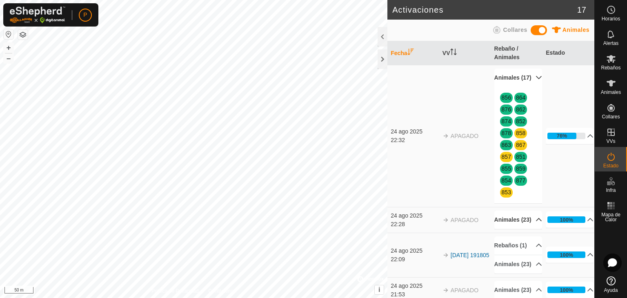
click at [528, 229] on p-accordion-header "Animales (23)" at bounding box center [519, 220] width 48 height 18
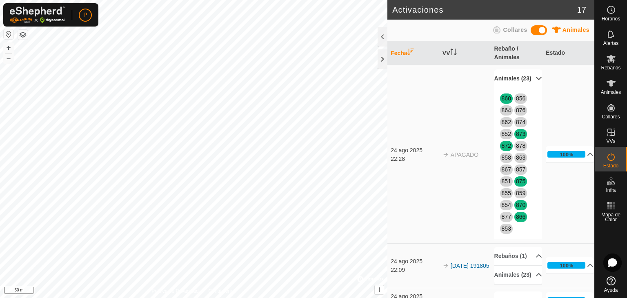
scroll to position [142, 0]
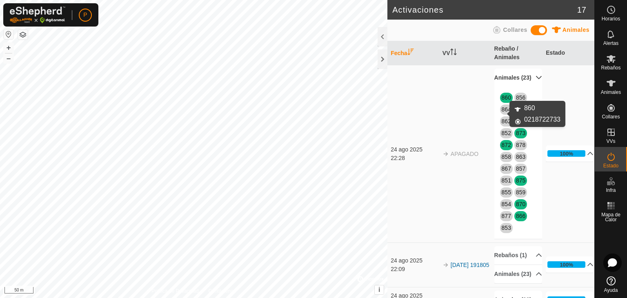
click at [502, 101] on link "860" at bounding box center [506, 97] width 9 height 7
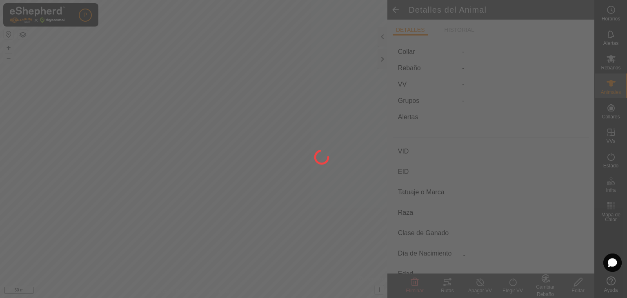
type input "860"
type input "-"
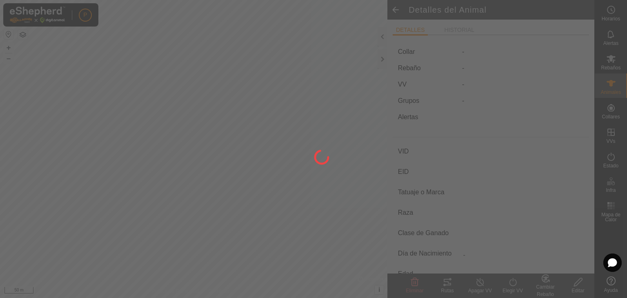
type input "0 kg"
type input "-"
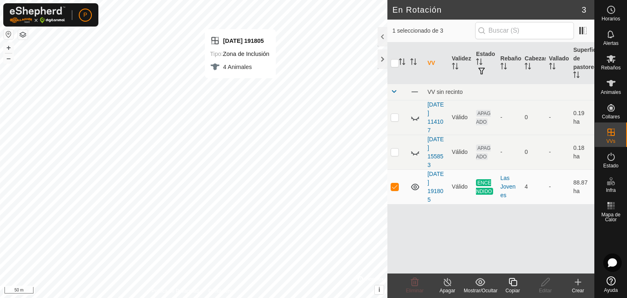
checkbox input "false"
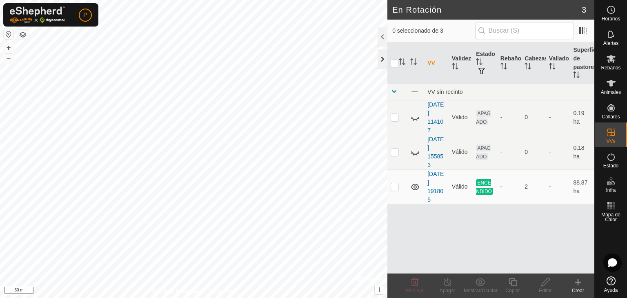
click at [383, 62] on div at bounding box center [383, 59] width 10 height 20
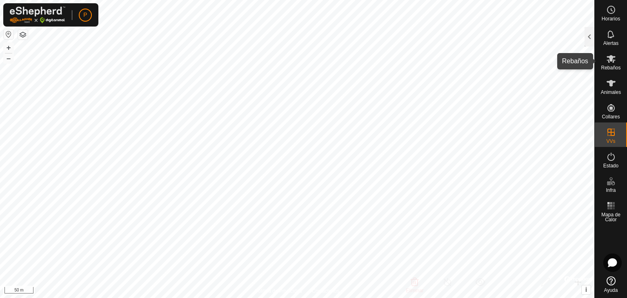
click at [607, 67] on span "Rebaños" at bounding box center [611, 67] width 20 height 5
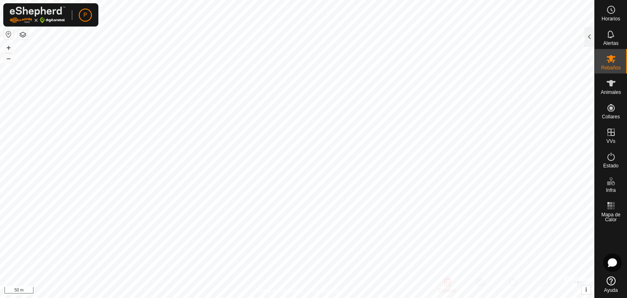
click at [609, 58] on icon at bounding box center [611, 59] width 10 height 10
click at [591, 37] on div at bounding box center [590, 37] width 10 height 20
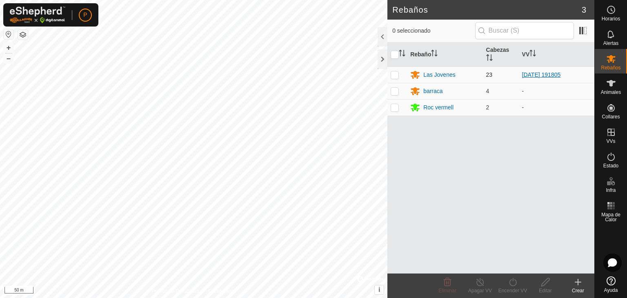
click at [526, 74] on link "[DATE] 191805" at bounding box center [541, 74] width 39 height 7
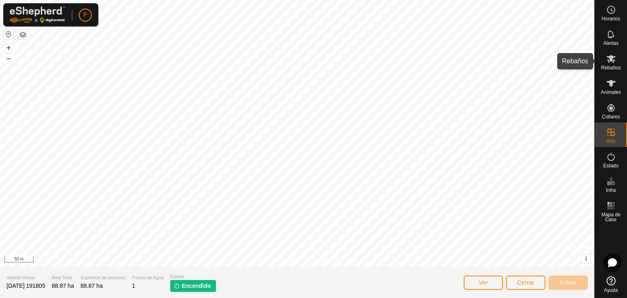
click at [609, 57] on icon at bounding box center [611, 59] width 9 height 8
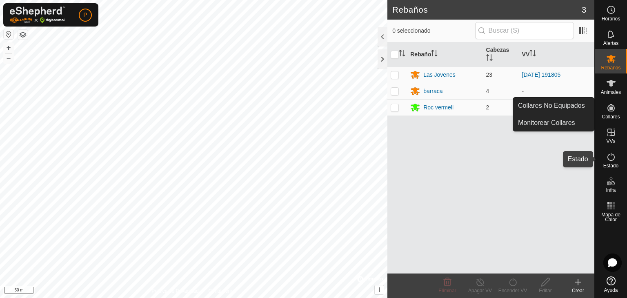
click at [609, 153] on icon at bounding box center [611, 157] width 10 height 10
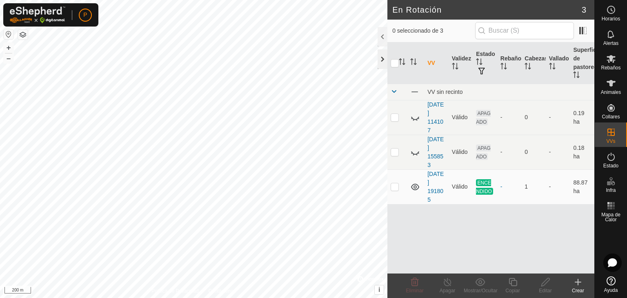
click at [381, 62] on div at bounding box center [383, 59] width 10 height 20
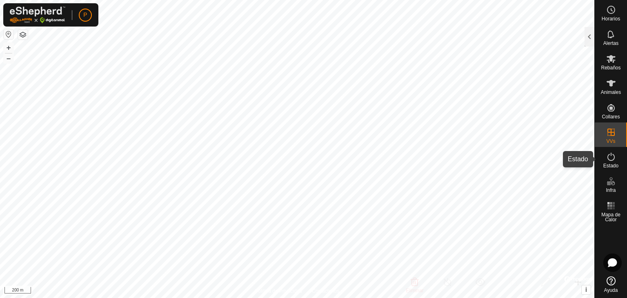
click at [607, 161] on icon at bounding box center [611, 157] width 10 height 10
drag, startPoint x: 607, startPoint y: 161, endPoint x: 617, endPoint y: 162, distance: 10.2
click at [617, 162] on es-activation-svg-icon at bounding box center [611, 156] width 15 height 13
click at [587, 40] on div at bounding box center [590, 37] width 10 height 20
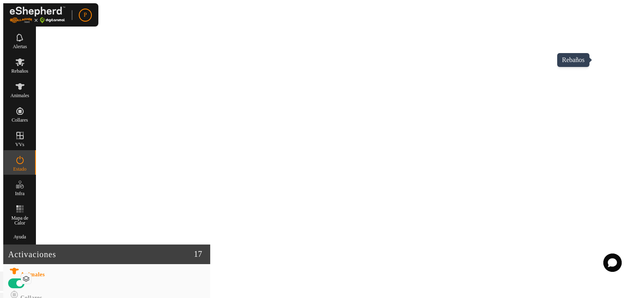
click at [25, 62] on icon at bounding box center [20, 62] width 10 height 10
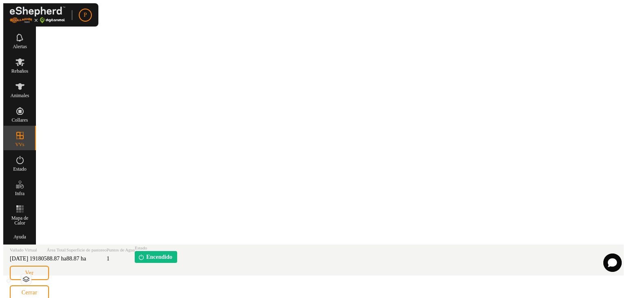
click at [172, 261] on span "Encendido" at bounding box center [159, 257] width 26 height 9
click at [528, 275] on div "Ver Cerrar Editar" at bounding box center [314, 292] width 608 height 59
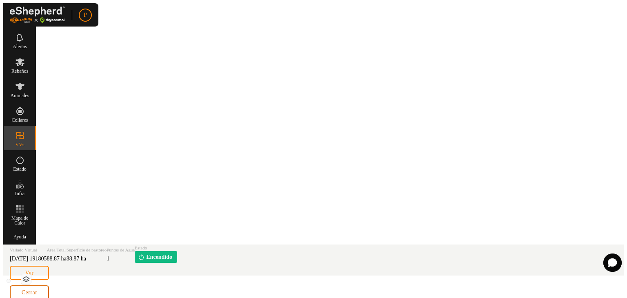
click at [38, 290] on span "Cerrar" at bounding box center [30, 293] width 16 height 7
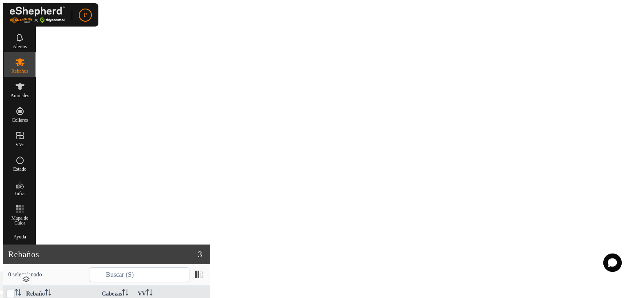
checkbox input "false"
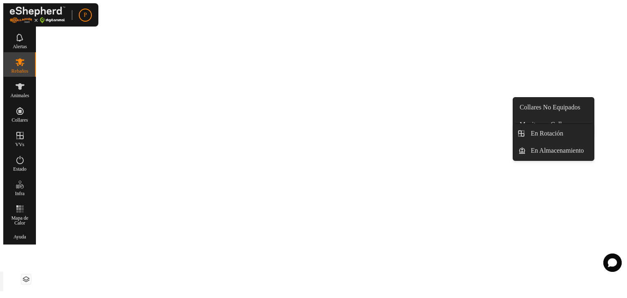
click at [24, 132] on icon at bounding box center [19, 135] width 7 height 7
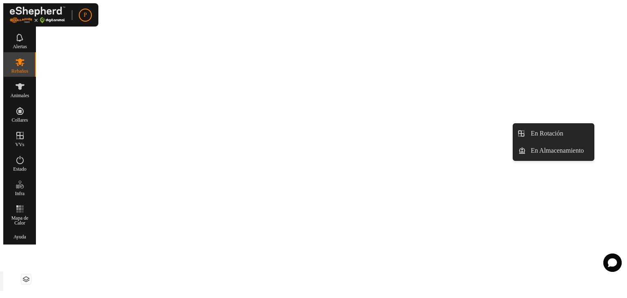
click at [24, 132] on icon at bounding box center [19, 135] width 7 height 7
click at [578, 132] on link "En Rotación" at bounding box center [559, 133] width 67 height 16
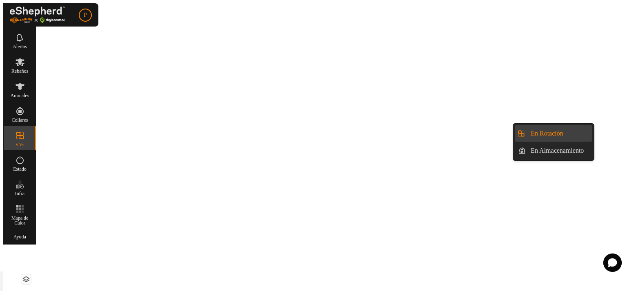
click at [578, 132] on link "En Rotación" at bounding box center [559, 133] width 67 height 16
click at [577, 148] on link "En Almacenamiento" at bounding box center [559, 151] width 67 height 16
click at [568, 126] on link "En Rotación" at bounding box center [559, 133] width 67 height 16
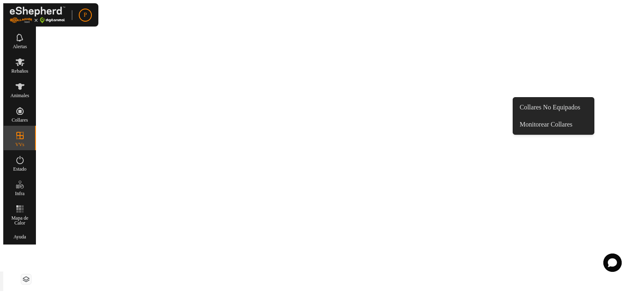
click at [24, 107] on icon at bounding box center [19, 110] width 7 height 7
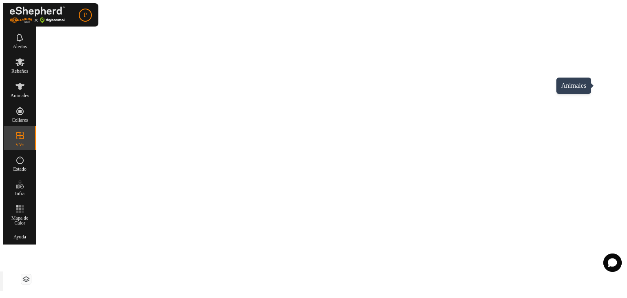
click at [29, 93] on span "Animales" at bounding box center [20, 95] width 19 height 5
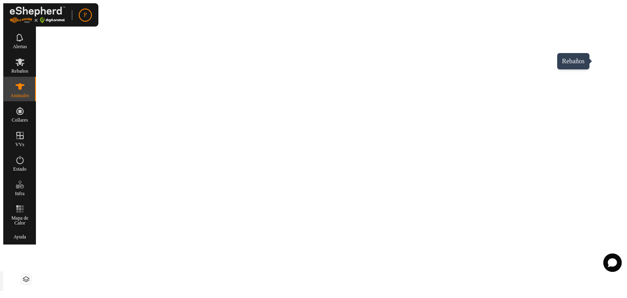
click at [25, 63] on icon at bounding box center [20, 62] width 10 height 10
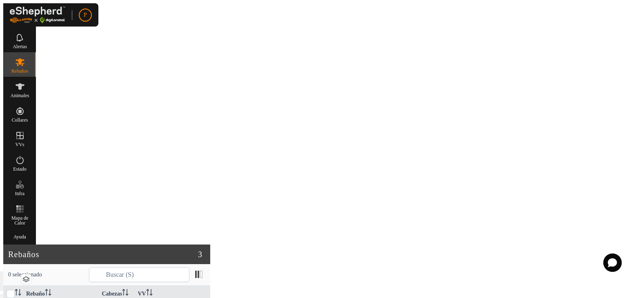
click at [210, 264] on div "0 seleccionado" at bounding box center [106, 275] width 207 height 22
click at [36, 61] on div "Rebaños" at bounding box center [20, 64] width 32 height 25
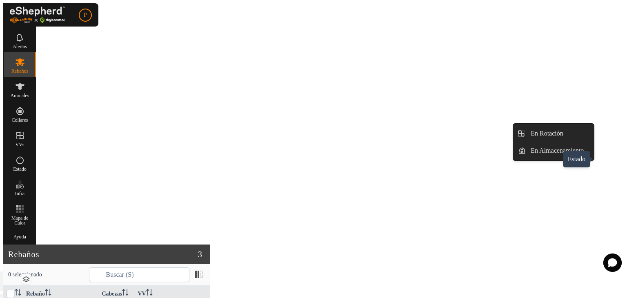
click at [23, 158] on icon at bounding box center [19, 160] width 7 height 8
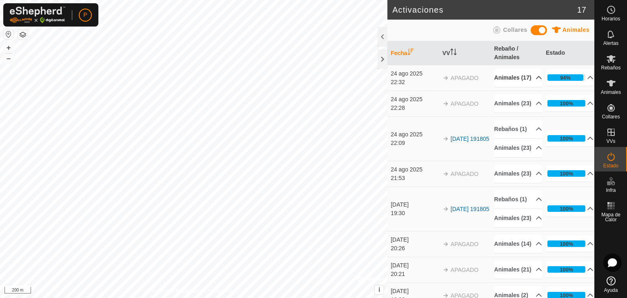
click at [526, 84] on p-accordion-header "Animales (17)" at bounding box center [519, 78] width 48 height 18
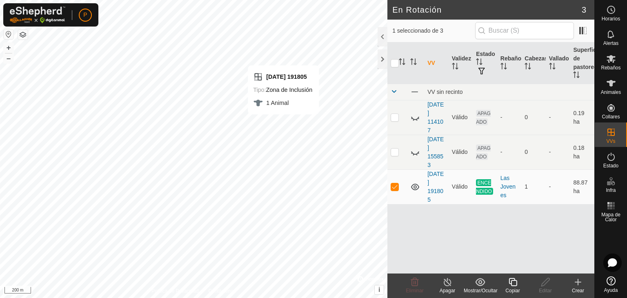
checkbox input "false"
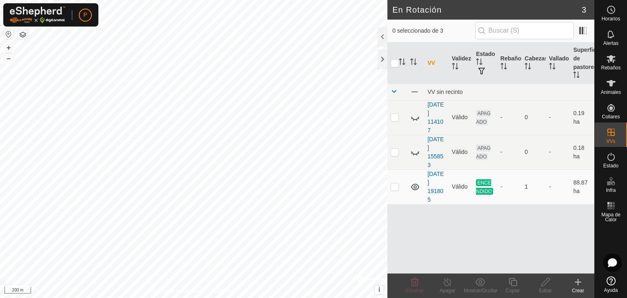
click at [389, 57] on th at bounding box center [398, 63] width 20 height 42
click at [378, 64] on div at bounding box center [383, 59] width 10 height 20
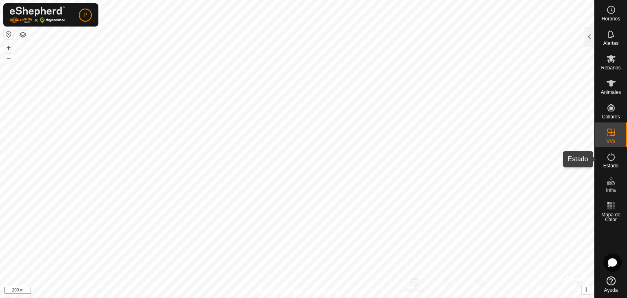
click at [610, 161] on icon at bounding box center [611, 157] width 10 height 10
click at [588, 29] on div at bounding box center [590, 37] width 10 height 20
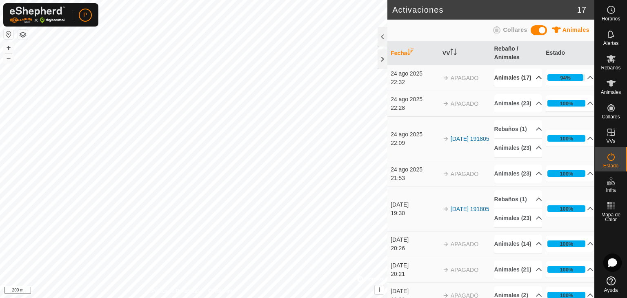
click at [527, 84] on p-accordion-header "Animales (17)" at bounding box center [519, 78] width 48 height 18
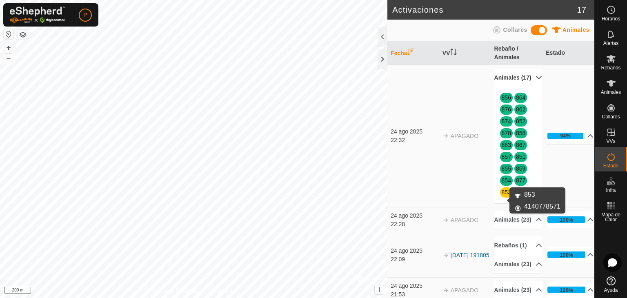
click at [504, 196] on link "853" at bounding box center [506, 192] width 9 height 7
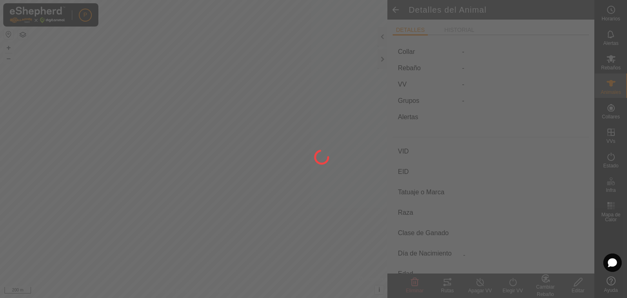
type input "853"
type input "-"
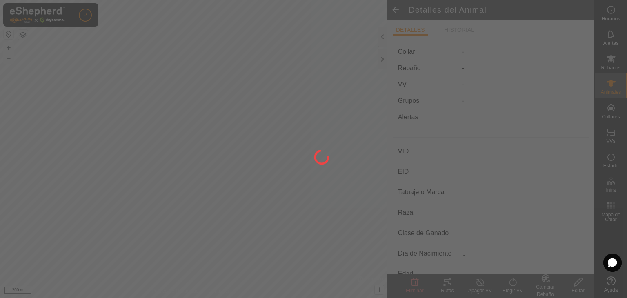
type input "0 kg"
type input "-"
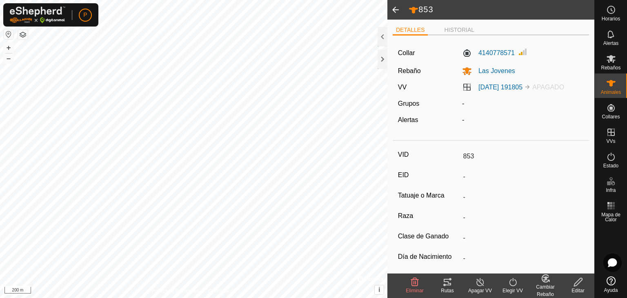
click at [395, 5] on span at bounding box center [396, 10] width 16 height 20
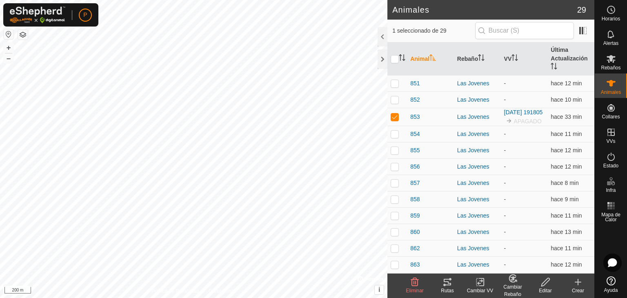
checkbox input "false"
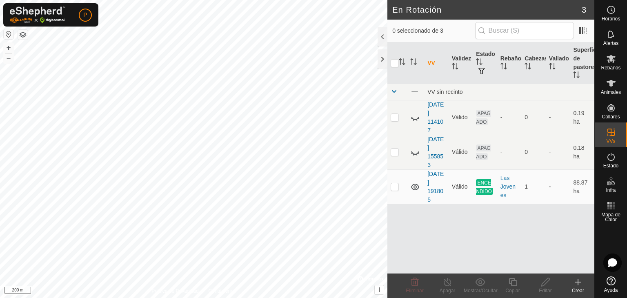
checkbox input "true"
click at [608, 160] on icon at bounding box center [611, 157] width 10 height 10
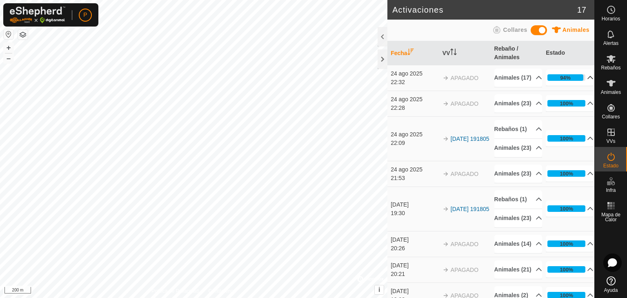
click at [582, 82] on p-accordion-header "94%" at bounding box center [570, 77] width 48 height 16
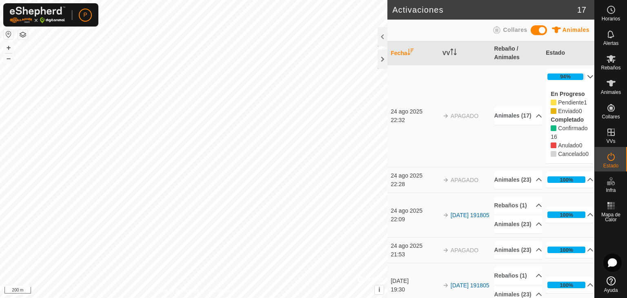
click at [582, 82] on p-accordion-header "94%" at bounding box center [570, 77] width 48 height 16
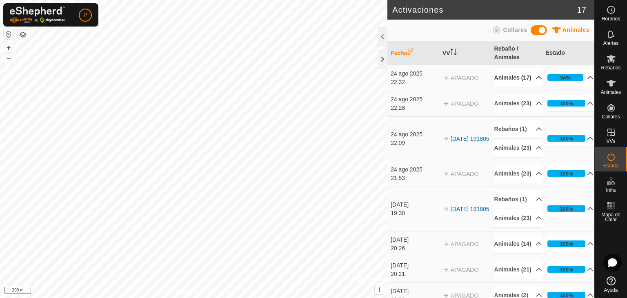
click at [529, 83] on p-accordion-header "Animales (17)" at bounding box center [519, 78] width 48 height 18
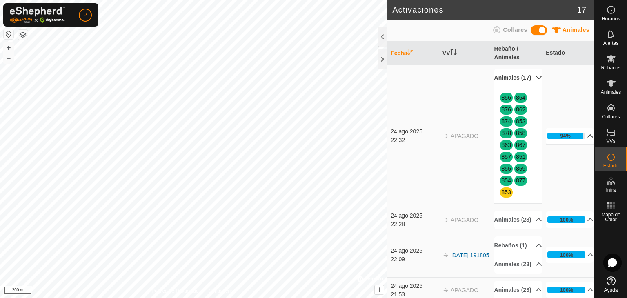
click at [529, 83] on p-accordion-header "Animales (17)" at bounding box center [519, 78] width 48 height 18
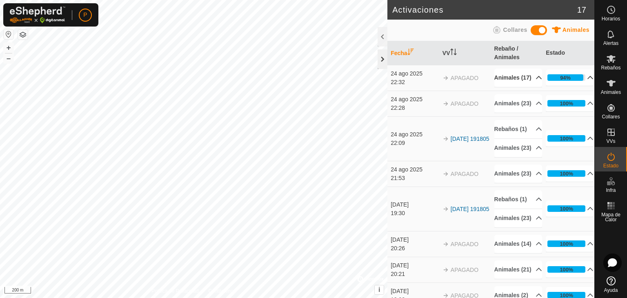
click at [379, 62] on div at bounding box center [383, 59] width 10 height 20
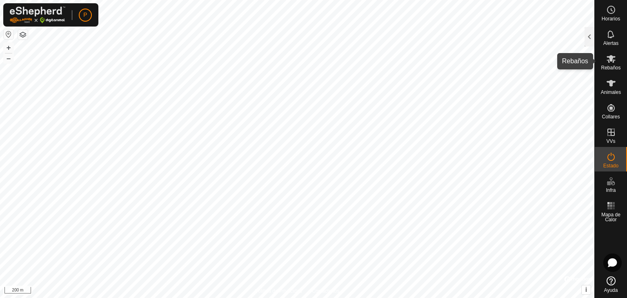
click at [613, 60] on icon at bounding box center [611, 59] width 9 height 8
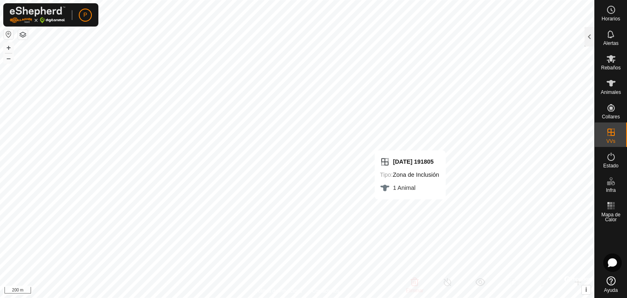
checkbox input "false"
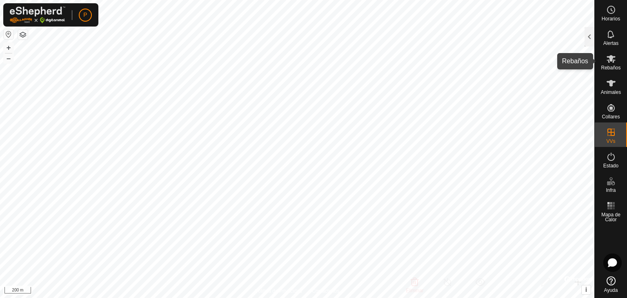
click at [617, 69] on span "Rebaños" at bounding box center [611, 67] width 20 height 5
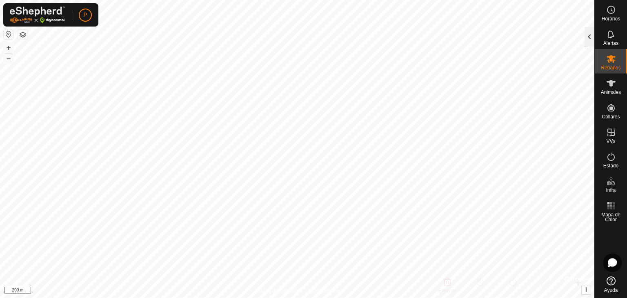
click at [590, 39] on div at bounding box center [590, 37] width 10 height 20
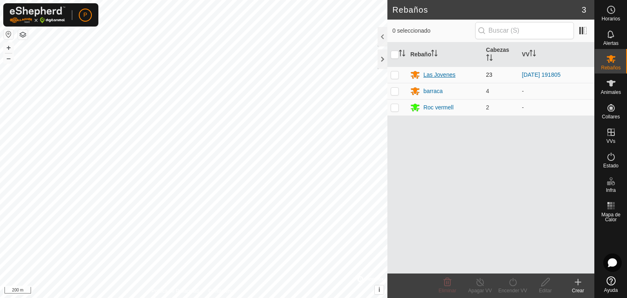
click at [434, 76] on div "Las Jovenes" at bounding box center [440, 75] width 32 height 9
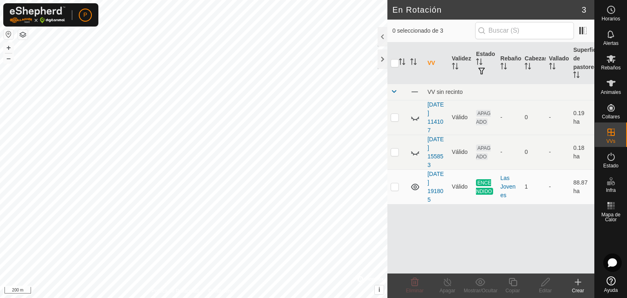
checkbox input "true"
click at [381, 67] on div at bounding box center [383, 59] width 10 height 20
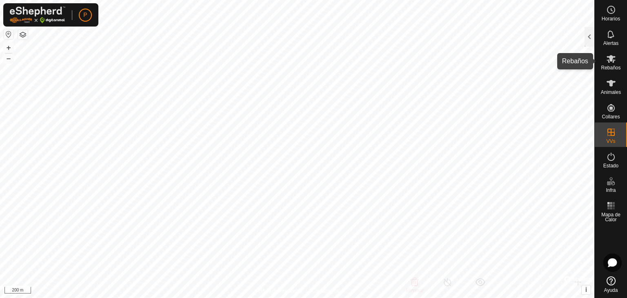
click at [610, 55] on icon at bounding box center [611, 59] width 10 height 10
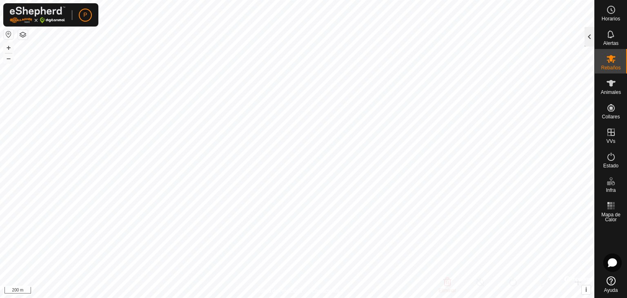
click at [590, 38] on div at bounding box center [590, 37] width 10 height 20
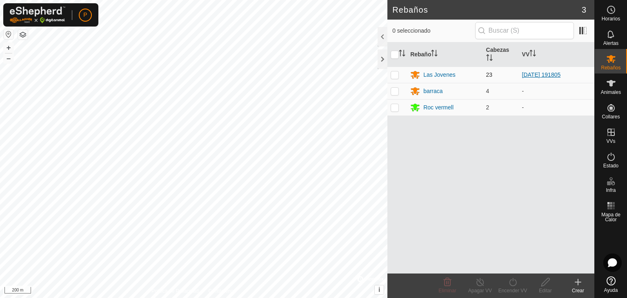
click at [529, 74] on link "[DATE] 191805" at bounding box center [541, 74] width 39 height 7
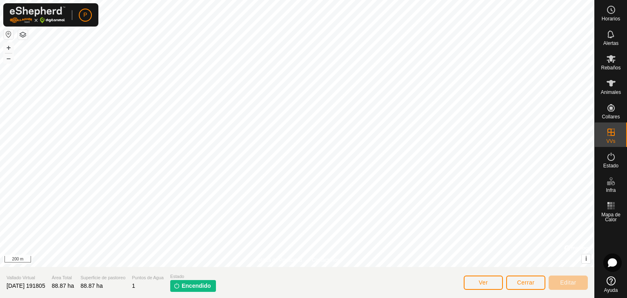
click at [209, 286] on span "Encendido" at bounding box center [196, 286] width 29 height 9
click at [613, 157] on icon at bounding box center [611, 157] width 10 height 10
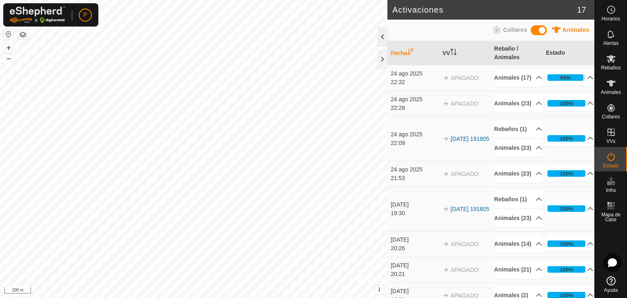
click at [385, 36] on div at bounding box center [383, 37] width 10 height 20
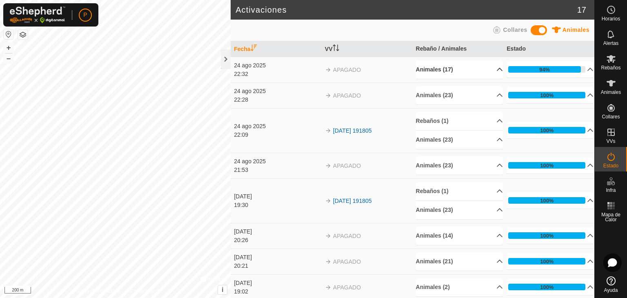
click at [487, 74] on p-accordion-header "Animales (17)" at bounding box center [459, 69] width 87 height 18
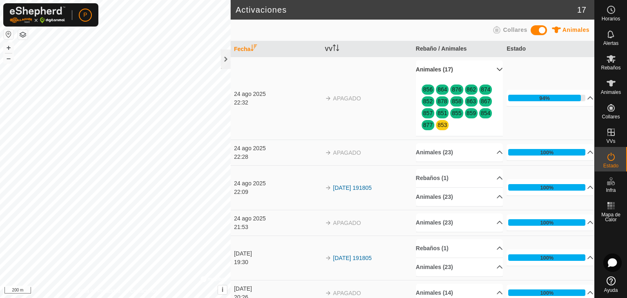
click at [487, 74] on p-accordion-header "Animales (17)" at bounding box center [459, 69] width 87 height 18
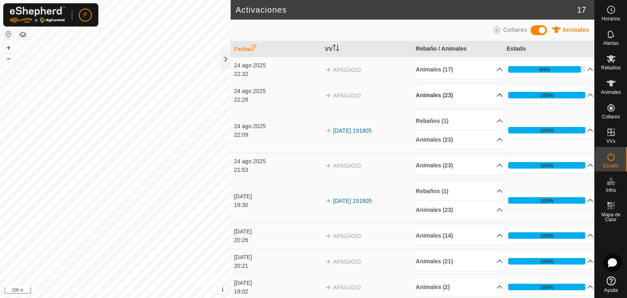
click at [488, 99] on p-accordion-header "Animales (23)" at bounding box center [459, 95] width 87 height 18
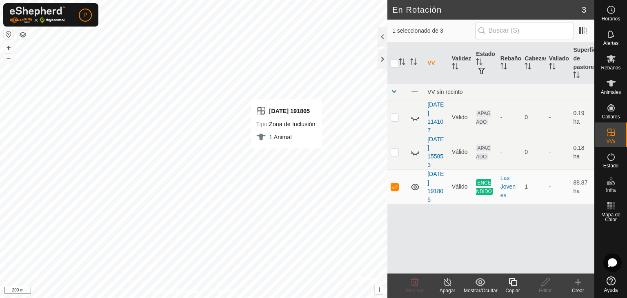
checkbox input "false"
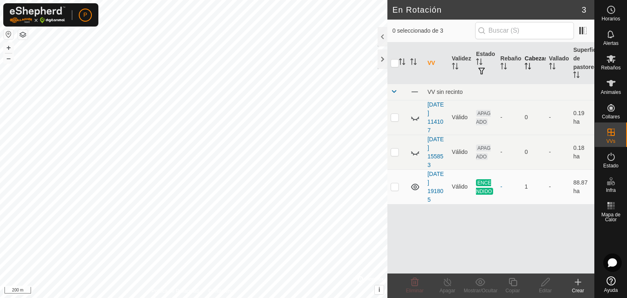
click at [531, 61] on th "Cabezas" at bounding box center [534, 63] width 25 height 42
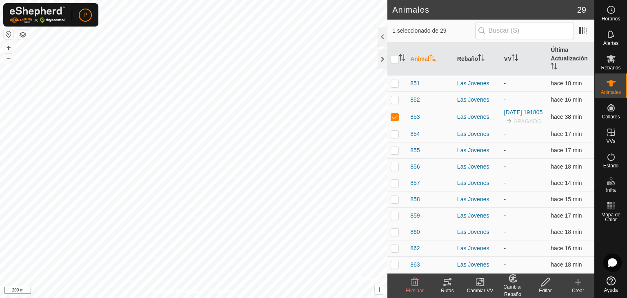
click at [394, 120] on p-checkbox at bounding box center [395, 117] width 8 height 7
checkbox input "false"
click at [516, 117] on td "2025-07-19 191805 APAGADO" at bounding box center [524, 117] width 47 height 18
click at [513, 116] on link "[DATE] 191805" at bounding box center [523, 112] width 39 height 7
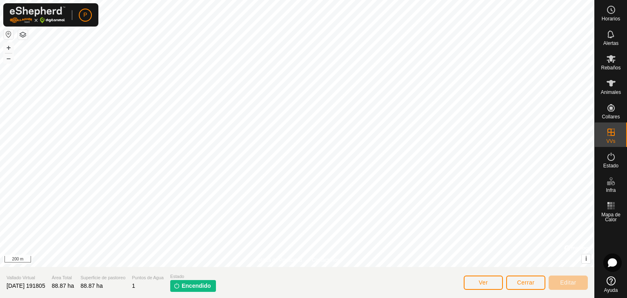
click at [378, 282] on section "Vallado Virtual 2025-07-19 191805 Área Total 88.87 ha Superficie de pastoreo 88…" at bounding box center [297, 282] width 595 height 31
click at [524, 282] on span "Cerrar" at bounding box center [526, 282] width 18 height 7
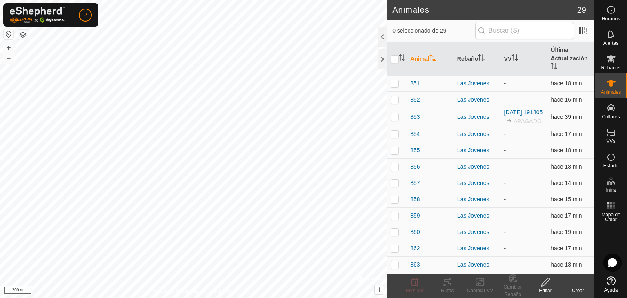
click at [511, 115] on link "[DATE] 191805" at bounding box center [523, 112] width 39 height 7
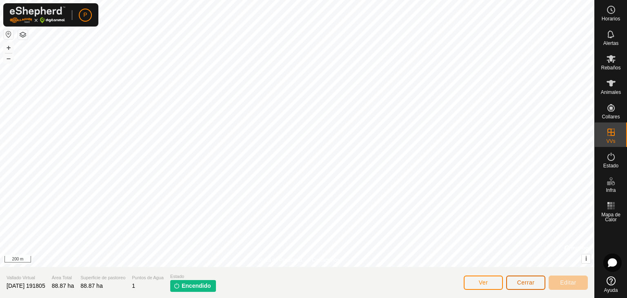
click at [526, 286] on button "Cerrar" at bounding box center [525, 283] width 39 height 14
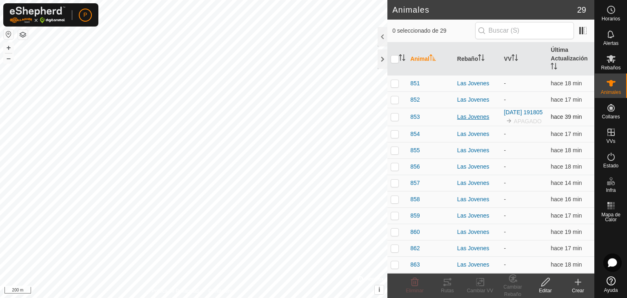
click at [463, 121] on div "Las Jovenes" at bounding box center [477, 117] width 40 height 9
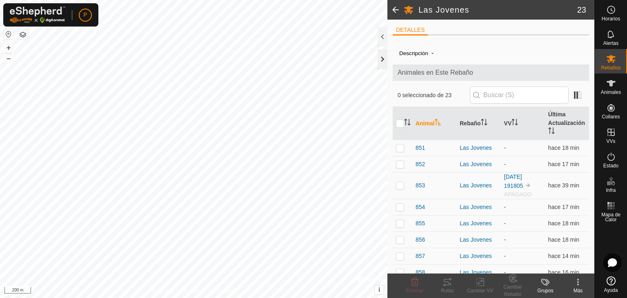
click at [383, 66] on div at bounding box center [383, 59] width 10 height 20
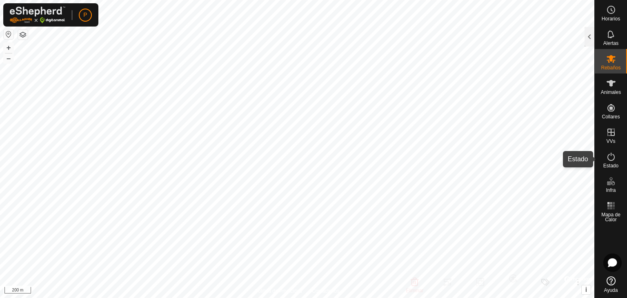
click at [608, 164] on span "Estado" at bounding box center [611, 165] width 15 height 5
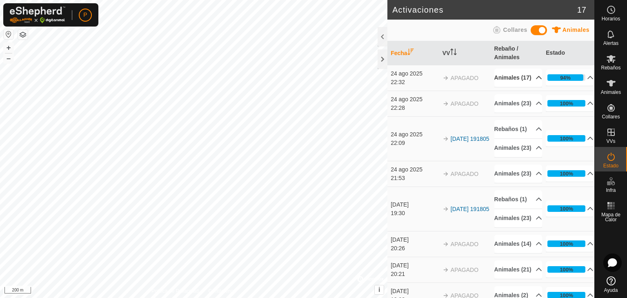
click at [529, 82] on p-accordion-header "Animales (17)" at bounding box center [519, 78] width 48 height 18
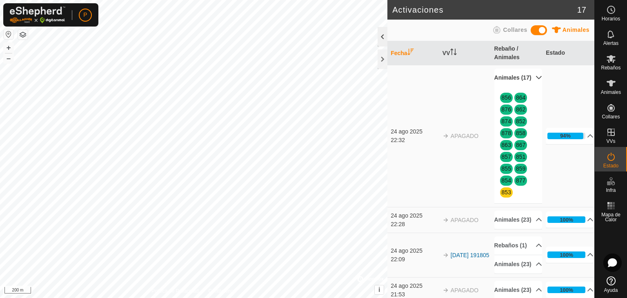
click at [379, 38] on div at bounding box center [383, 37] width 10 height 20
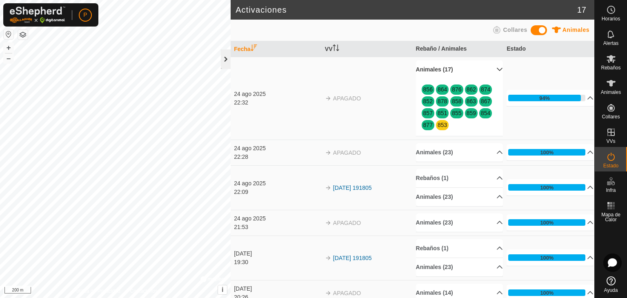
click at [226, 64] on div at bounding box center [226, 59] width 10 height 20
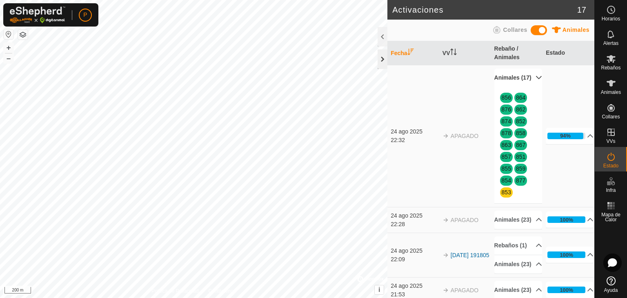
click at [381, 60] on div at bounding box center [383, 59] width 10 height 20
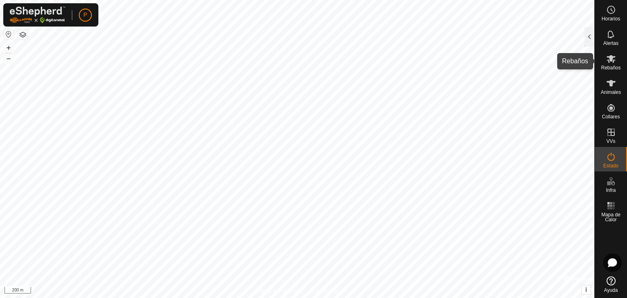
click at [609, 66] on span "Rebaños" at bounding box center [611, 67] width 20 height 5
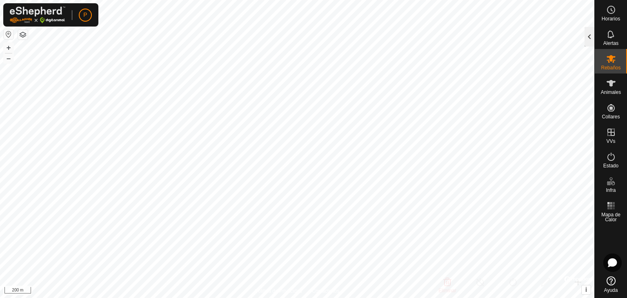
click at [589, 33] on div at bounding box center [590, 37] width 10 height 20
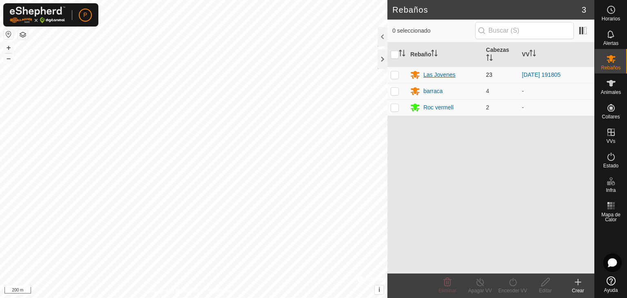
click at [453, 74] on div "Las Jovenes" at bounding box center [440, 75] width 32 height 9
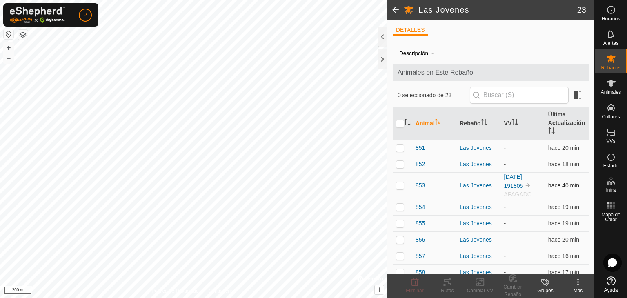
click at [466, 185] on div "Las Jovenes" at bounding box center [479, 185] width 38 height 9
click at [444, 189] on div "853" at bounding box center [435, 185] width 38 height 9
click at [505, 180] on td "2025-07-19 191805 APAGADO" at bounding box center [523, 185] width 44 height 27
click at [506, 185] on link "[DATE] 191805" at bounding box center [513, 182] width 19 height 16
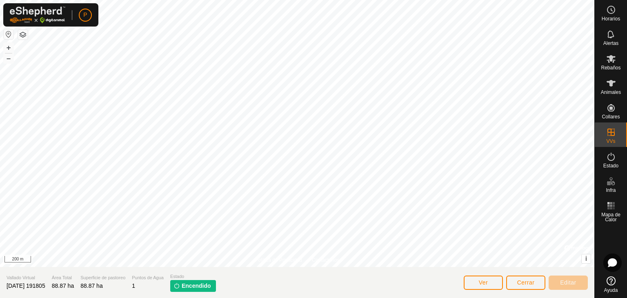
click at [506, 185] on div at bounding box center [297, 133] width 595 height 267
click at [207, 285] on span "Encendido" at bounding box center [196, 286] width 29 height 9
click at [538, 283] on button "Cerrar" at bounding box center [525, 283] width 39 height 14
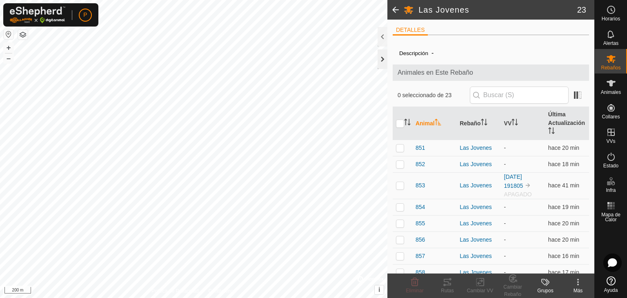
click at [380, 67] on div at bounding box center [383, 59] width 10 height 20
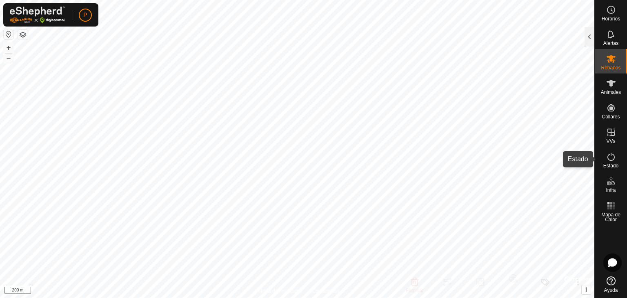
click at [605, 164] on span "Estado" at bounding box center [611, 165] width 15 height 5
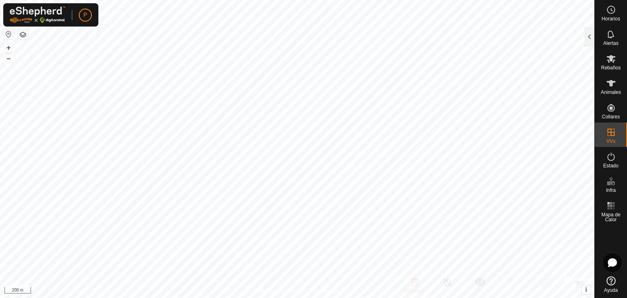
checkbox input "false"
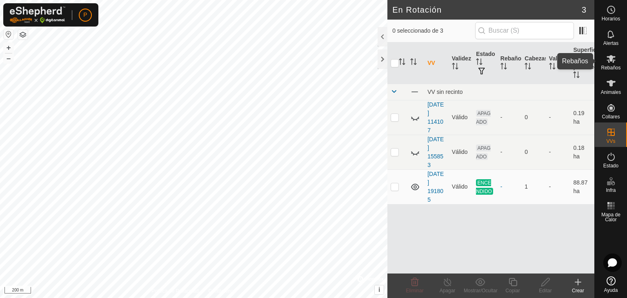
click at [611, 64] on es-mob-svg-icon at bounding box center [611, 58] width 15 height 13
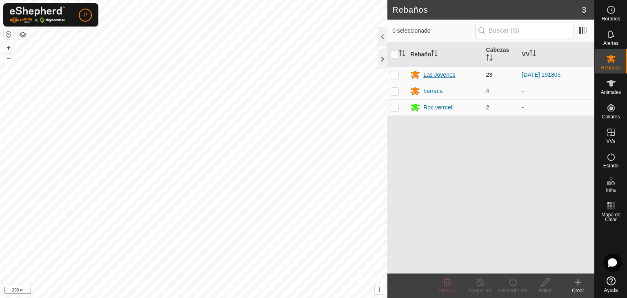
click at [444, 78] on div "Las Jovenes" at bounding box center [440, 75] width 32 height 9
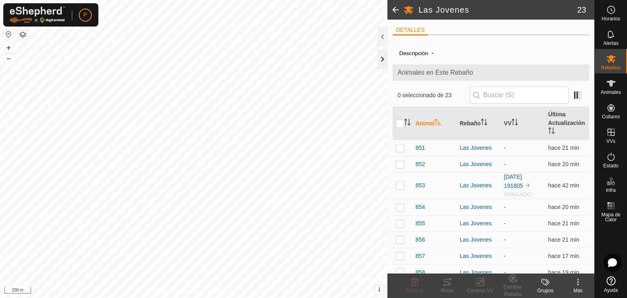
click at [384, 58] on div at bounding box center [383, 59] width 10 height 20
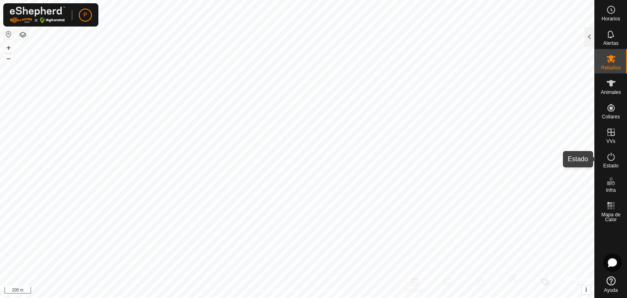
click at [610, 157] on icon at bounding box center [611, 157] width 10 height 10
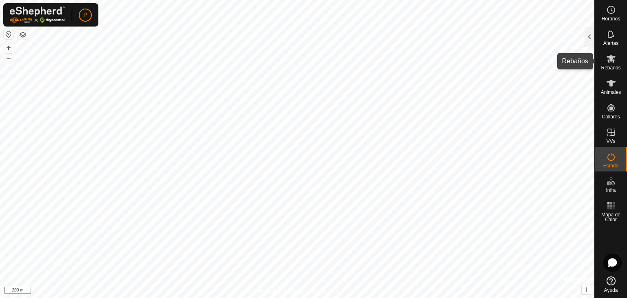
click at [613, 57] on icon at bounding box center [611, 59] width 9 height 8
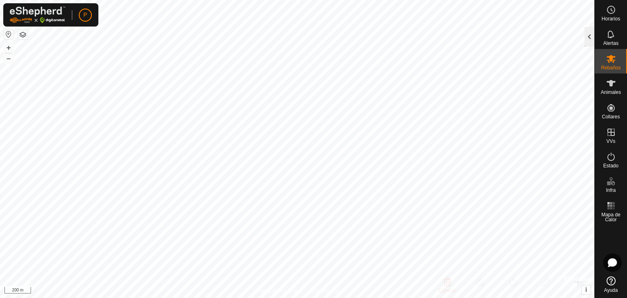
click at [591, 35] on div at bounding box center [590, 37] width 10 height 20
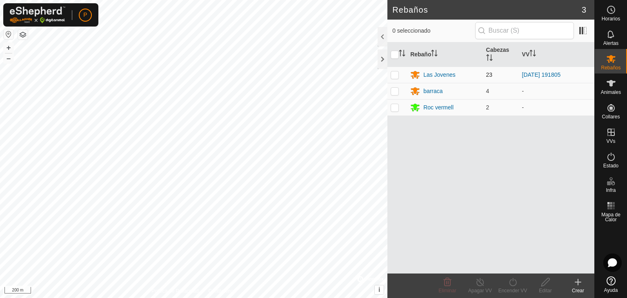
click at [394, 76] on p-checkbox at bounding box center [395, 74] width 8 height 7
checkbox input "true"
click at [436, 71] on div "Las Jovenes" at bounding box center [440, 75] width 32 height 9
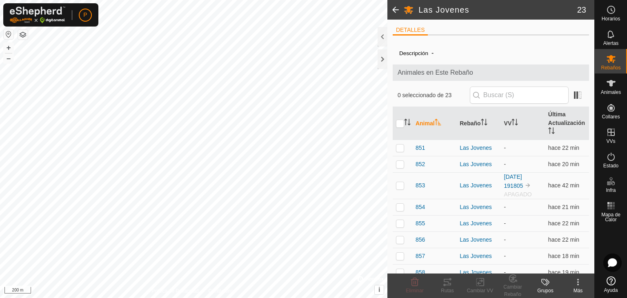
click at [436, 71] on span "Animales en Este Rebaño" at bounding box center [491, 73] width 187 height 10
click at [382, 63] on div at bounding box center [383, 59] width 10 height 20
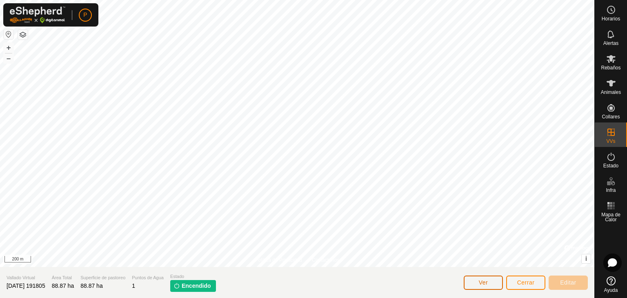
click at [483, 286] on button "Ver" at bounding box center [483, 283] width 39 height 14
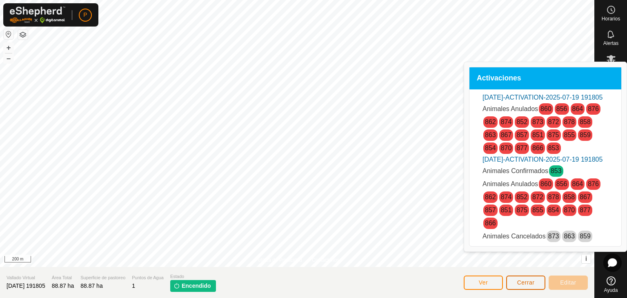
click at [541, 281] on button "Cerrar" at bounding box center [525, 283] width 39 height 14
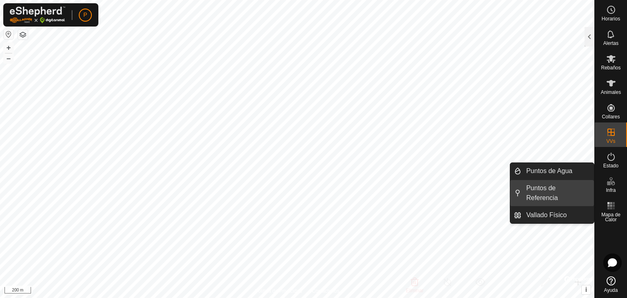
click at [562, 188] on link "Puntos de Referencia" at bounding box center [558, 193] width 73 height 26
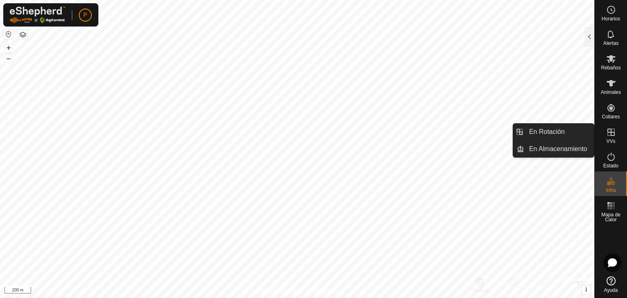
click at [612, 134] on icon at bounding box center [611, 132] width 10 height 10
click at [563, 132] on link "En Rotación" at bounding box center [559, 132] width 70 height 16
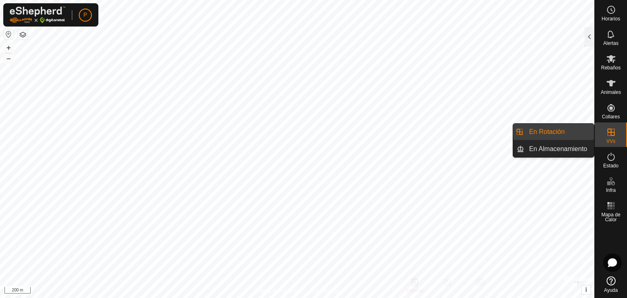
click at [577, 151] on link "En Almacenamiento" at bounding box center [559, 149] width 70 height 16
click at [601, 133] on div "VVs" at bounding box center [611, 135] width 32 height 25
click at [540, 136] on link "En Rotación" at bounding box center [559, 132] width 70 height 16
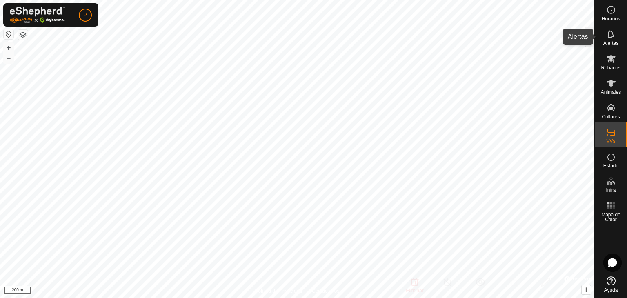
click at [611, 42] on span "Alertas" at bounding box center [611, 43] width 15 height 5
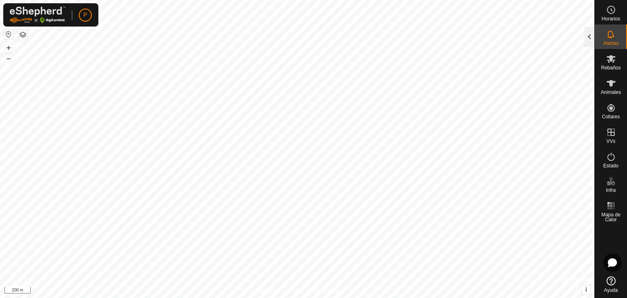
click at [586, 40] on div at bounding box center [590, 37] width 10 height 20
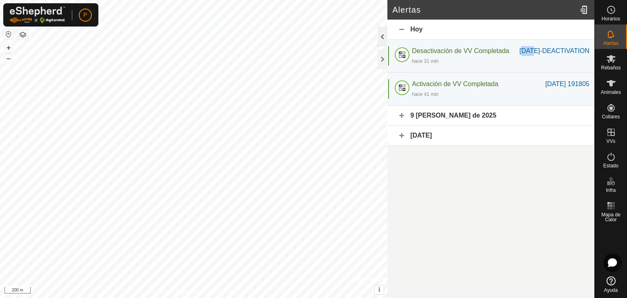
click at [586, 40] on div "Desactivación de VV Completada Aug-24-2227-DEACTIVATION hace 31 min" at bounding box center [491, 56] width 207 height 33
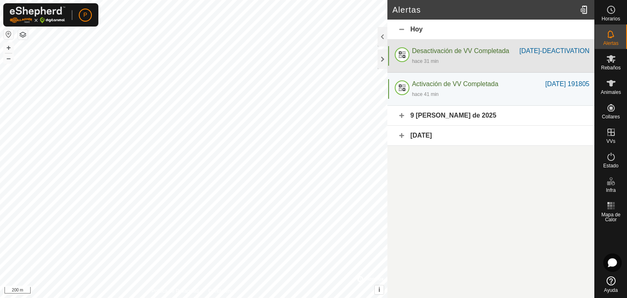
click at [512, 66] on div "hace 31 min" at bounding box center [501, 61] width 178 height 10
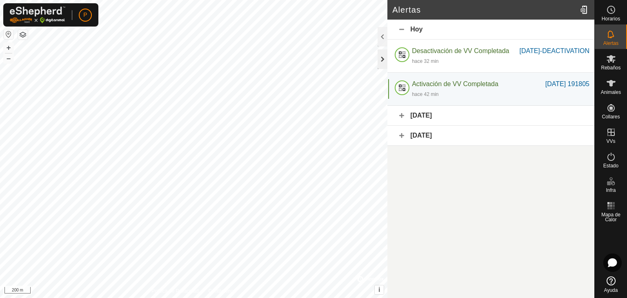
click at [381, 59] on div at bounding box center [383, 59] width 10 height 20
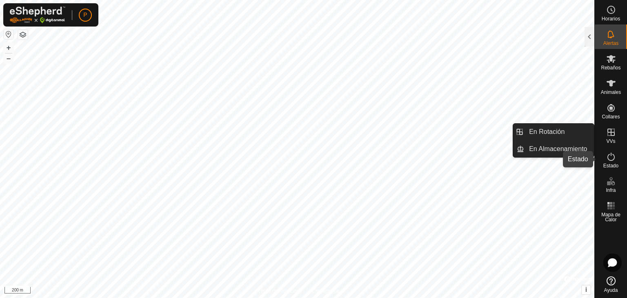
click at [612, 160] on icon at bounding box center [611, 157] width 10 height 10
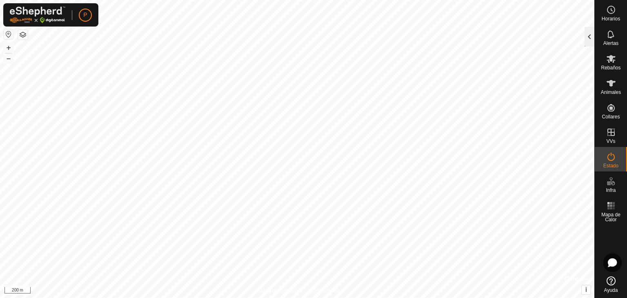
click at [591, 34] on div at bounding box center [590, 37] width 10 height 20
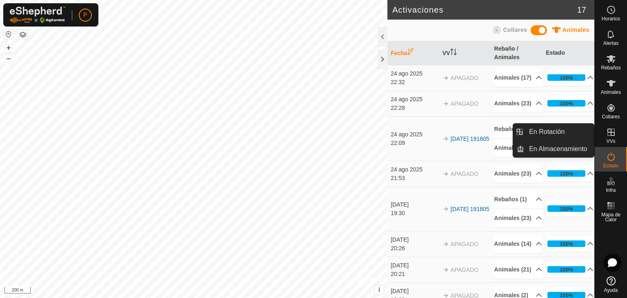
click at [612, 134] on icon at bounding box center [611, 132] width 10 height 10
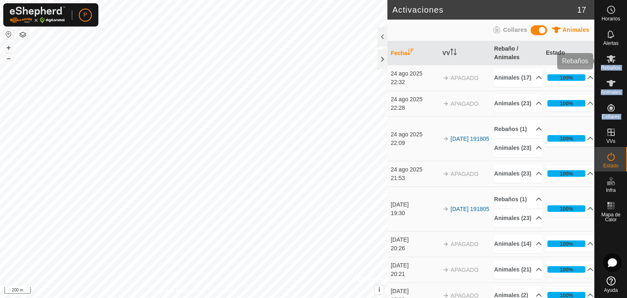
drag, startPoint x: 607, startPoint y: 135, endPoint x: 609, endPoint y: 59, distance: 76.0
click at [609, 59] on nav "Horarios Alertas Rebaños Animales Collares VVs Estado Infra Mapa de Calor Ayuda" at bounding box center [611, 149] width 32 height 298
click at [609, 59] on icon at bounding box center [611, 59] width 10 height 10
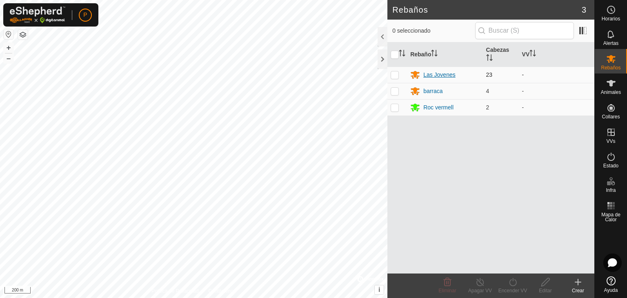
click at [422, 76] on div "Las Jovenes" at bounding box center [444, 75] width 69 height 10
click at [615, 57] on icon at bounding box center [611, 59] width 10 height 10
click at [394, 70] on td at bounding box center [398, 75] width 20 height 16
checkbox input "true"
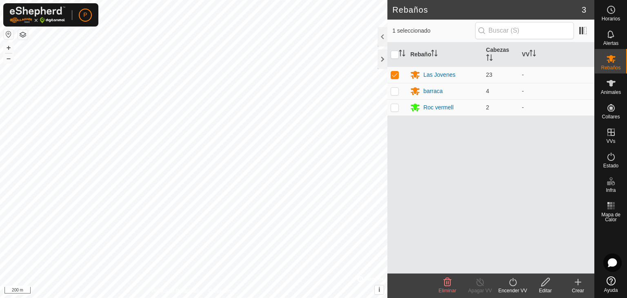
click at [545, 286] on icon at bounding box center [546, 282] width 10 height 10
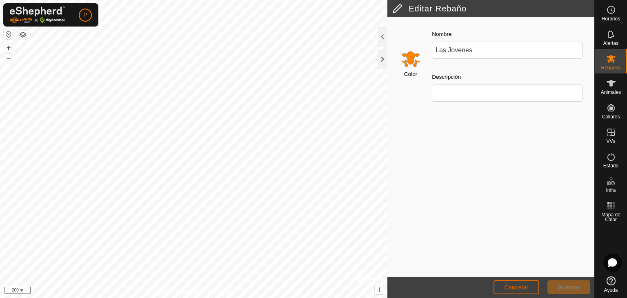
click at [524, 283] on button "Cancelar" at bounding box center [517, 287] width 46 height 14
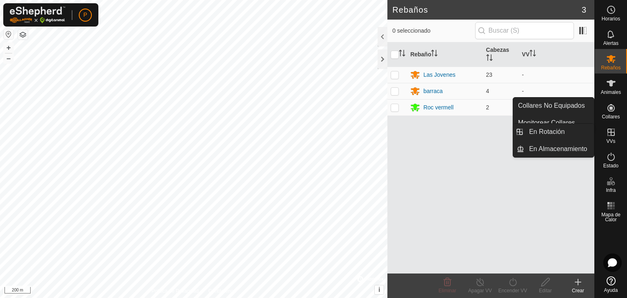
click at [616, 138] on es-virtualpaddocks-svg-icon at bounding box center [611, 132] width 15 height 13
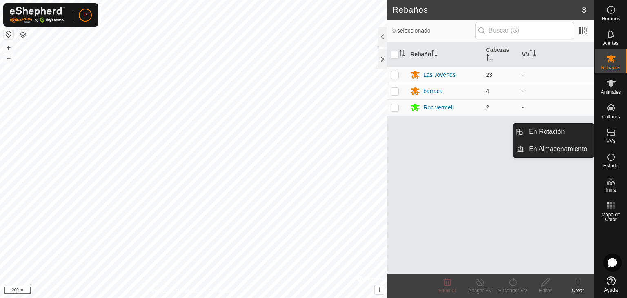
click at [609, 131] on icon at bounding box center [611, 132] width 10 height 10
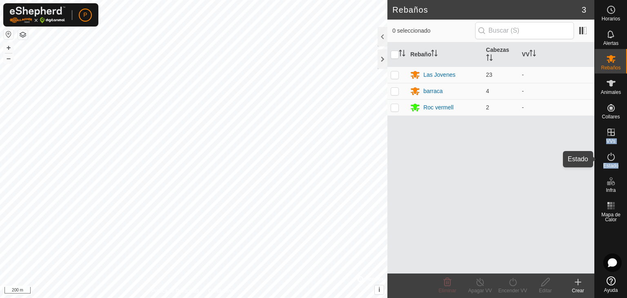
drag, startPoint x: 609, startPoint y: 131, endPoint x: 612, endPoint y: 167, distance: 36.5
click at [612, 167] on nav "Horarios Alertas Rebaños Animales Collares VVs Estado Infra Mapa de Calor Ayuda" at bounding box center [611, 149] width 32 height 298
click at [612, 167] on span "Estado" at bounding box center [611, 165] width 15 height 5
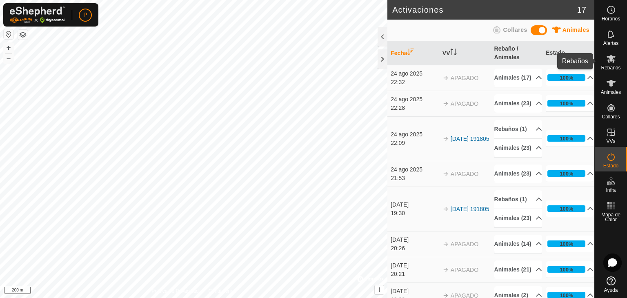
click at [615, 61] on icon at bounding box center [611, 59] width 10 height 10
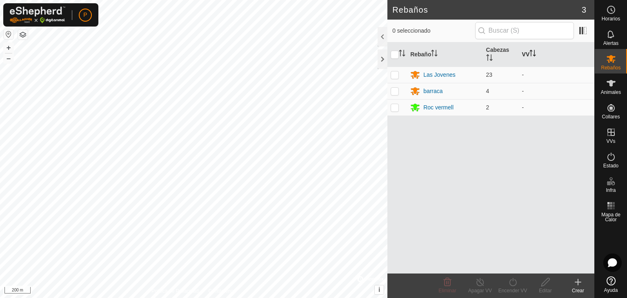
click at [526, 57] on th "VV" at bounding box center [557, 54] width 76 height 25
click at [528, 55] on th "VV" at bounding box center [557, 54] width 76 height 25
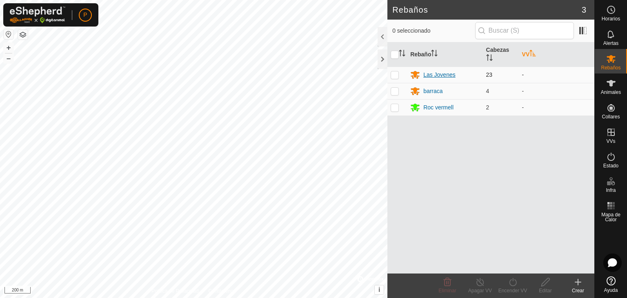
click at [444, 73] on div "Las Jovenes" at bounding box center [440, 75] width 32 height 9
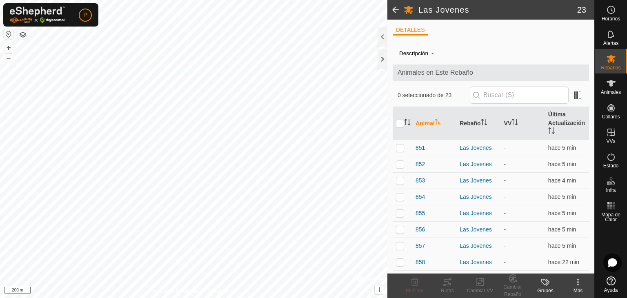
click at [444, 73] on span "Animales en Este Rebaño" at bounding box center [491, 73] width 187 height 10
click at [394, 121] on th at bounding box center [403, 123] width 20 height 33
click at [400, 125] on input "checkbox" at bounding box center [400, 124] width 8 height 8
checkbox input "true"
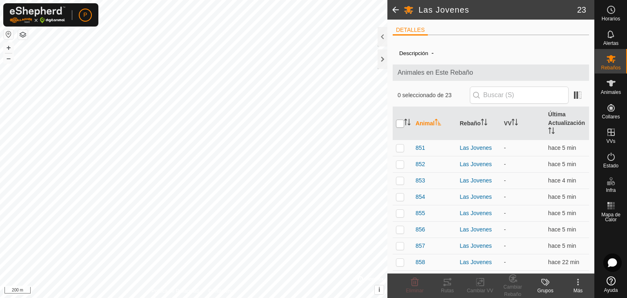
checkbox input "true"
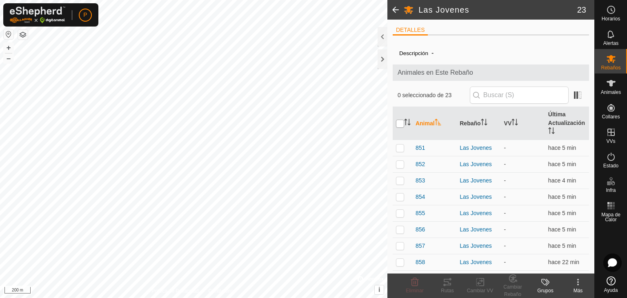
checkbox input "true"
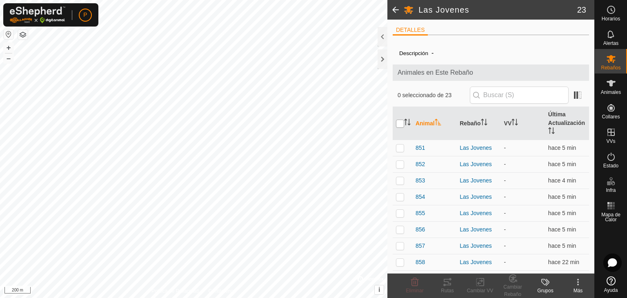
checkbox input "true"
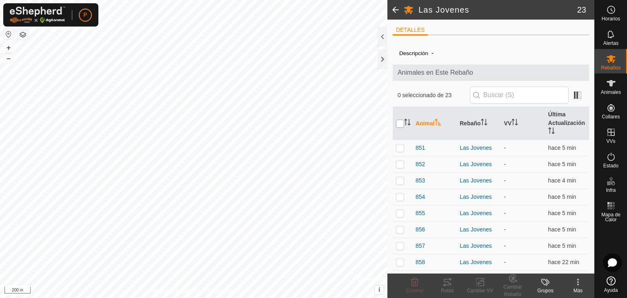
checkbox input "true"
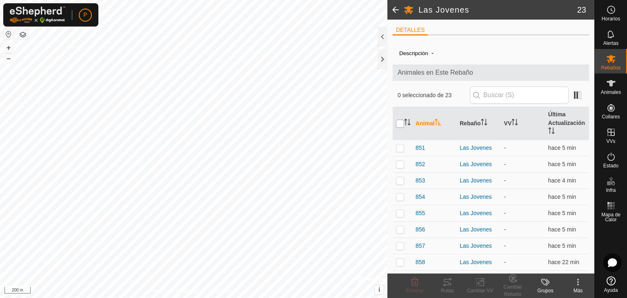
checkbox input "true"
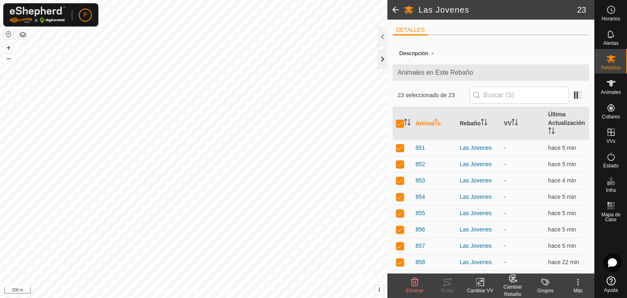
click at [378, 62] on div at bounding box center [383, 59] width 10 height 20
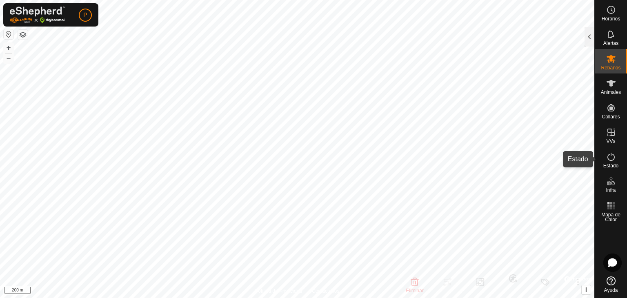
click at [611, 152] on icon at bounding box center [611, 157] width 10 height 10
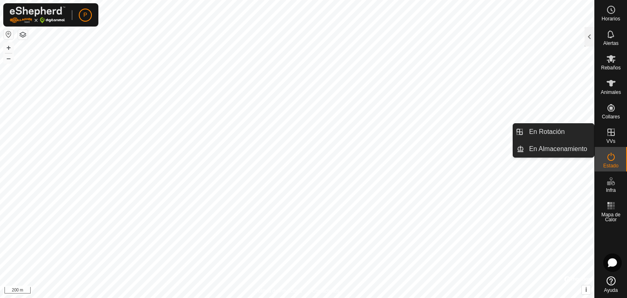
click at [614, 126] on es-virtualpaddocks-svg-icon at bounding box center [611, 132] width 15 height 13
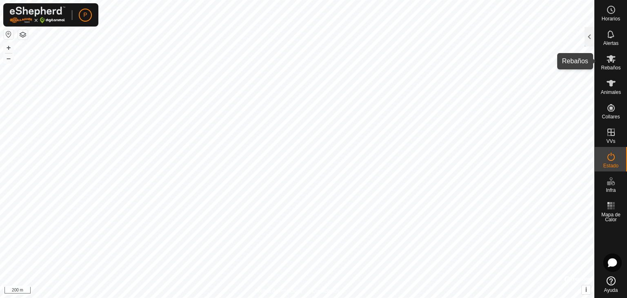
click at [613, 60] on icon at bounding box center [611, 59] width 9 height 8
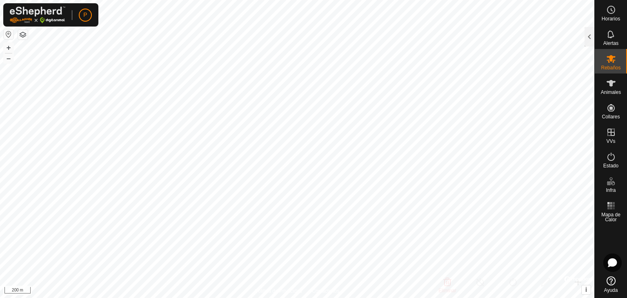
click at [613, 60] on icon at bounding box center [611, 59] width 9 height 8
click at [586, 38] on div at bounding box center [590, 37] width 10 height 20
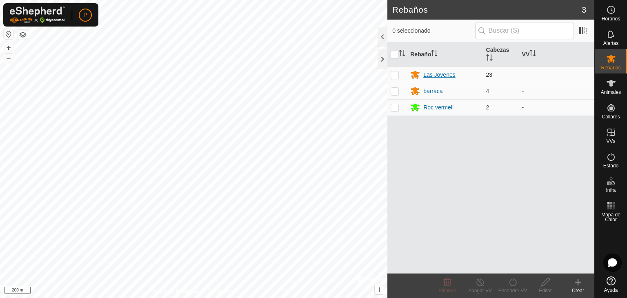
click at [446, 73] on div "Las Jovenes" at bounding box center [440, 75] width 32 height 9
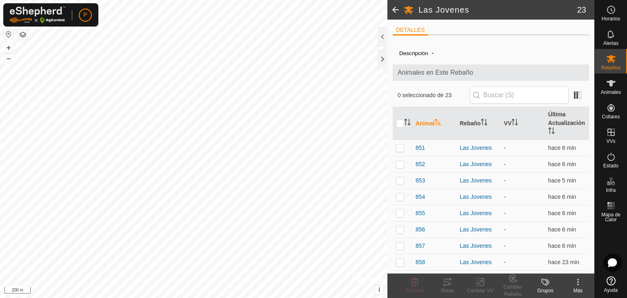
click at [446, 73] on span "Animales en Este Rebaño" at bounding box center [491, 73] width 187 height 10
click at [380, 42] on div at bounding box center [383, 37] width 10 height 20
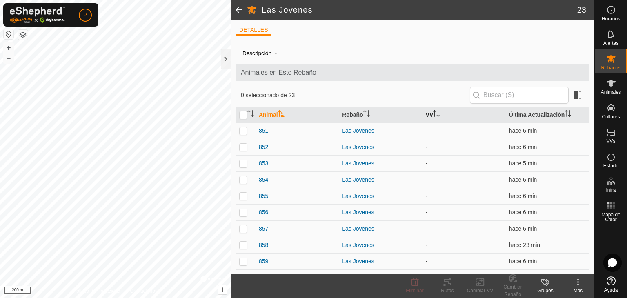
click at [426, 109] on th "VV" at bounding box center [464, 115] width 83 height 16
click at [226, 59] on div at bounding box center [226, 59] width 10 height 20
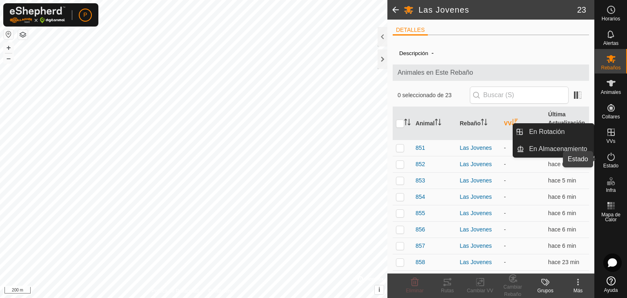
click at [613, 159] on icon at bounding box center [611, 157] width 10 height 10
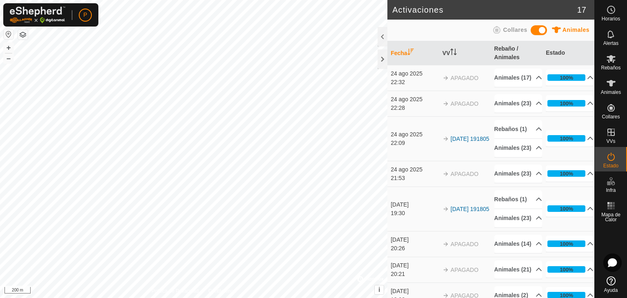
click at [414, 72] on td "24 ago 2025 22:32" at bounding box center [414, 78] width 52 height 26
click at [451, 142] on link "[DATE] 191805" at bounding box center [470, 139] width 39 height 7
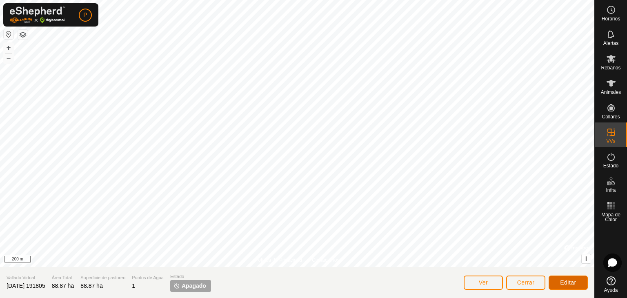
click at [573, 279] on span "Editar" at bounding box center [568, 282] width 16 height 7
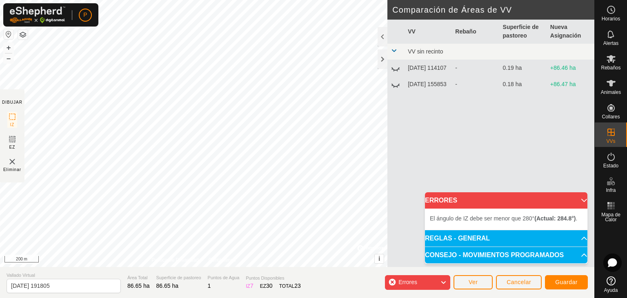
click at [582, 194] on p-accordion-header "ERRORES" at bounding box center [506, 200] width 163 height 16
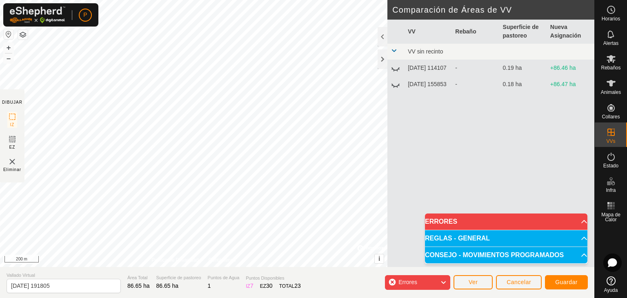
click at [268, 78] on div "El ángulo de IZ debe ser menor que 280° (Actual: 284.8°) . + – ⇧ i © Mapbox , ©…" at bounding box center [194, 133] width 388 height 267
click at [247, 71] on div "El ángulo de IZ debe ser menor que 280° (Actual: 287.8°) . + – ⇧ i © Mapbox , ©…" at bounding box center [194, 133] width 388 height 267
drag, startPoint x: 247, startPoint y: 67, endPoint x: 428, endPoint y: 227, distance: 241.9
click at [428, 227] on body "P Horarios Alertas Rebaños Animales Collares VVs Estado Infra Mapa de Calor Ayu…" at bounding box center [313, 149] width 627 height 298
click at [577, 222] on p-accordion-header "ERRORES" at bounding box center [506, 222] width 163 height 16
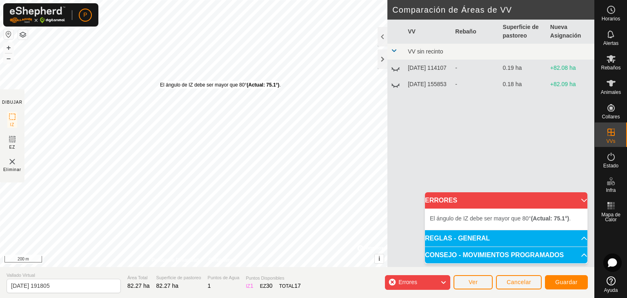
click at [160, 81] on div "El ángulo de IZ debe ser mayor que 80° (Actual: 75.1°) . + – ⇧ i © Mapbox , © O…" at bounding box center [194, 133] width 388 height 267
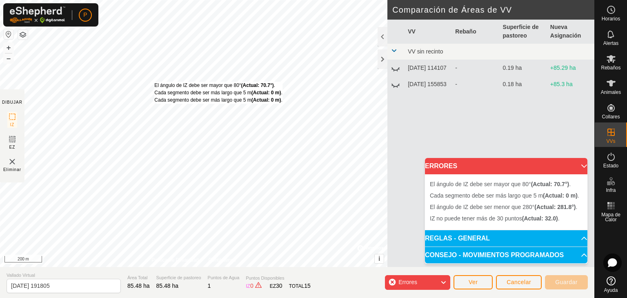
click at [154, 82] on div "El ángulo de IZ debe ser mayor que 80° (Actual: 70.7°) . Cada segmento debe ser…" at bounding box center [194, 133] width 388 height 267
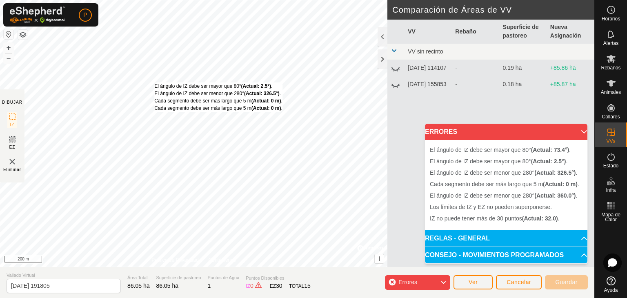
click at [154, 82] on div "El ángulo de IZ debe ser mayor que 80° (Actual: 2.5°) . El ángulo de IZ debe se…" at bounding box center [194, 133] width 388 height 267
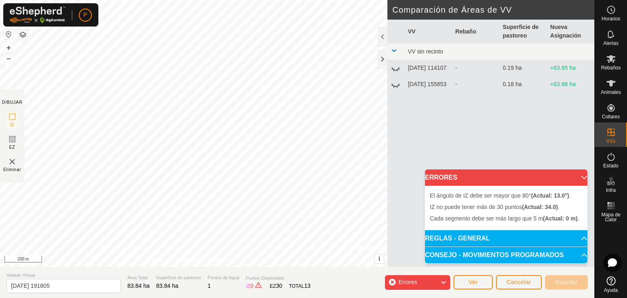
click at [157, 77] on div "Cada segmento debe ser más largo que 5 m (Actual: 0 m) . Cada segmento debe ser…" at bounding box center [194, 133] width 388 height 267
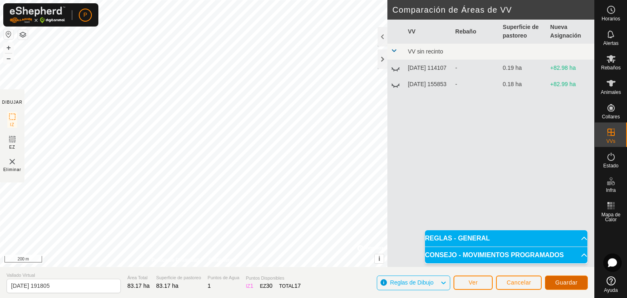
click at [562, 282] on span "Guardar" at bounding box center [566, 282] width 22 height 7
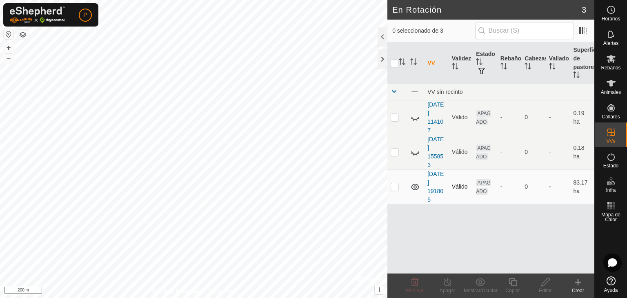
click at [396, 181] on td at bounding box center [398, 186] width 20 height 35
checkbox input "true"
click at [612, 59] on icon at bounding box center [611, 59] width 9 height 8
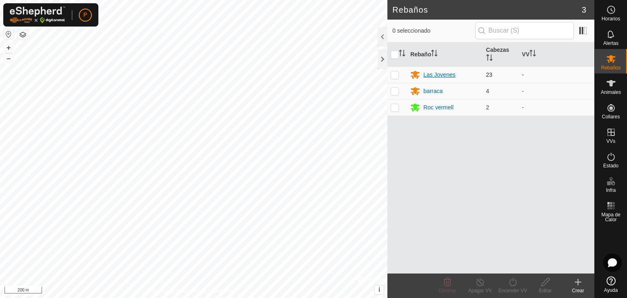
click at [446, 75] on div "Las Jovenes" at bounding box center [440, 75] width 32 height 9
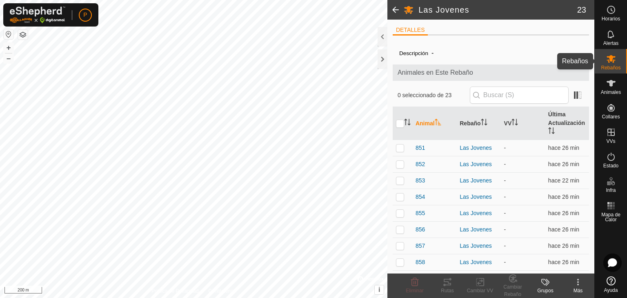
click at [622, 66] on div "Rebaños" at bounding box center [611, 61] width 32 height 25
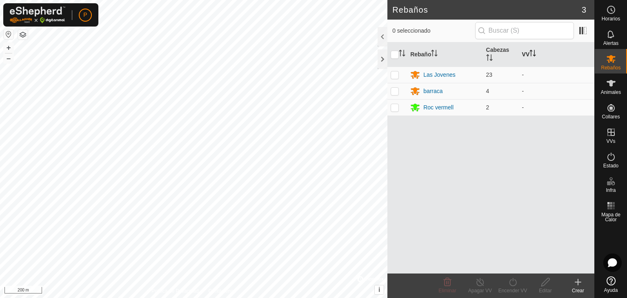
click at [527, 51] on th "VV" at bounding box center [557, 54] width 76 height 25
click at [386, 29] on div at bounding box center [383, 37] width 10 height 20
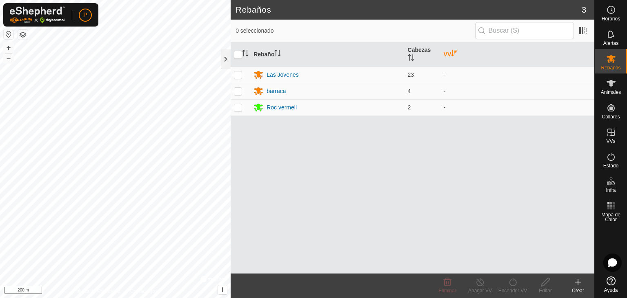
click at [386, 29] on span "0 seleccionado" at bounding box center [355, 31] width 239 height 9
click at [226, 56] on div at bounding box center [226, 59] width 10 height 20
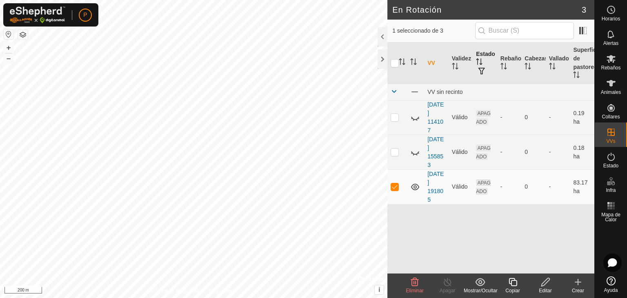
click at [484, 57] on th "Estado" at bounding box center [485, 63] width 25 height 42
click at [436, 180] on link "[DATE] 191805" at bounding box center [436, 187] width 16 height 32
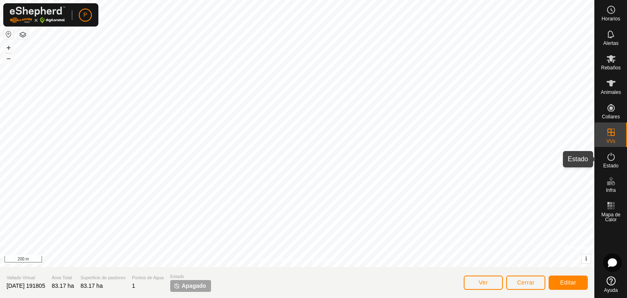
click at [611, 159] on icon at bounding box center [611, 157] width 10 height 10
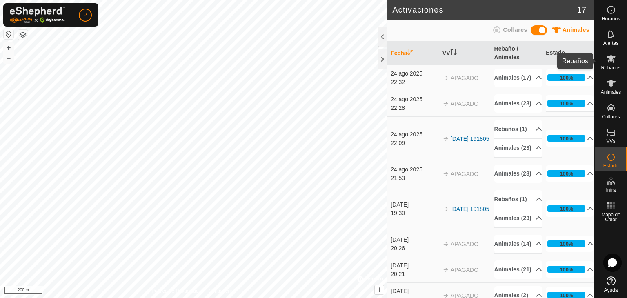
click at [606, 66] on span "Rebaños" at bounding box center [611, 67] width 20 height 5
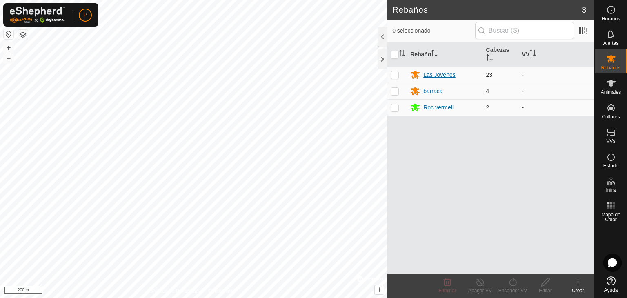
click at [452, 77] on div "Las Jovenes" at bounding box center [440, 75] width 32 height 9
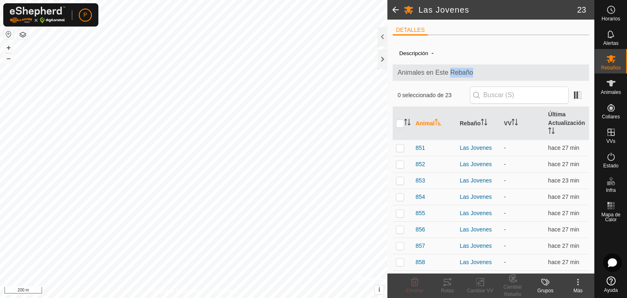
click at [452, 77] on span "Animales en Este Rebaño" at bounding box center [491, 73] width 187 height 10
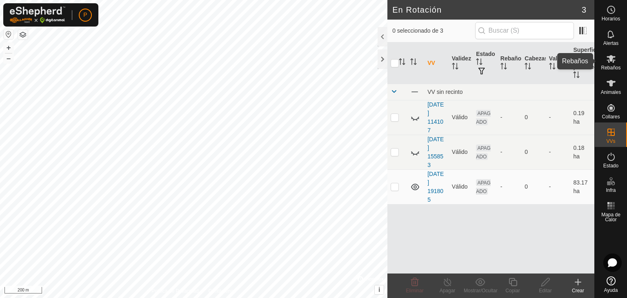
click at [609, 73] on div "Rebaños" at bounding box center [611, 61] width 32 height 25
click at [384, 58] on div at bounding box center [383, 59] width 10 height 20
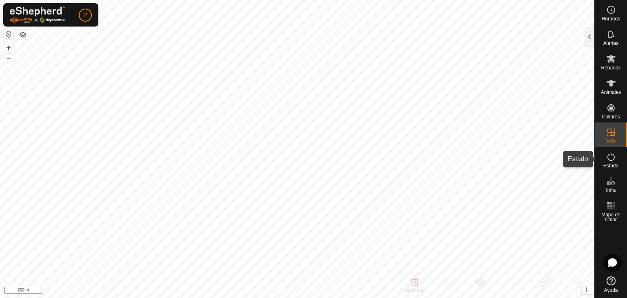
click at [612, 155] on icon at bounding box center [611, 157] width 10 height 10
click at [586, 31] on div at bounding box center [590, 37] width 10 height 20
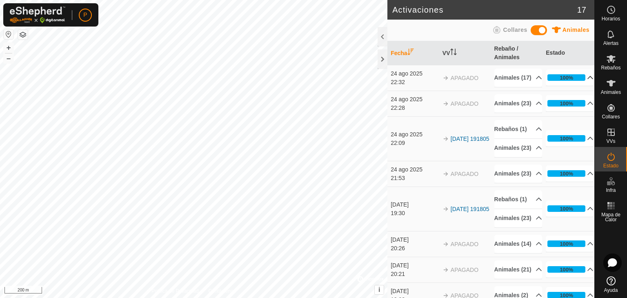
click at [583, 79] on p-accordion-header "100%" at bounding box center [570, 77] width 48 height 16
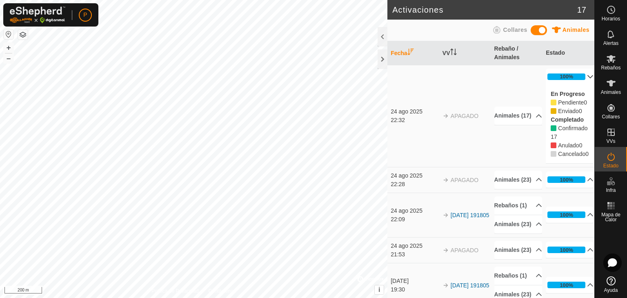
click at [583, 79] on p-accordion-header "100%" at bounding box center [570, 77] width 48 height 16
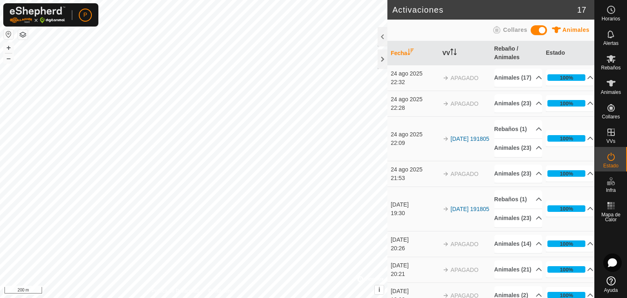
click at [444, 48] on th "VV" at bounding box center [465, 53] width 52 height 24
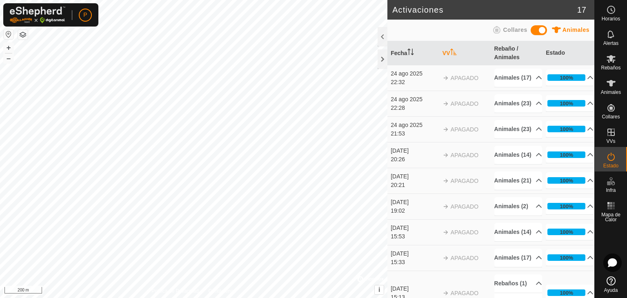
click at [410, 82] on div "22:32" at bounding box center [415, 82] width 48 height 9
click at [407, 78] on div "24 ago 2025" at bounding box center [415, 73] width 48 height 9
click at [379, 53] on div at bounding box center [383, 59] width 10 height 20
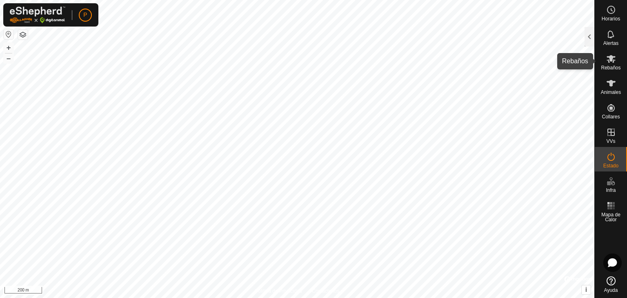
click at [614, 61] on icon at bounding box center [611, 59] width 9 height 8
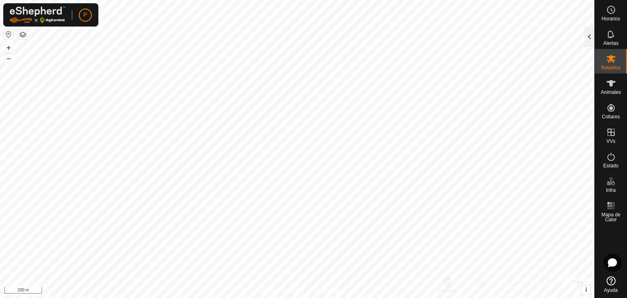
click at [593, 39] on div at bounding box center [590, 37] width 10 height 20
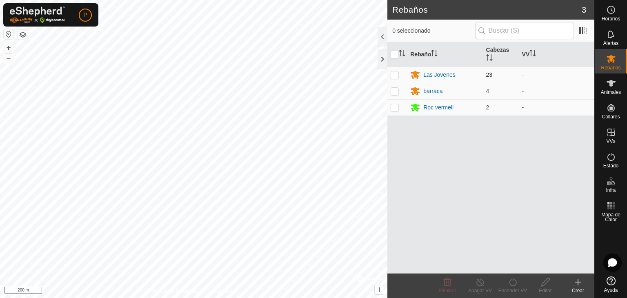
click at [394, 74] on p-checkbox at bounding box center [395, 74] width 8 height 7
checkbox input "true"
click at [511, 281] on icon at bounding box center [513, 282] width 10 height 10
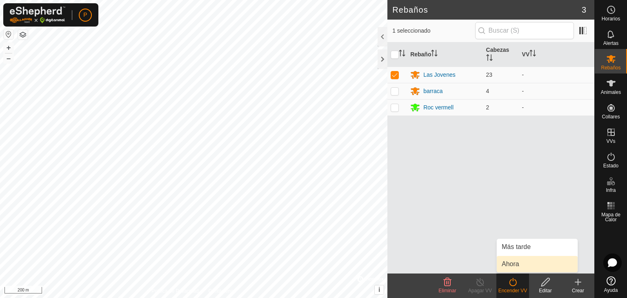
click at [517, 265] on link "Ahora" at bounding box center [537, 264] width 81 height 16
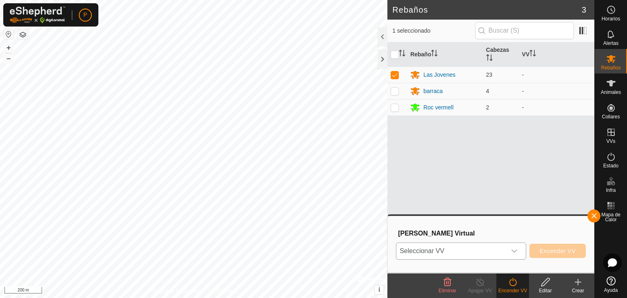
click at [513, 247] on div "dropdown trigger" at bounding box center [514, 251] width 16 height 16
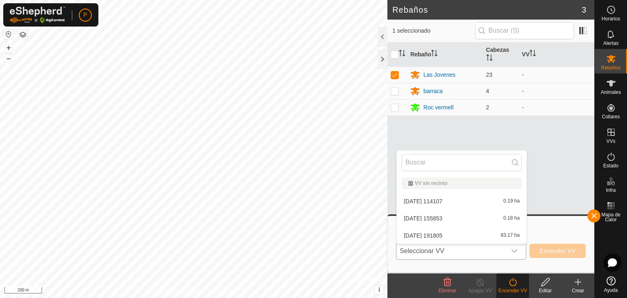
click at [496, 232] on li "2025-07-19 191805 83.17 ha" at bounding box center [462, 235] width 130 height 16
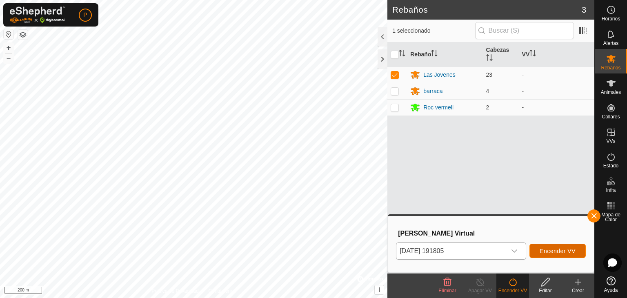
click at [546, 250] on span "Encender VV" at bounding box center [558, 251] width 36 height 7
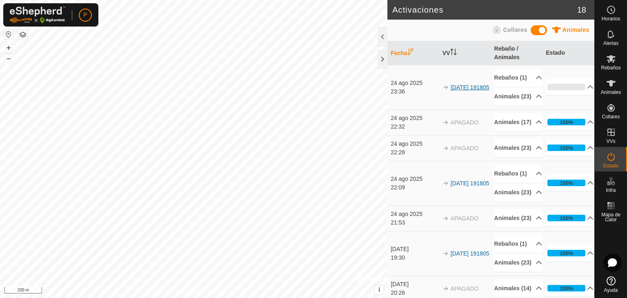
click at [455, 91] on link "[DATE] 191805" at bounding box center [470, 87] width 39 height 7
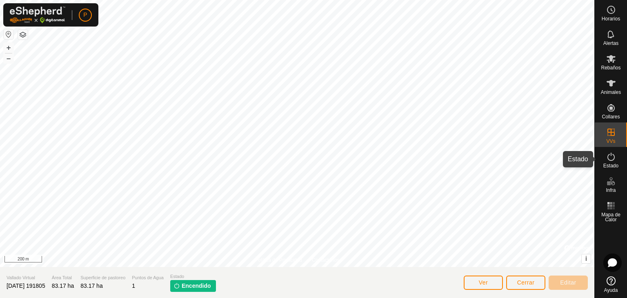
click at [607, 157] on icon at bounding box center [611, 157] width 10 height 10
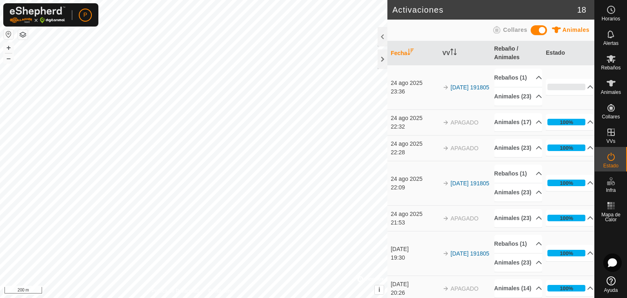
click at [458, 96] on td "[DATE] 191805" at bounding box center [465, 87] width 52 height 45
click at [455, 91] on link "[DATE] 191805" at bounding box center [470, 87] width 39 height 7
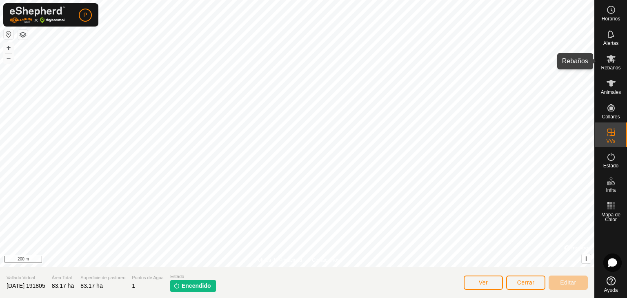
click at [608, 67] on span "Rebaños" at bounding box center [611, 67] width 20 height 5
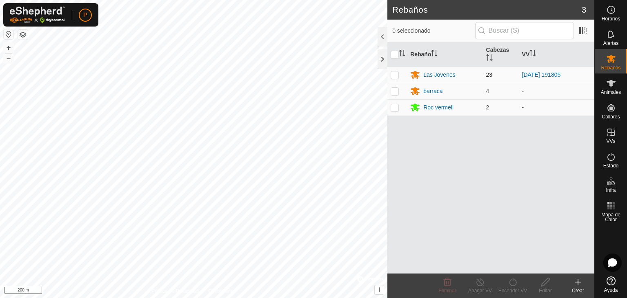
click at [553, 67] on td "[DATE] 191805" at bounding box center [557, 75] width 76 height 16
click at [551, 76] on link "[DATE] 191805" at bounding box center [541, 74] width 39 height 7
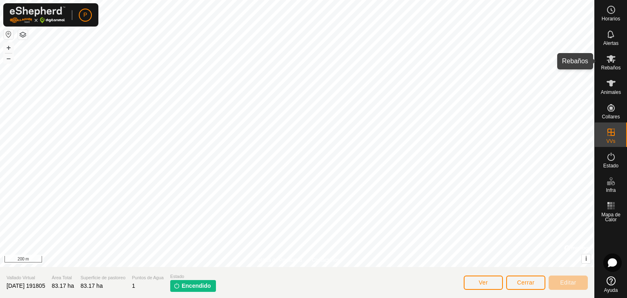
click at [617, 58] on es-mob-svg-icon at bounding box center [611, 58] width 15 height 13
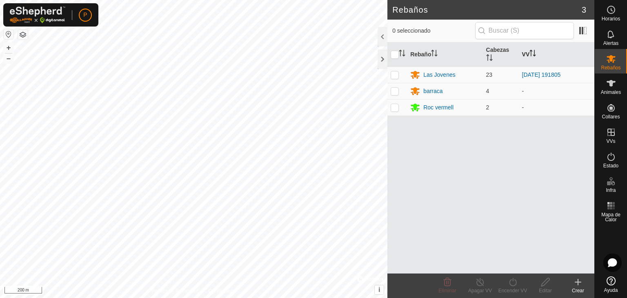
click at [531, 55] on th "VV" at bounding box center [557, 54] width 76 height 25
click at [395, 72] on p-checkbox at bounding box center [395, 74] width 8 height 7
checkbox input "true"
click at [514, 283] on icon at bounding box center [513, 282] width 10 height 10
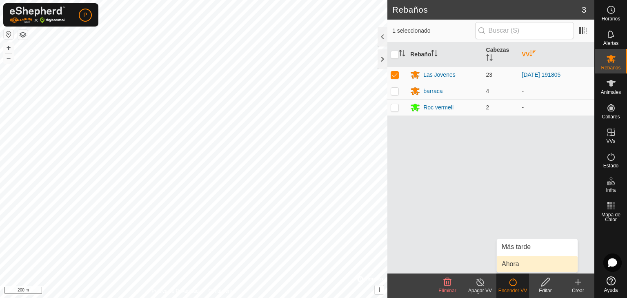
click at [515, 264] on link "Ahora" at bounding box center [537, 264] width 81 height 16
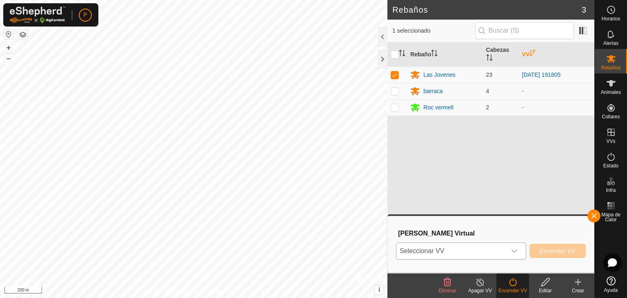
click at [510, 245] on div "dropdown trigger" at bounding box center [514, 251] width 16 height 16
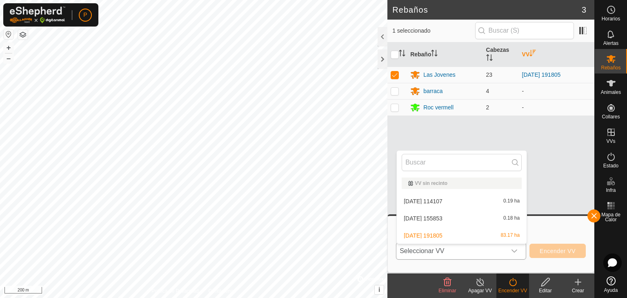
click at [508, 237] on li "2025-07-19 191805 83.17 ha" at bounding box center [462, 235] width 130 height 16
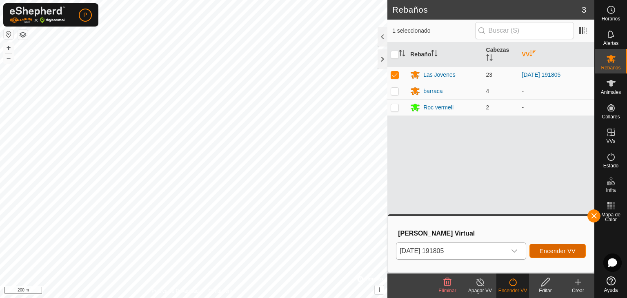
click at [546, 253] on span "Encender VV" at bounding box center [558, 251] width 36 height 7
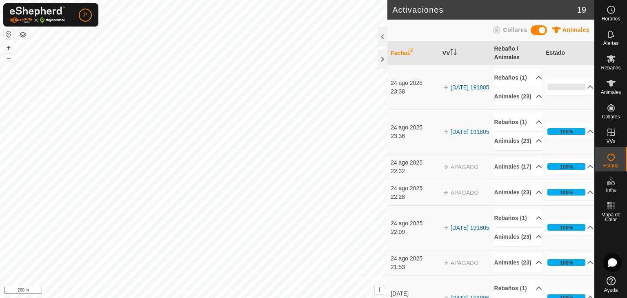
drag, startPoint x: 475, startPoint y: 162, endPoint x: 485, endPoint y: 156, distance: 11.6
click at [485, 154] on td "[DATE] 191805" at bounding box center [465, 131] width 52 height 45
click at [582, 140] on p-accordion-header "100%" at bounding box center [570, 131] width 48 height 16
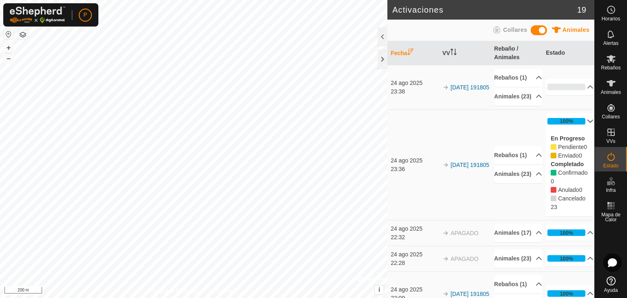
click at [582, 158] on div "En Progreso Pendiente 0 Enviado 0 Completado Confirmado 0 Anulado 0 Cancelado 23" at bounding box center [570, 172] width 48 height 87
click at [576, 129] on p-accordion-header "100%" at bounding box center [570, 121] width 48 height 16
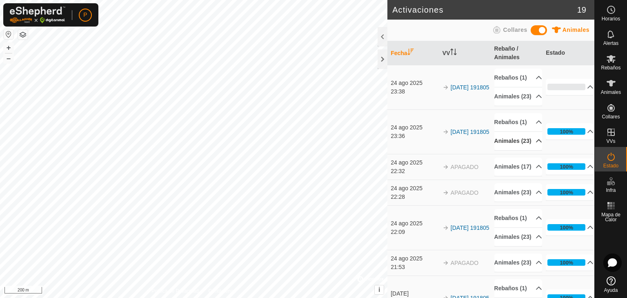
click at [511, 150] on p-accordion-header "Animales (23)" at bounding box center [519, 141] width 48 height 18
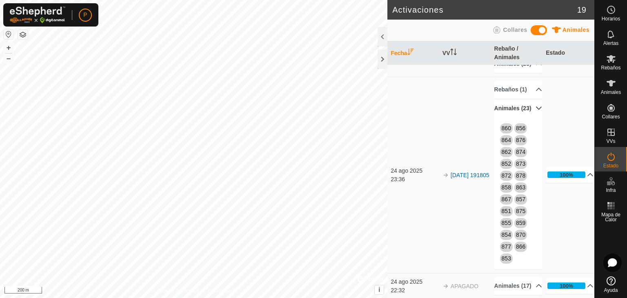
scroll to position [25, 0]
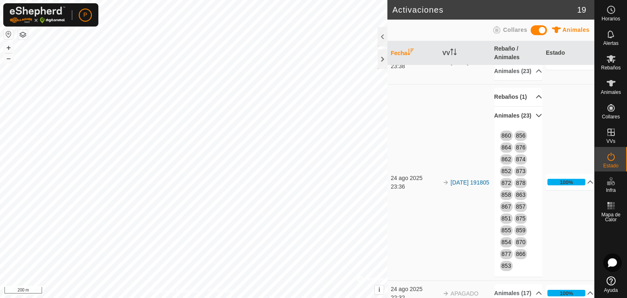
click at [524, 106] on p-accordion-header "Rebaños (1)" at bounding box center [519, 97] width 48 height 18
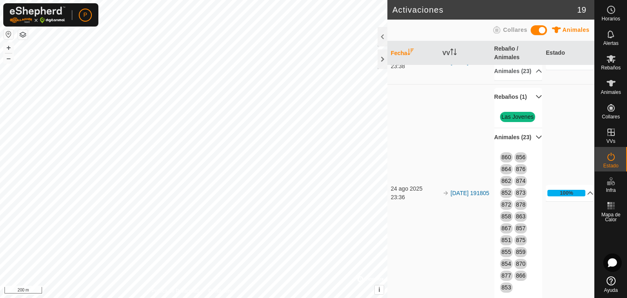
click at [524, 106] on p-accordion-header "Rebaños (1)" at bounding box center [519, 97] width 48 height 18
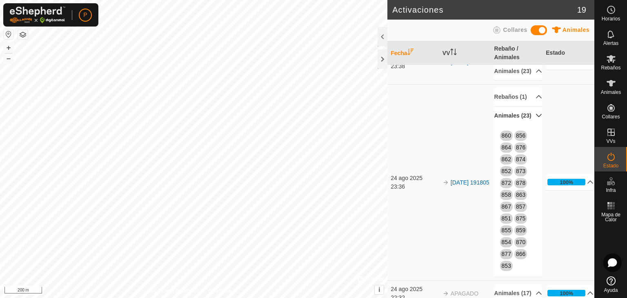
click at [531, 125] on p-accordion-header "Animales (23)" at bounding box center [519, 116] width 48 height 18
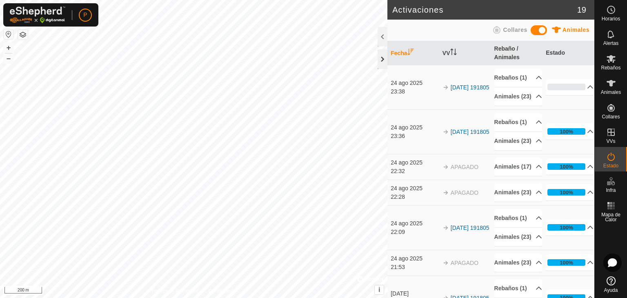
click at [381, 62] on div at bounding box center [383, 59] width 10 height 20
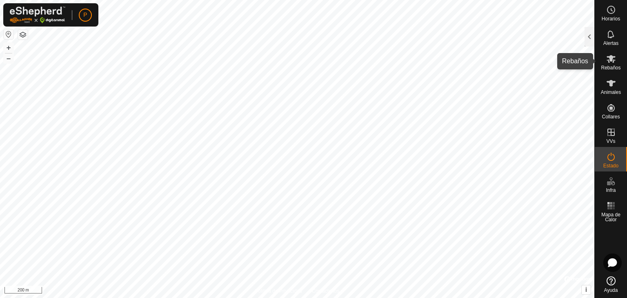
click at [614, 60] on icon at bounding box center [611, 59] width 9 height 8
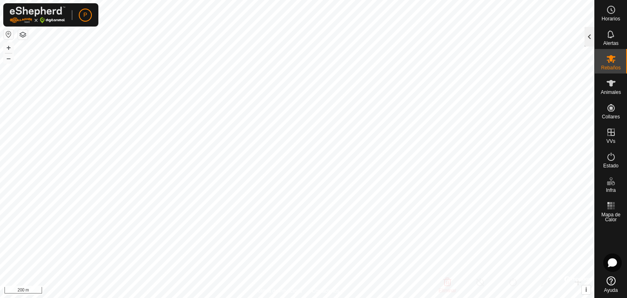
click at [594, 33] on div at bounding box center [590, 37] width 10 height 20
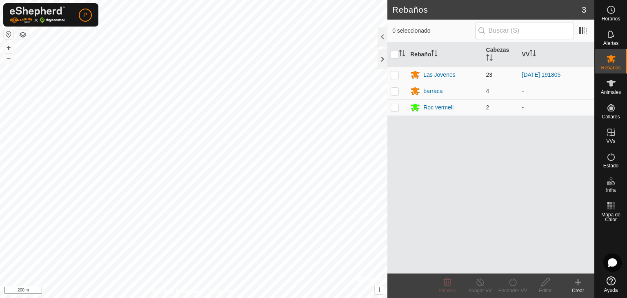
click at [397, 73] on p-checkbox at bounding box center [395, 74] width 8 height 7
checkbox input "true"
click at [533, 76] on link "[DATE] 191805" at bounding box center [541, 74] width 39 height 7
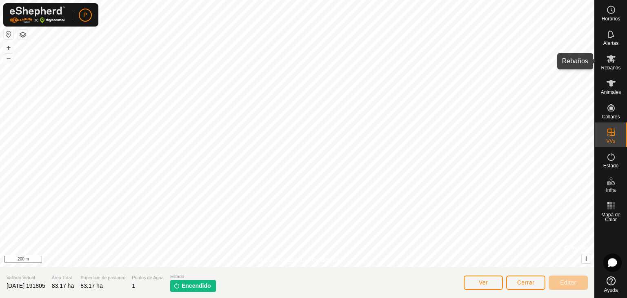
click at [613, 59] on icon at bounding box center [611, 59] width 10 height 10
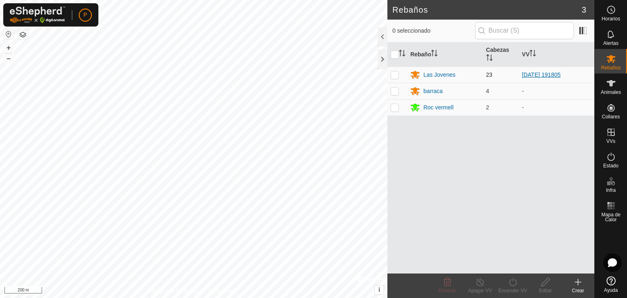
click at [554, 72] on link "[DATE] 191805" at bounding box center [541, 74] width 39 height 7
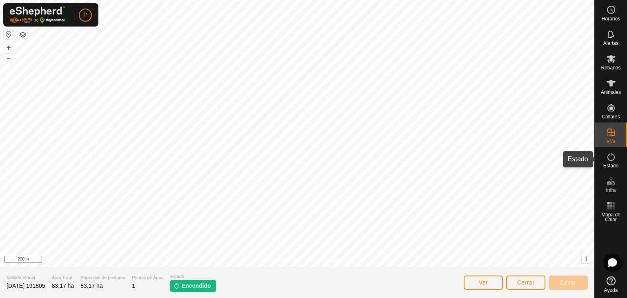
click at [605, 161] on es-activation-svg-icon at bounding box center [611, 156] width 15 height 13
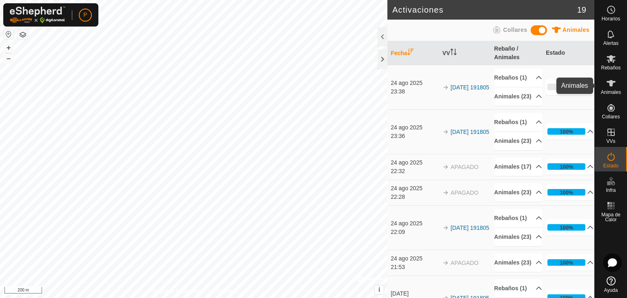
click at [609, 85] on icon at bounding box center [611, 83] width 10 height 10
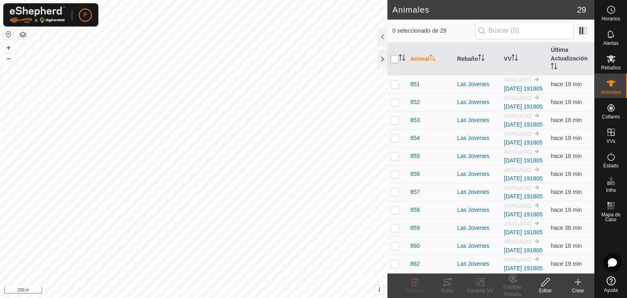
click at [396, 60] on input "checkbox" at bounding box center [395, 59] width 8 height 8
checkbox input "true"
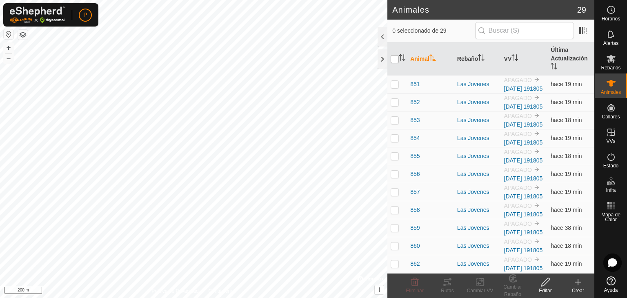
checkbox input "true"
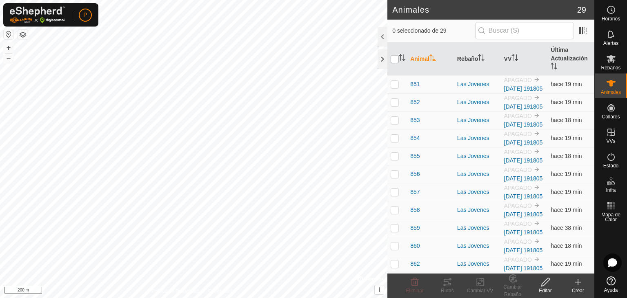
checkbox input "true"
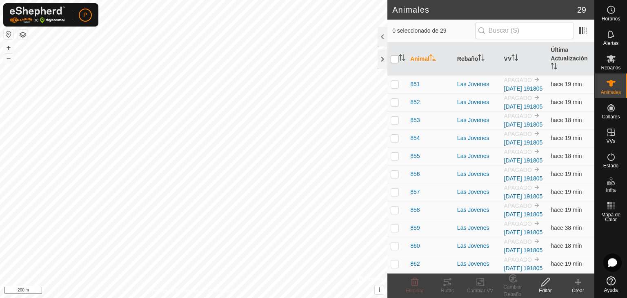
checkbox input "true"
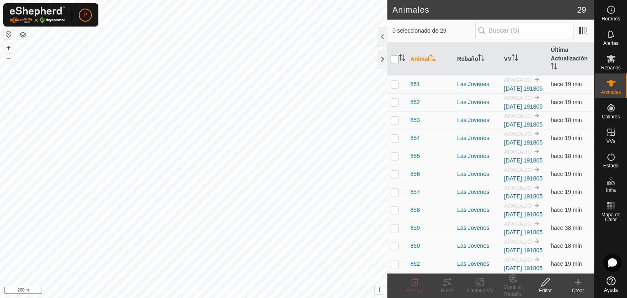
checkbox input "true"
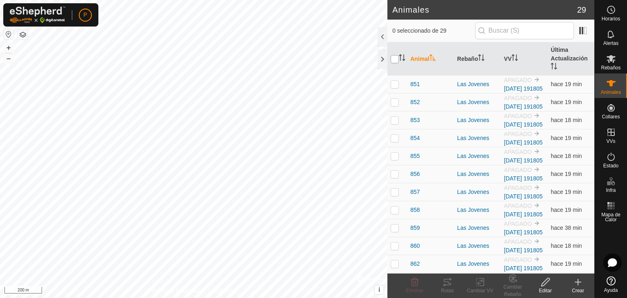
checkbox input "true"
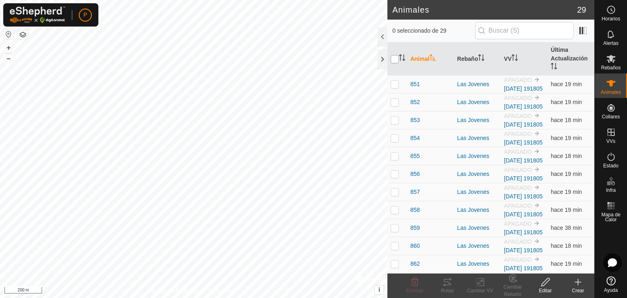
checkbox input "true"
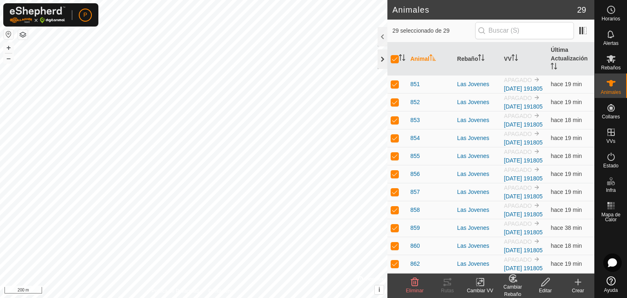
click at [383, 58] on div at bounding box center [383, 59] width 10 height 20
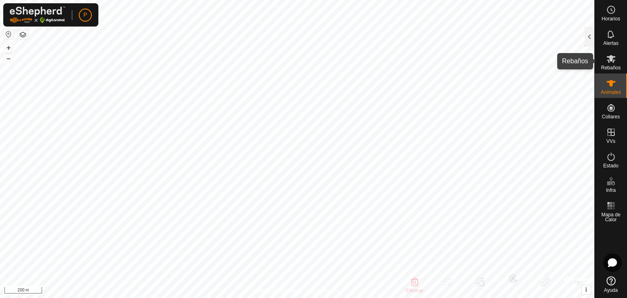
click at [612, 61] on icon at bounding box center [611, 59] width 9 height 8
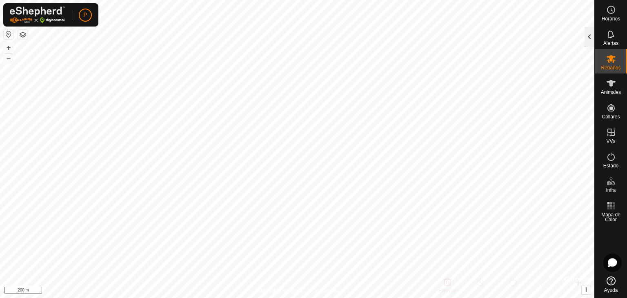
click at [586, 33] on div at bounding box center [590, 37] width 10 height 20
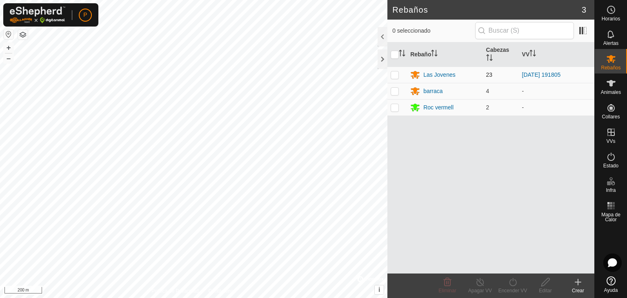
click at [399, 72] on td at bounding box center [398, 75] width 20 height 16
checkbox input "true"
click at [560, 72] on link "[DATE] 191805" at bounding box center [541, 74] width 39 height 7
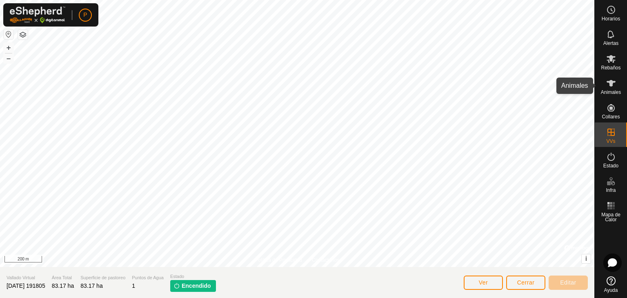
click at [620, 90] on span "Animales" at bounding box center [611, 92] width 20 height 5
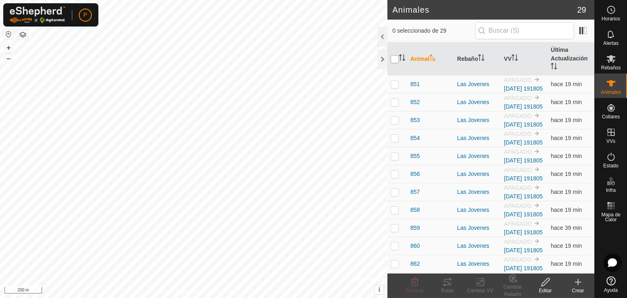
click at [396, 56] on input "checkbox" at bounding box center [395, 59] width 8 height 8
checkbox input "true"
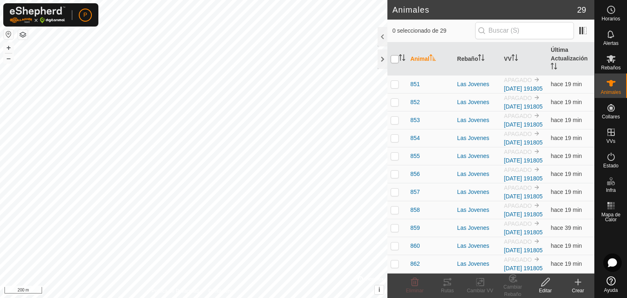
checkbox input "true"
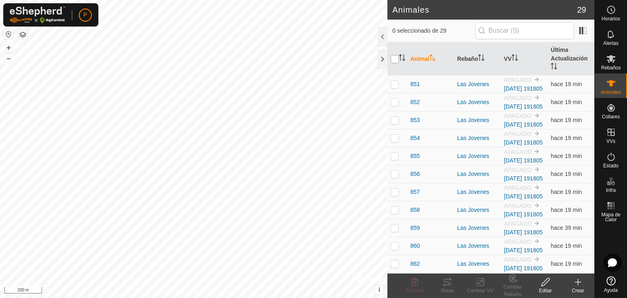
checkbox input "true"
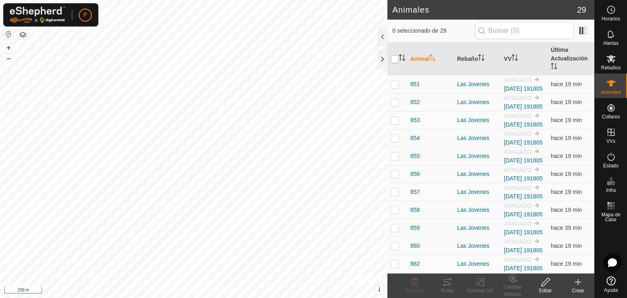
checkbox input "true"
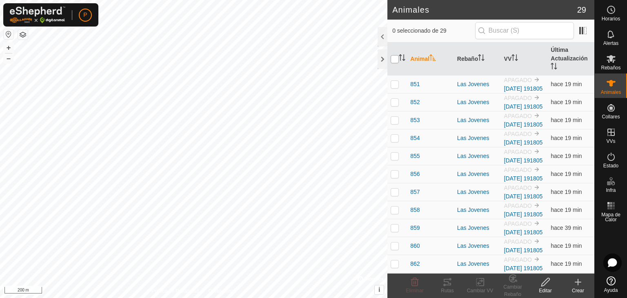
checkbox input "true"
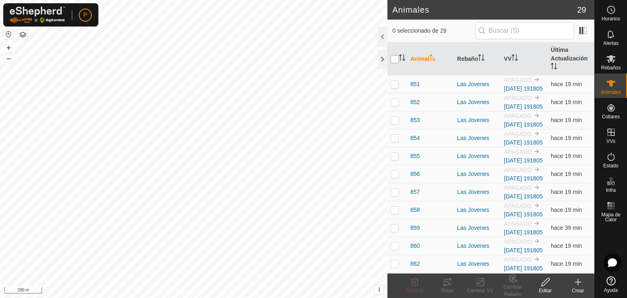
checkbox input "true"
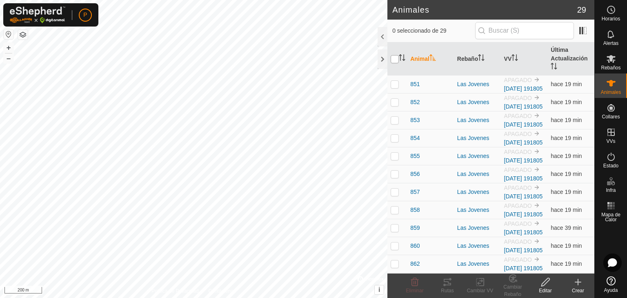
checkbox input "true"
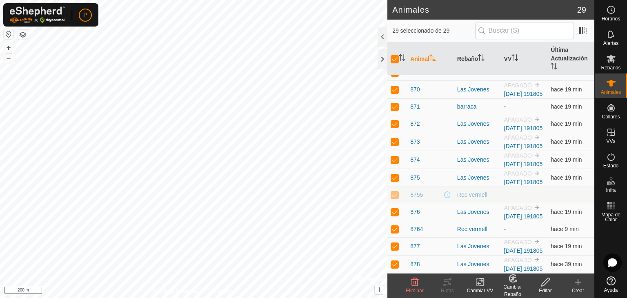
scroll to position [476, 0]
click at [392, 198] on p-checkbox at bounding box center [395, 195] width 8 height 7
checkbox input "false"
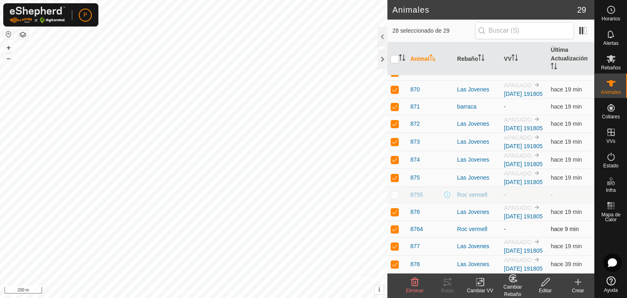
click at [397, 226] on p-checkbox at bounding box center [395, 229] width 8 height 7
click at [394, 221] on td at bounding box center [398, 229] width 20 height 16
checkbox input "true"
click at [395, 192] on p-checkbox at bounding box center [395, 195] width 8 height 7
checkbox input "true"
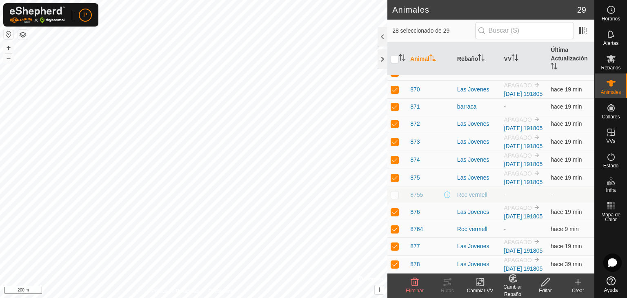
checkbox input "true"
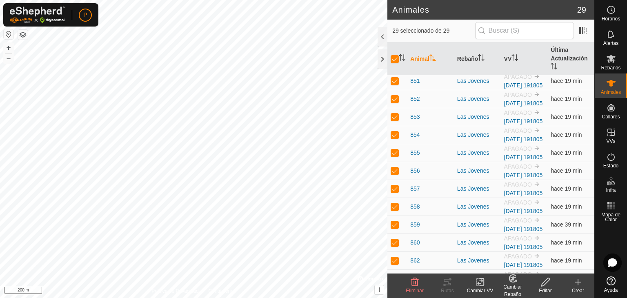
scroll to position [0, 0]
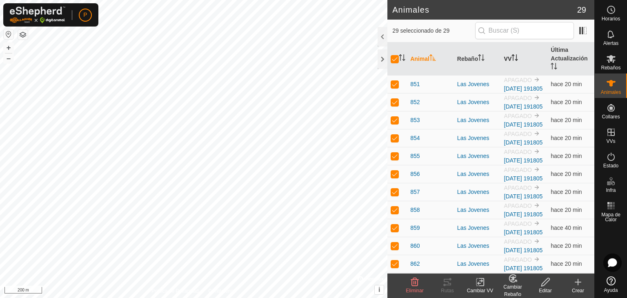
click at [501, 65] on th "VV" at bounding box center [524, 58] width 47 height 33
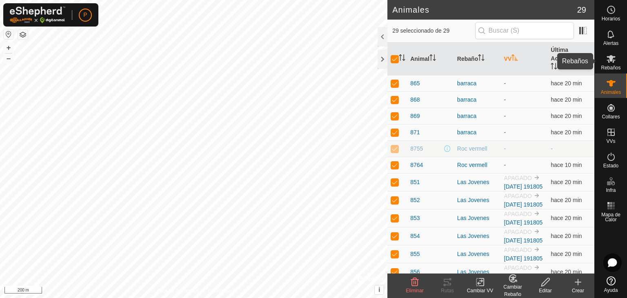
click at [611, 61] on icon at bounding box center [611, 59] width 9 height 8
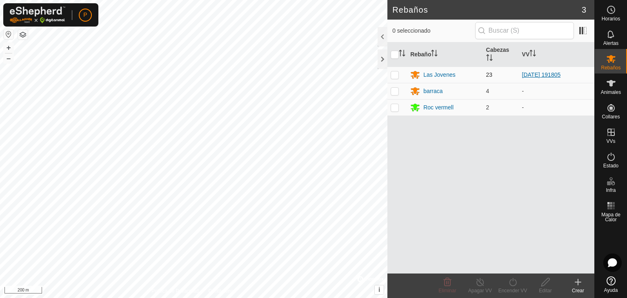
click at [554, 71] on link "[DATE] 191805" at bounding box center [541, 74] width 39 height 7
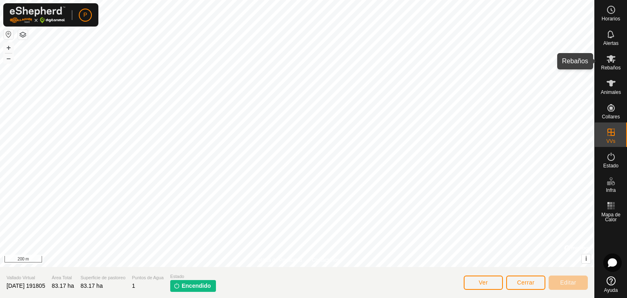
click at [606, 69] on span "Rebaños" at bounding box center [611, 67] width 20 height 5
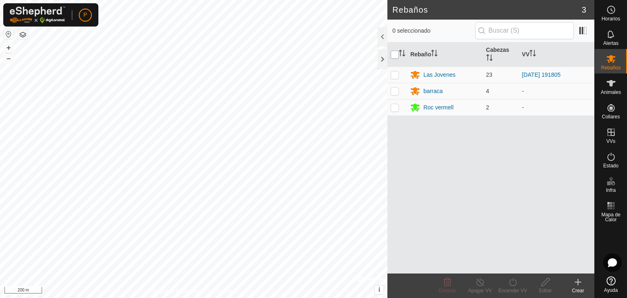
click at [394, 54] on input "checkbox" at bounding box center [395, 55] width 8 height 8
checkbox input "true"
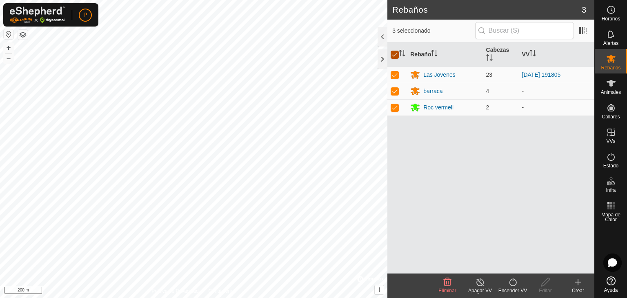
click at [394, 54] on input "checkbox" at bounding box center [395, 55] width 8 height 8
checkbox input "false"
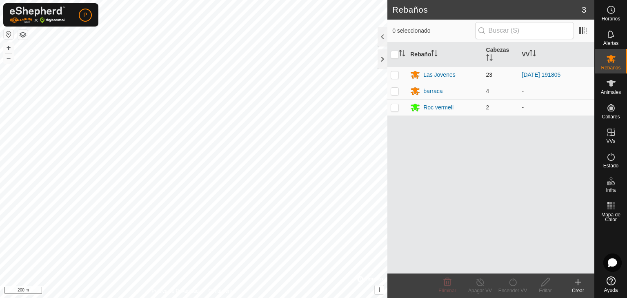
click at [394, 72] on p-checkbox at bounding box center [395, 74] width 8 height 7
checkbox input "true"
click at [513, 291] on div "Encender VV" at bounding box center [513, 290] width 33 height 7
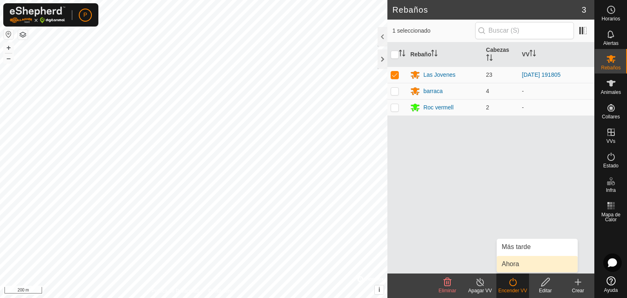
click at [517, 266] on link "Ahora" at bounding box center [537, 264] width 81 height 16
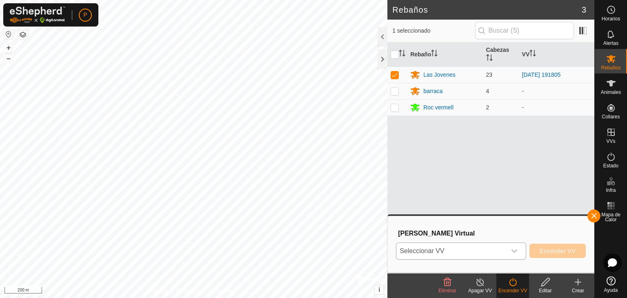
click at [508, 254] on div "dropdown trigger" at bounding box center [514, 251] width 16 height 16
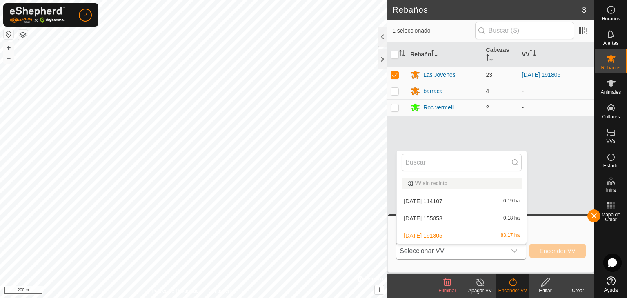
click at [503, 230] on li "2025-07-19 191805 83.17 ha" at bounding box center [462, 235] width 130 height 16
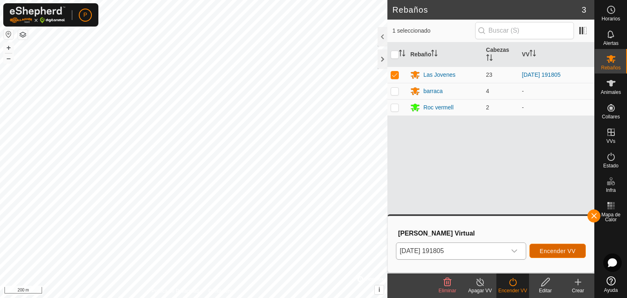
click at [557, 252] on span "Encender VV" at bounding box center [558, 251] width 36 height 7
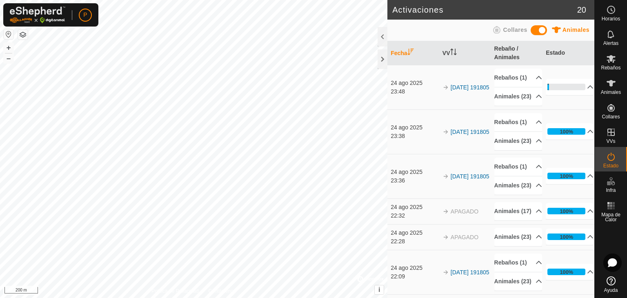
click at [272, 298] on html "P Horarios Alertas Rebaños Animales Collares VVs Estado Infra Mapa de Calor Ayu…" at bounding box center [313, 149] width 627 height 298
